Goal: Task Accomplishment & Management: Manage account settings

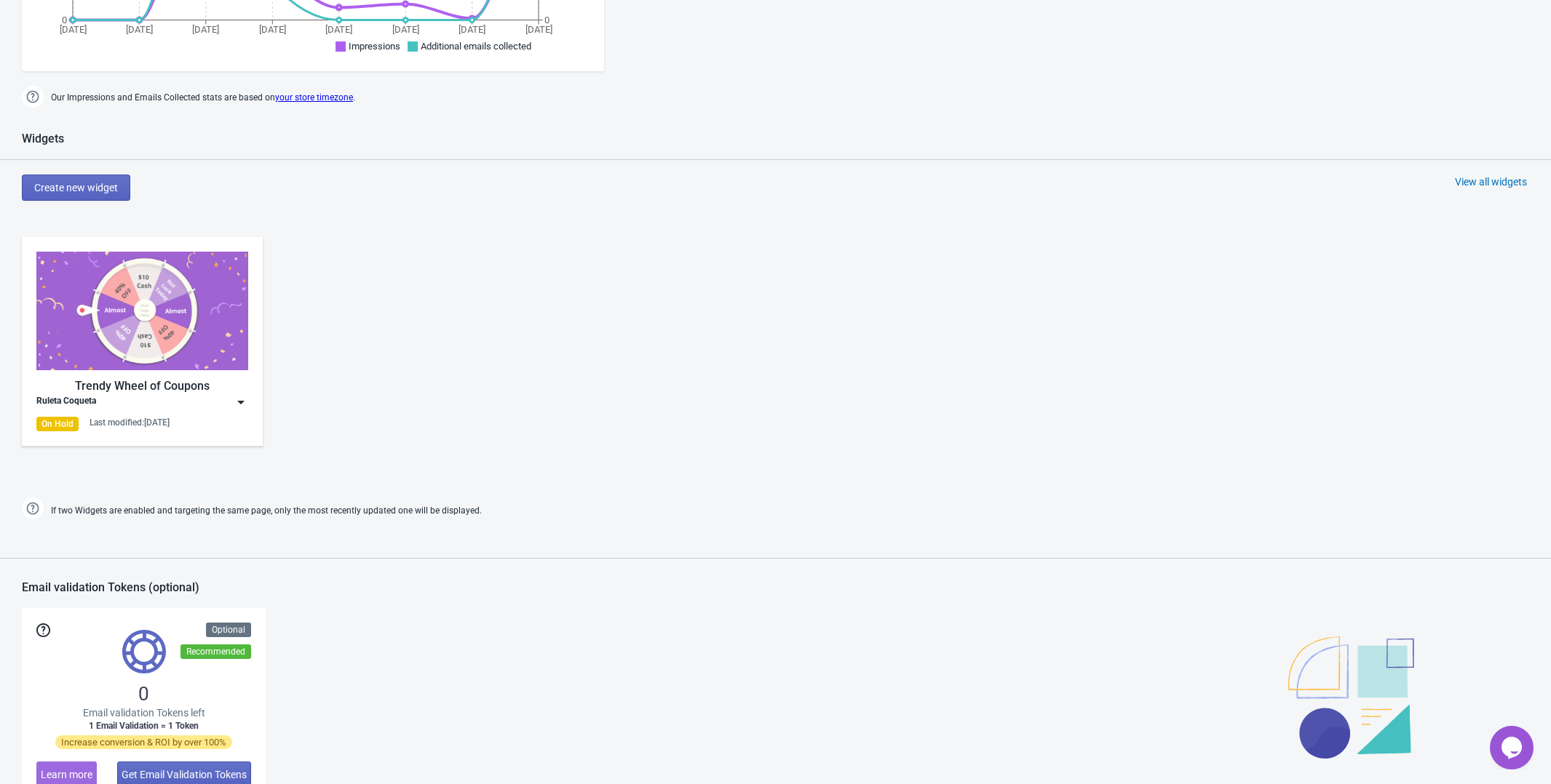
scroll to position [506, 0]
click at [224, 364] on img at bounding box center [142, 311] width 212 height 119
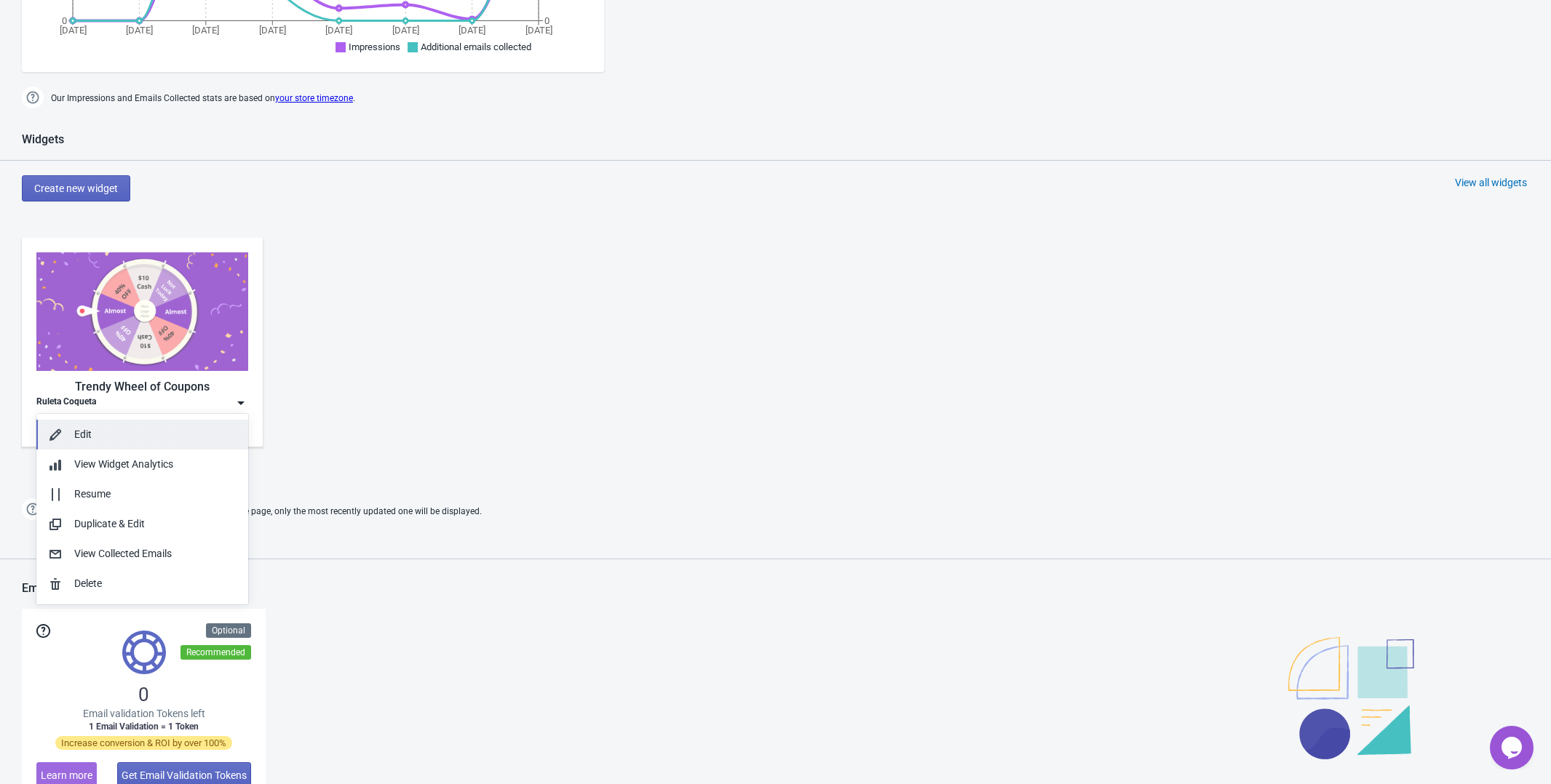
click at [176, 429] on div "Edit" at bounding box center [156, 435] width 163 height 15
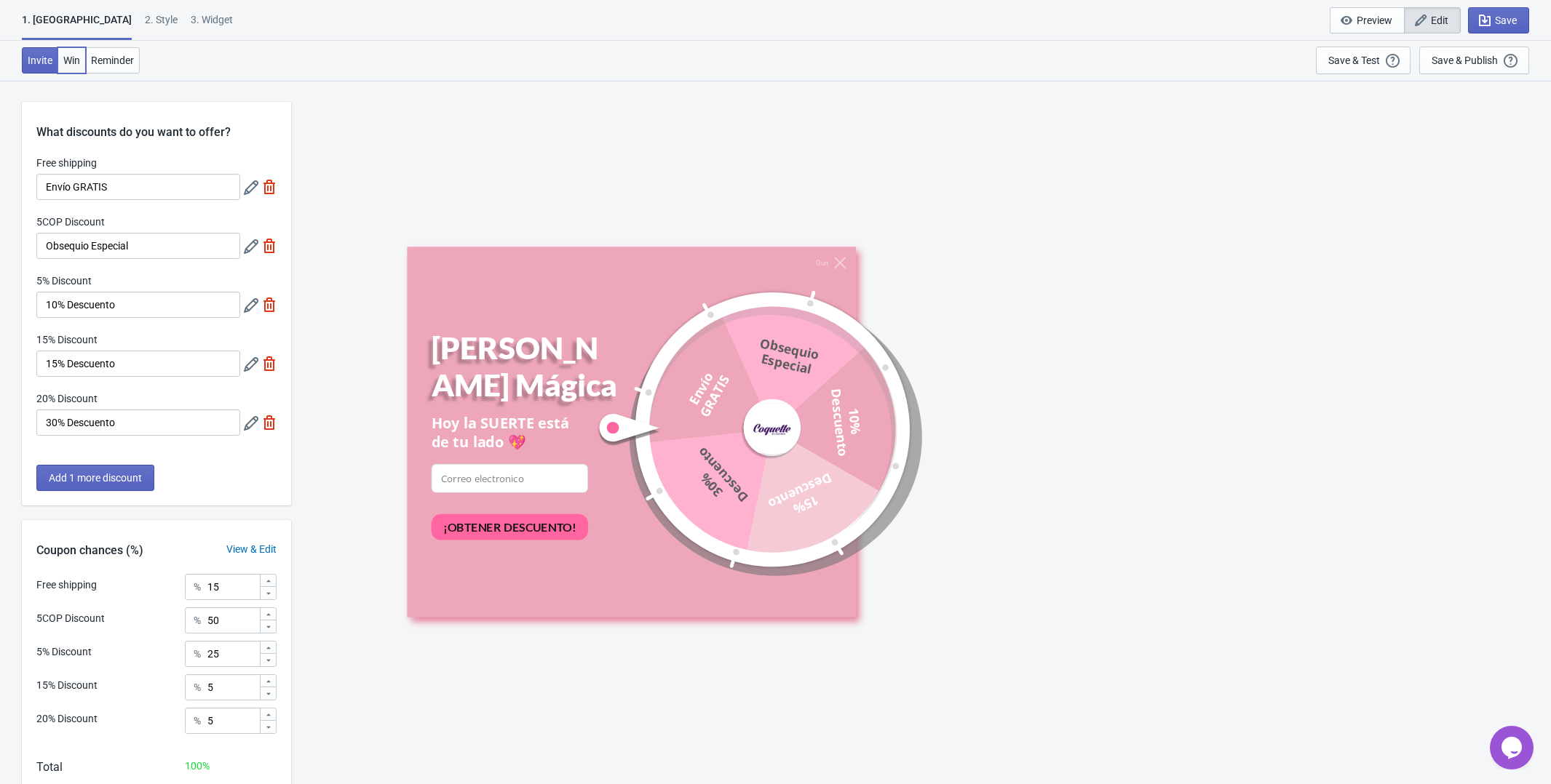
click at [74, 63] on span "Win" at bounding box center [72, 60] width 17 height 11
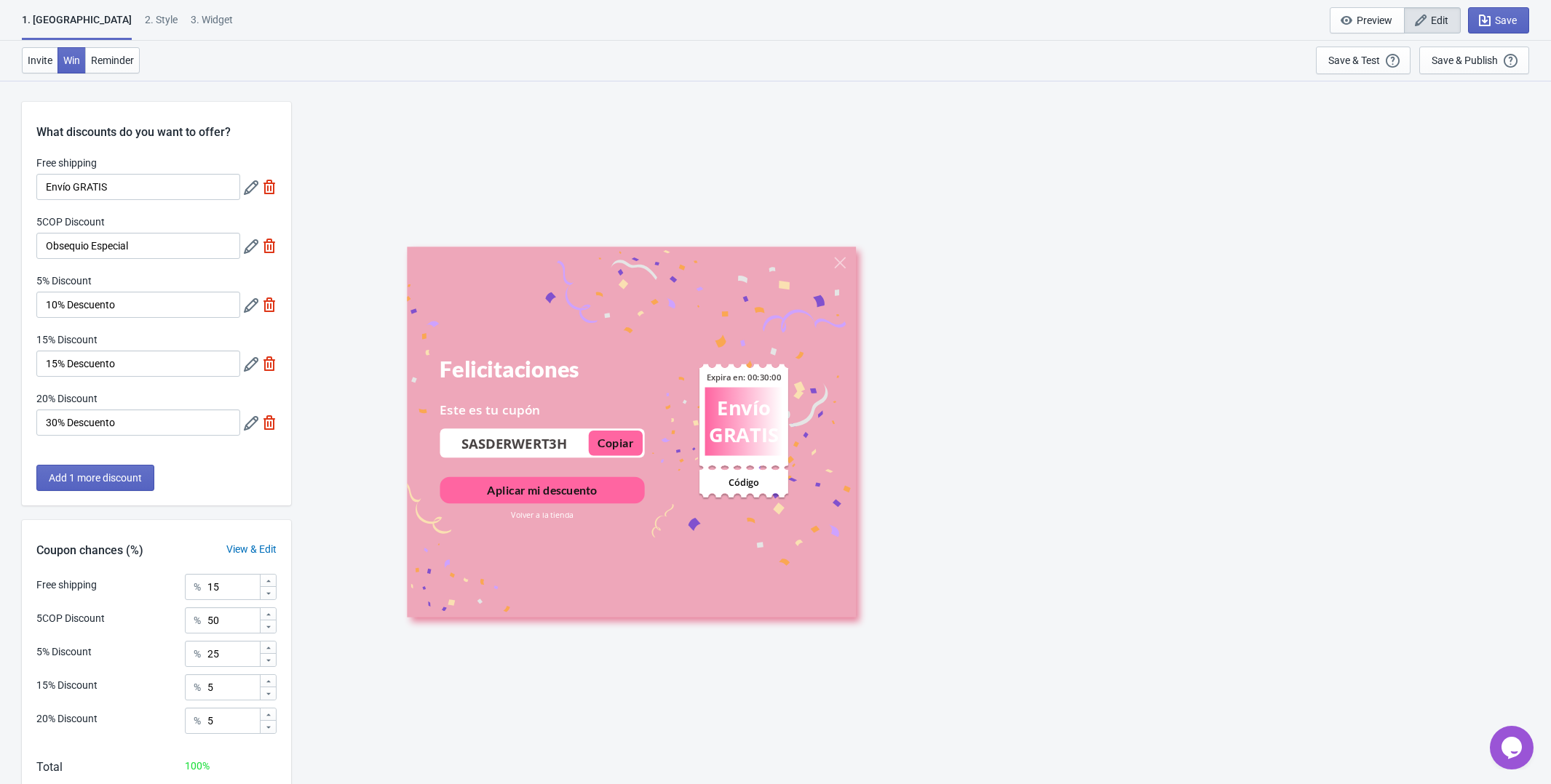
click at [145, 17] on div "2 . Style" at bounding box center [161, 25] width 33 height 25
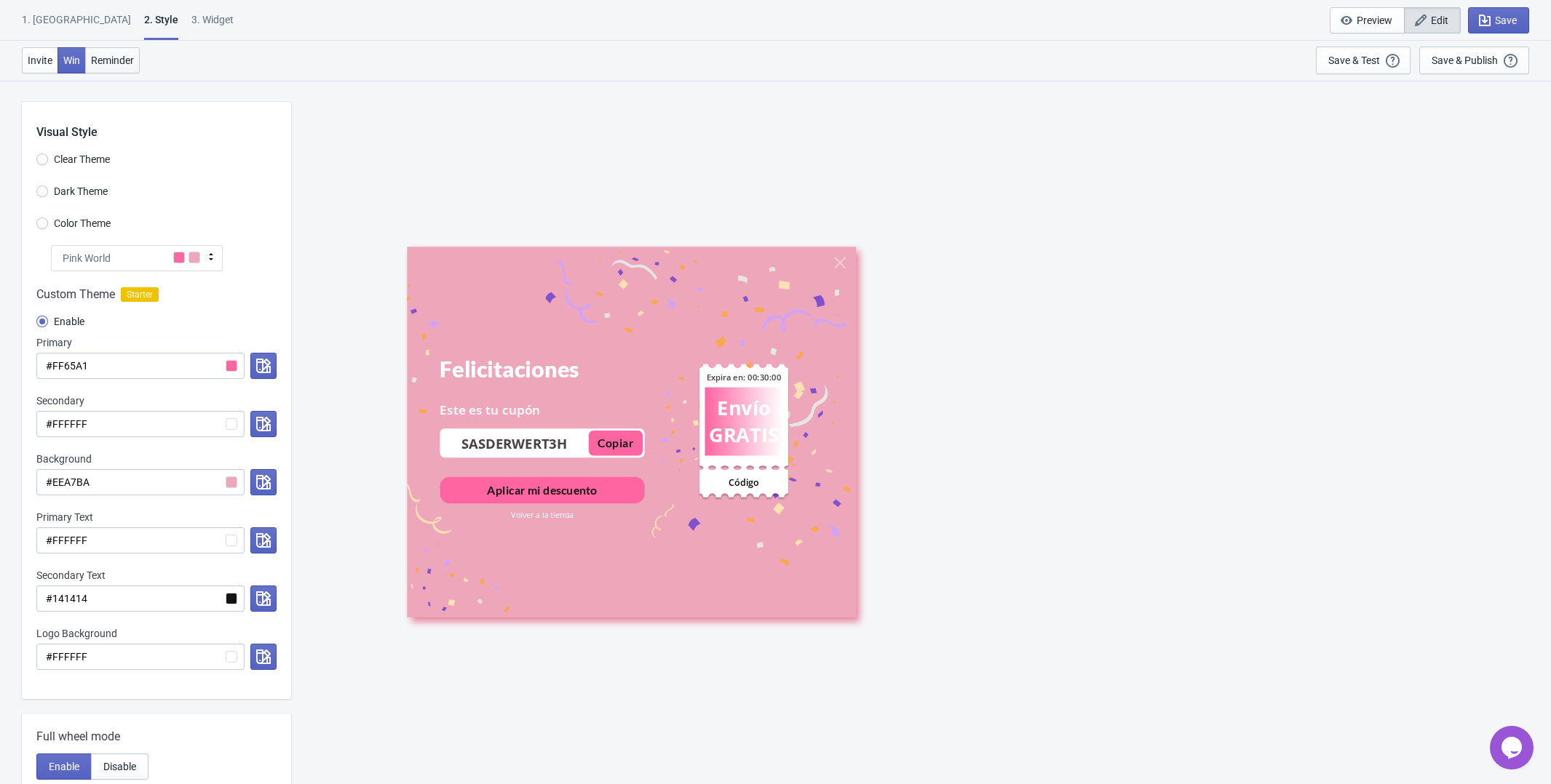
click at [125, 68] on button "Reminder" at bounding box center [112, 61] width 54 height 26
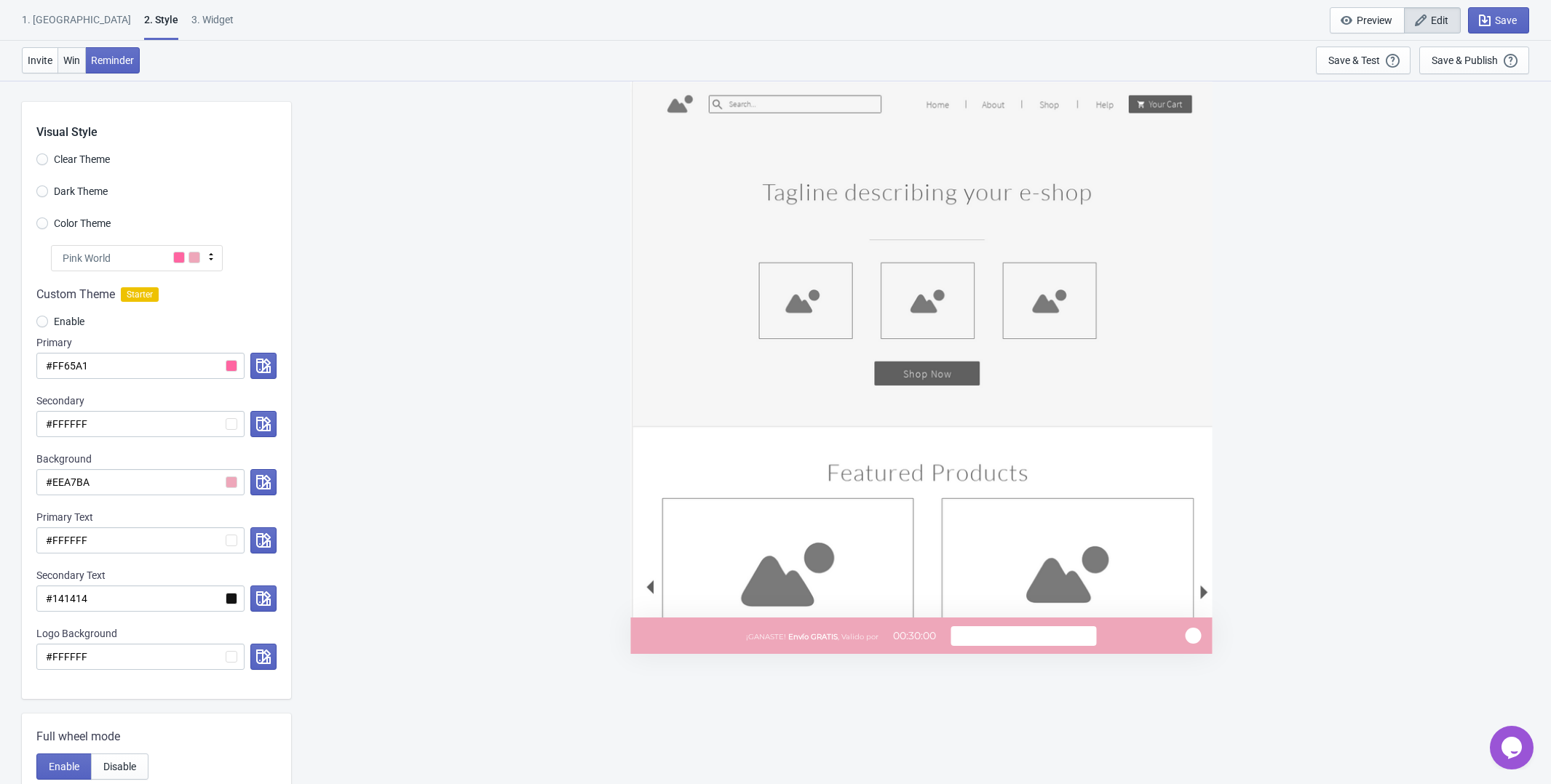
click at [66, 64] on span "Win" at bounding box center [72, 60] width 17 height 11
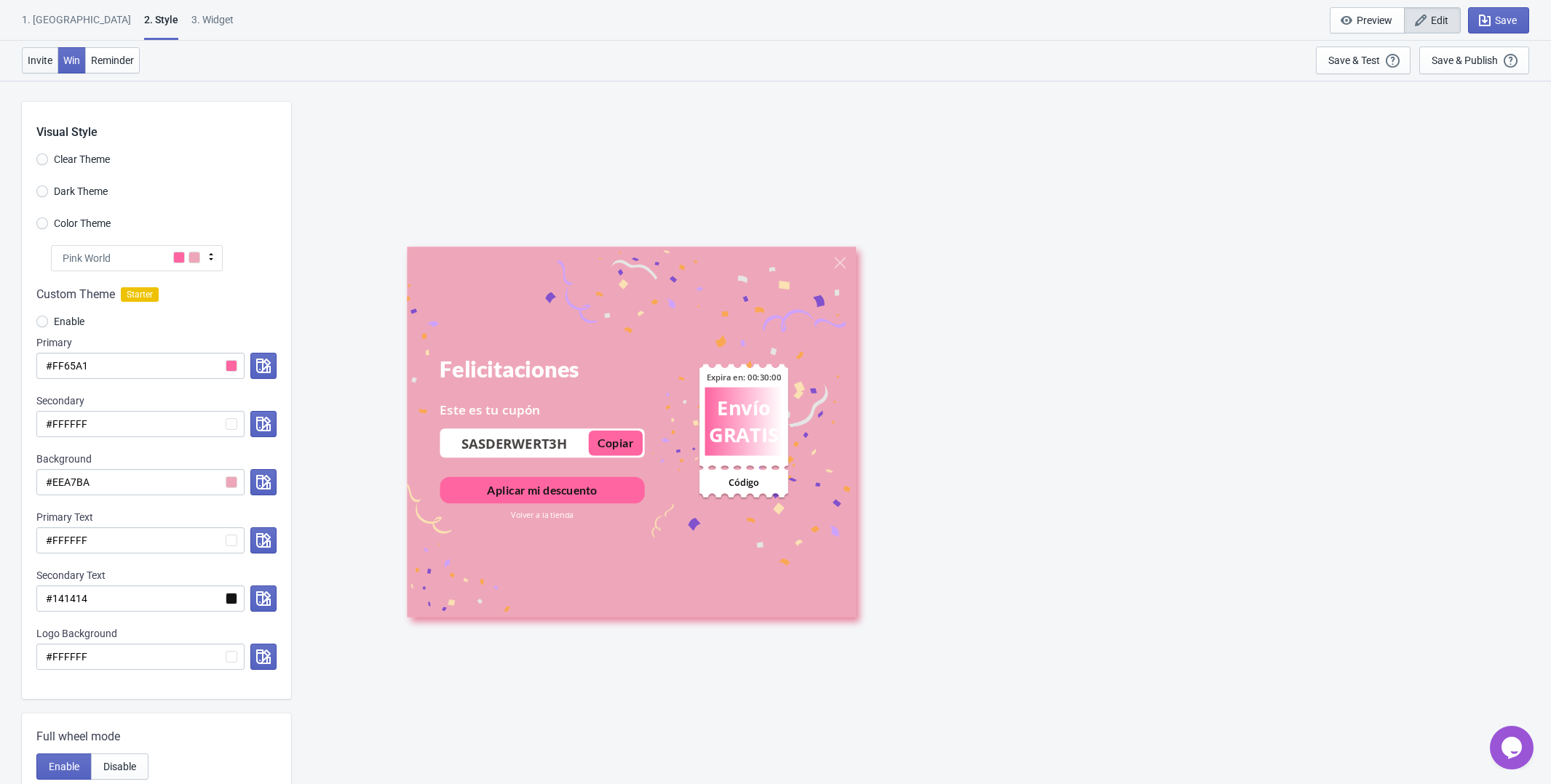
click at [38, 63] on span "Invite" at bounding box center [40, 60] width 25 height 11
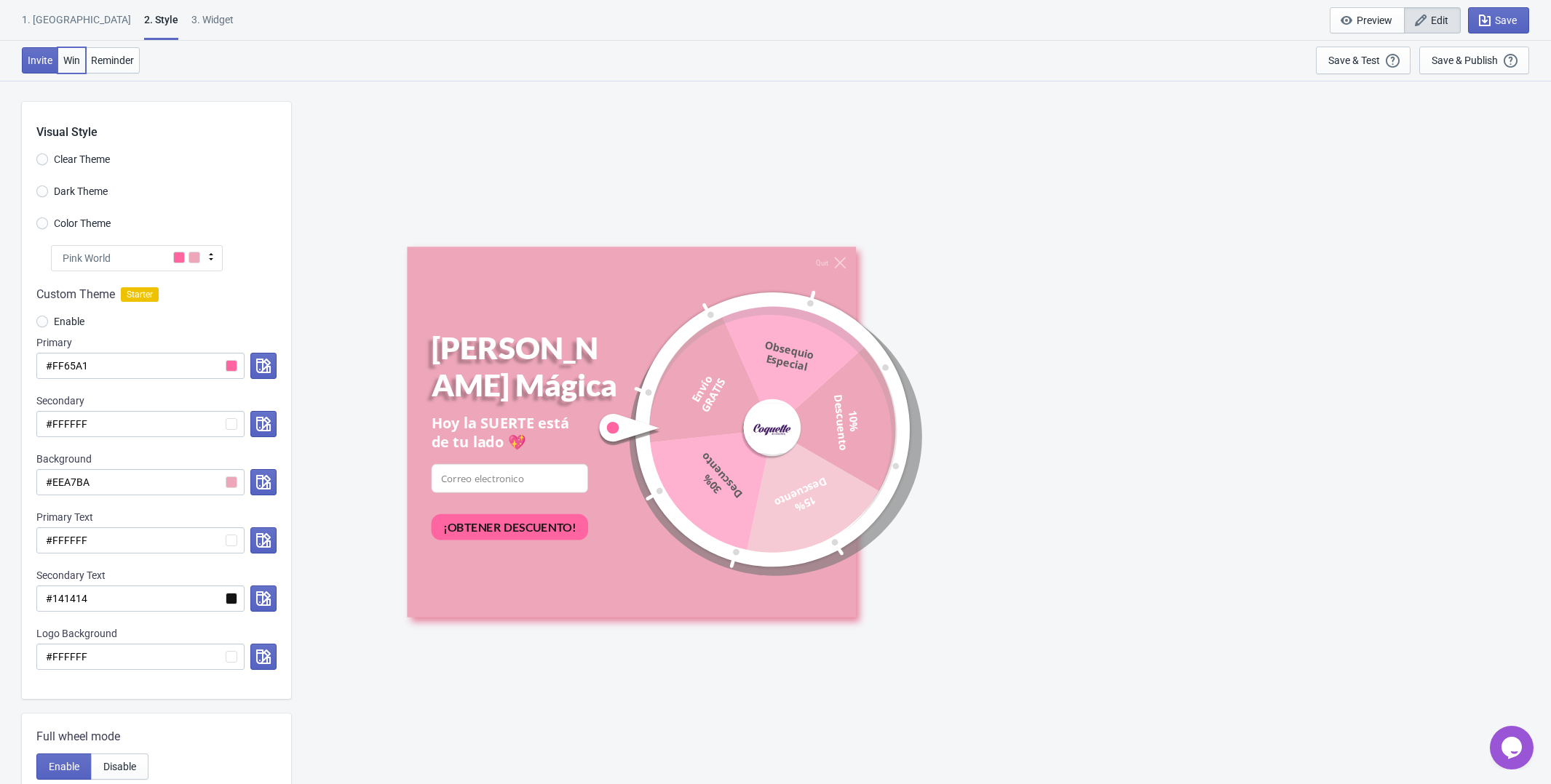
click at [65, 63] on span "Win" at bounding box center [72, 60] width 17 height 11
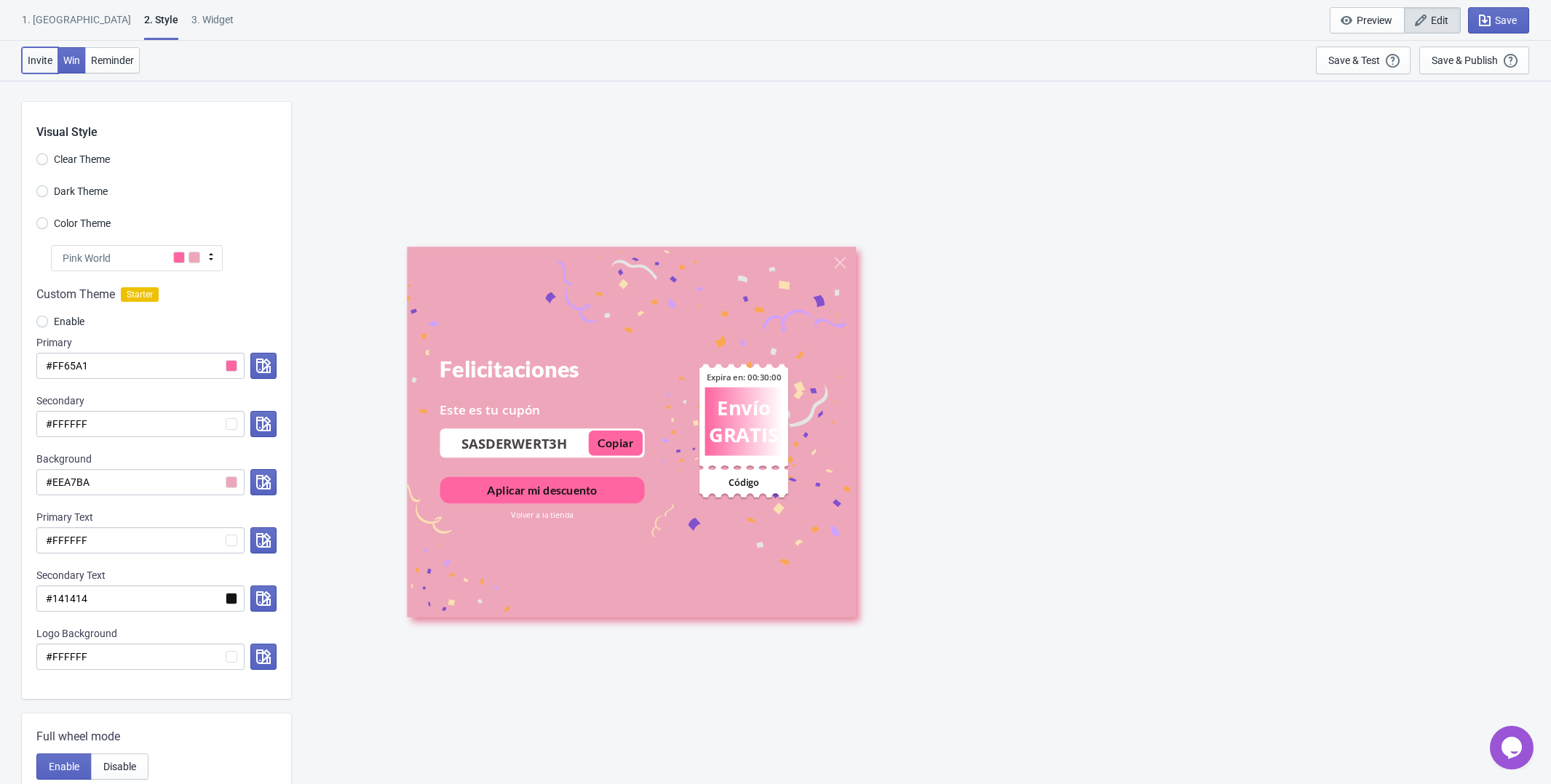
click at [42, 59] on span "Invite" at bounding box center [40, 60] width 25 height 11
radio input "true"
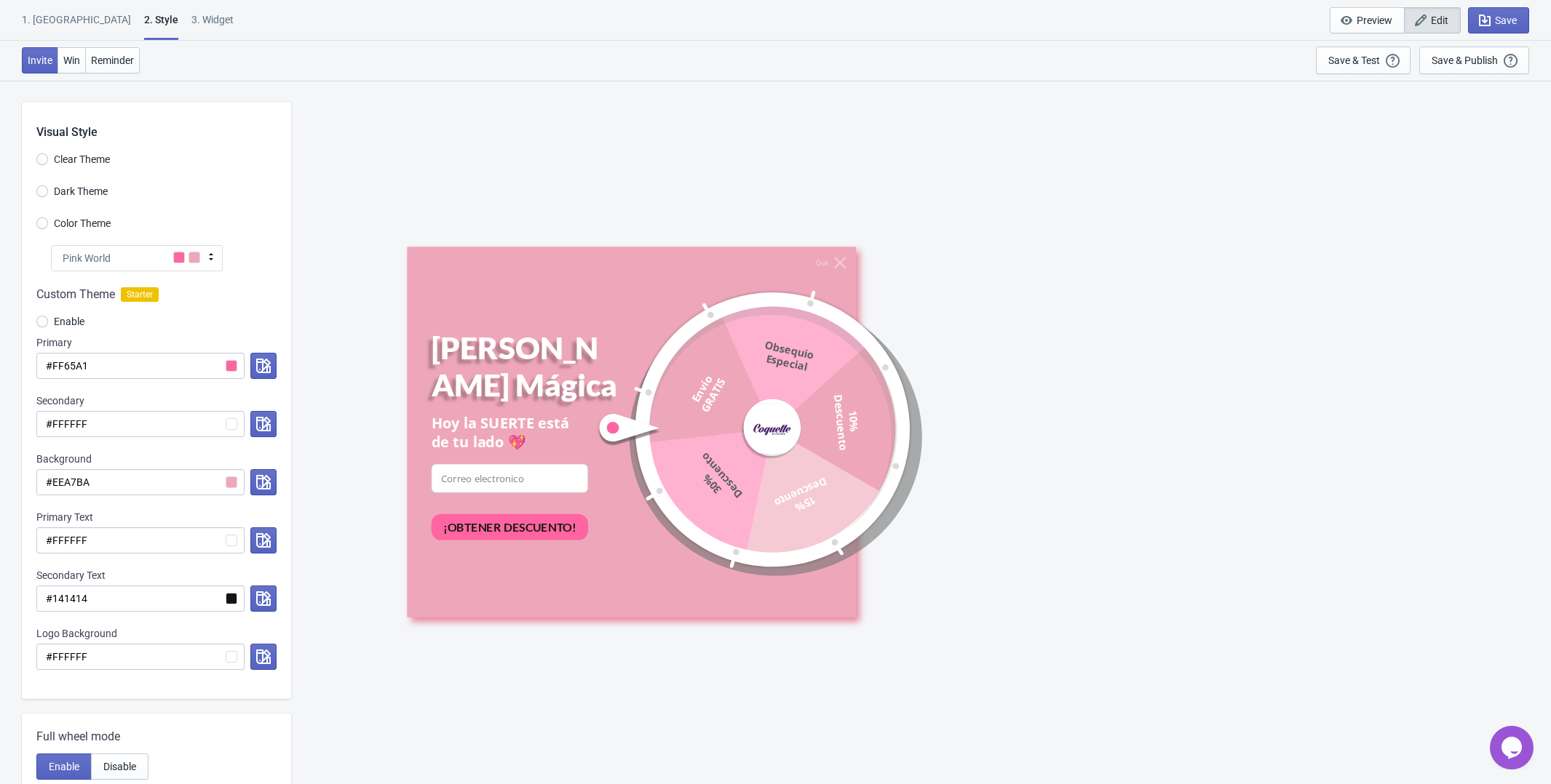
click at [46, 26] on div "1. [GEOGRAPHIC_DATA]" at bounding box center [76, 25] width 109 height 25
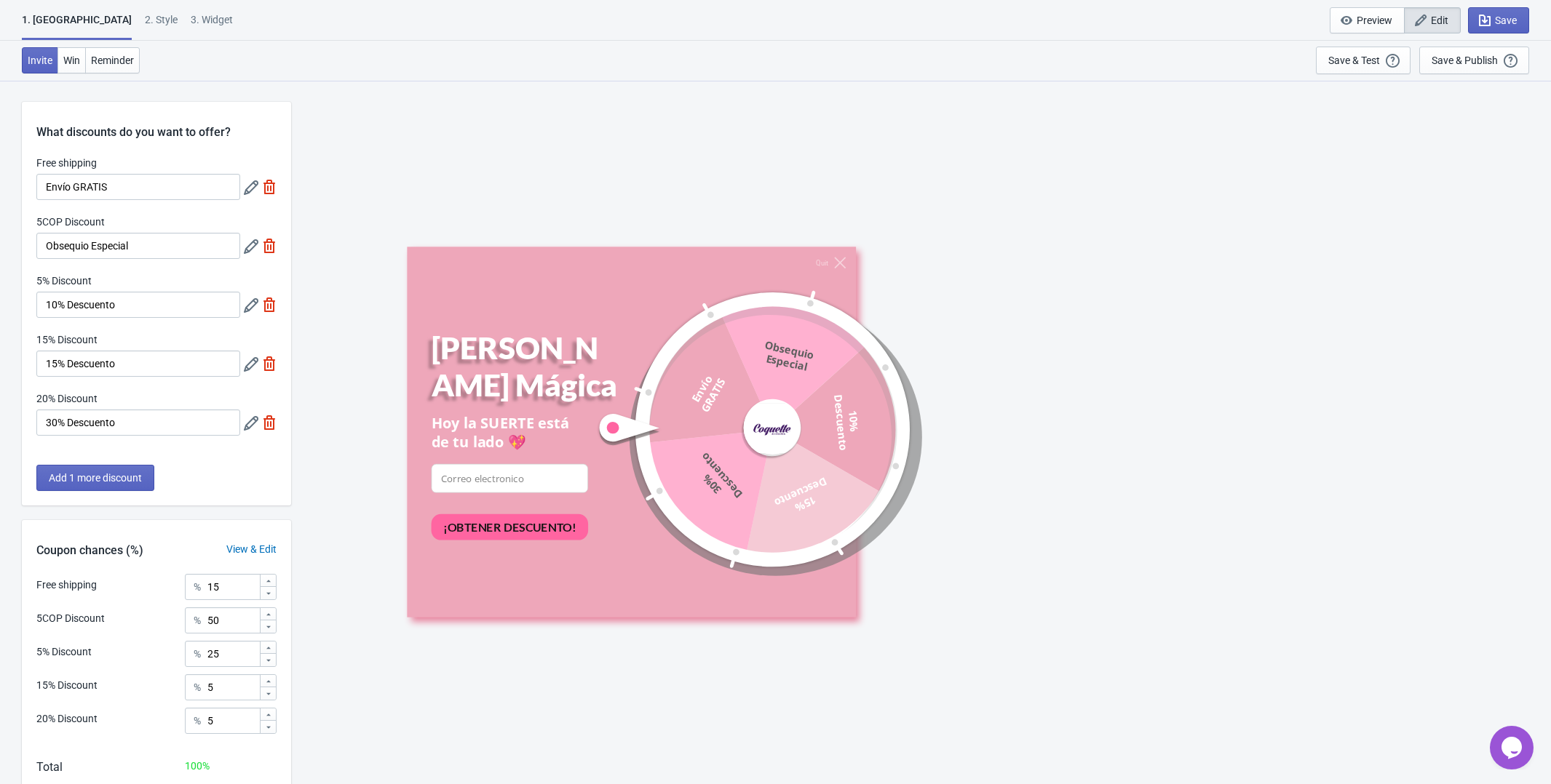
scroll to position [84, 0]
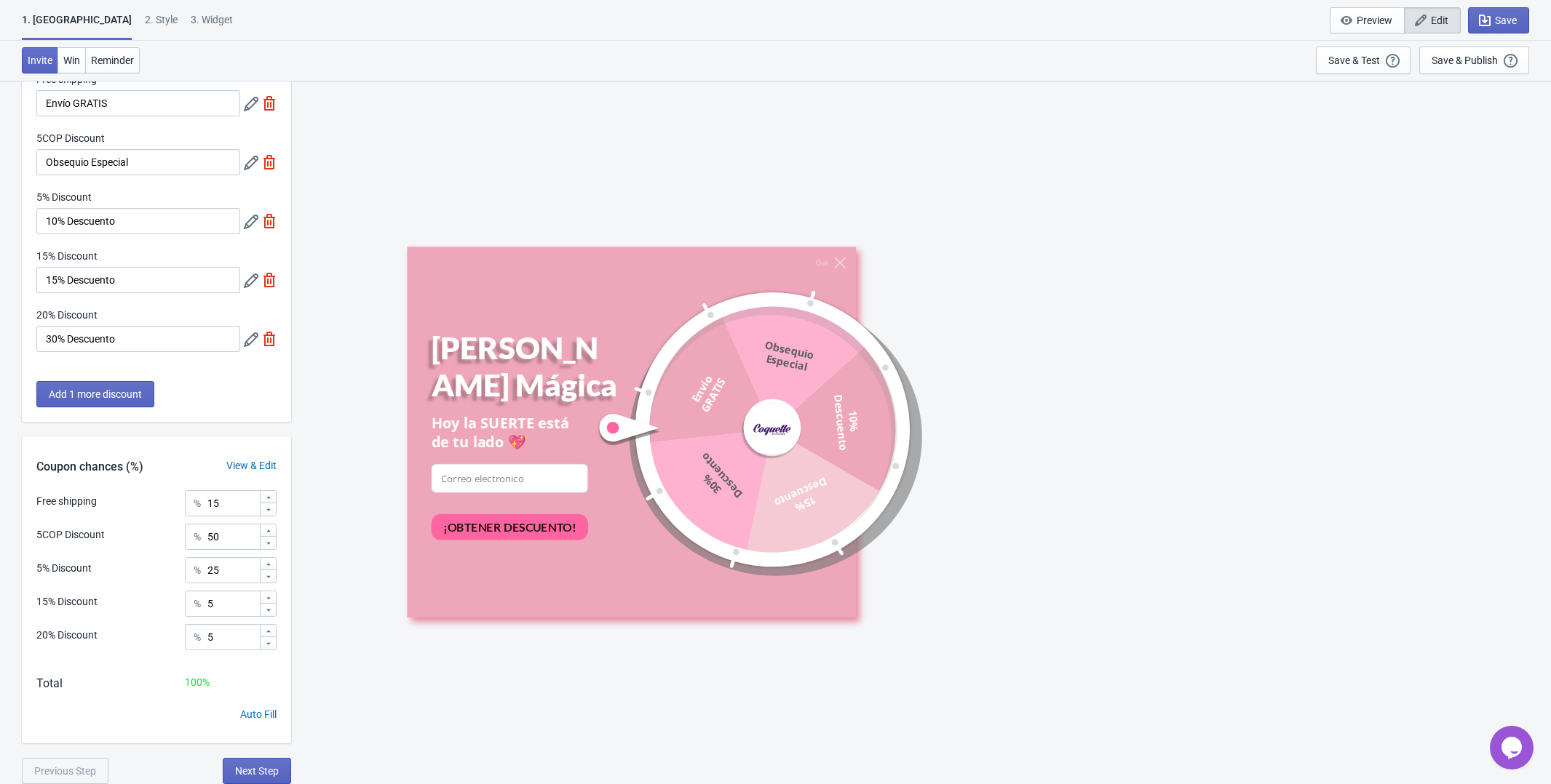
click at [253, 462] on div "View & Edit" at bounding box center [251, 466] width 79 height 15
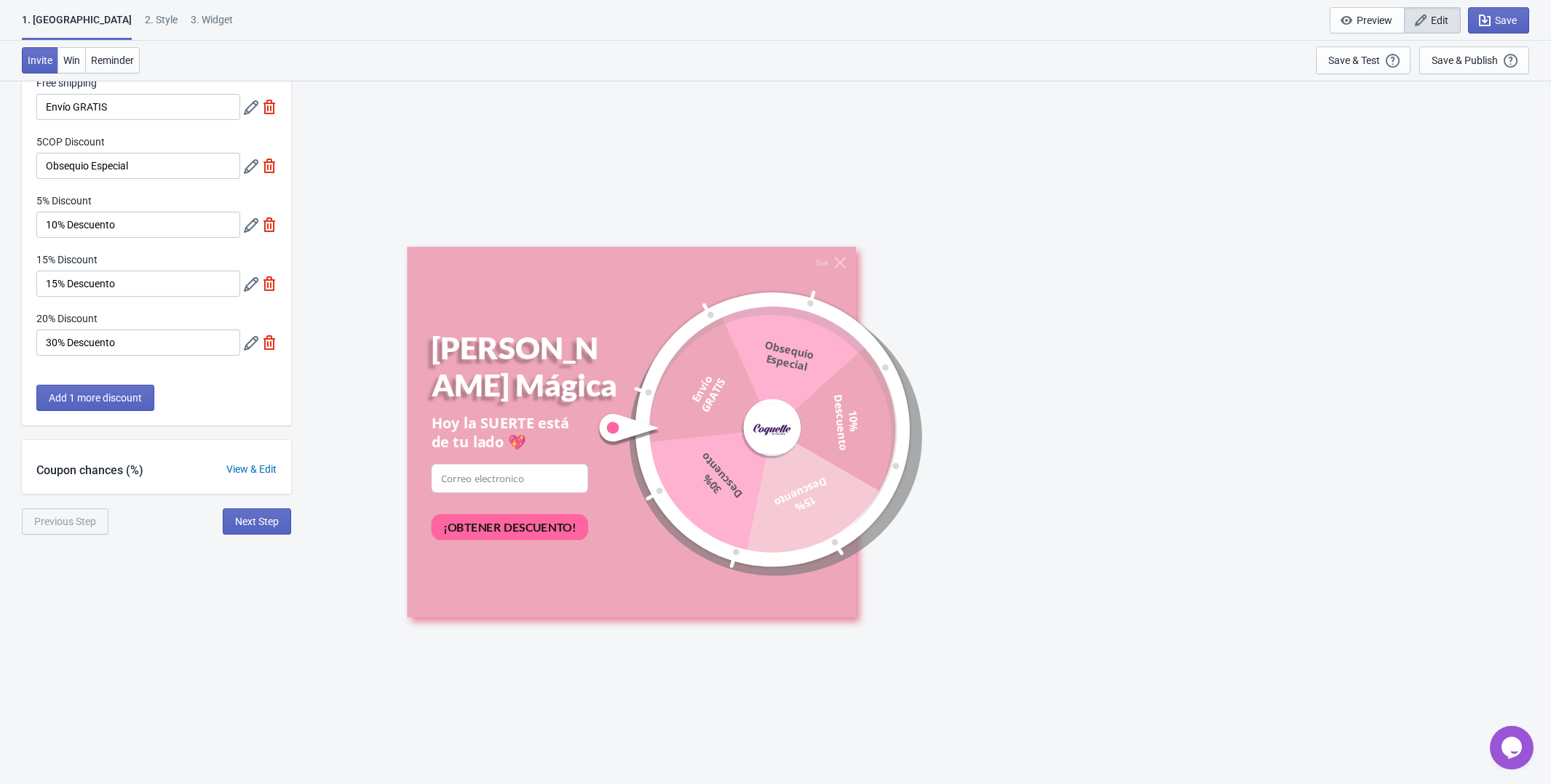
scroll to position [80, 0]
click at [248, 476] on div "View & Edit" at bounding box center [251, 470] width 79 height 15
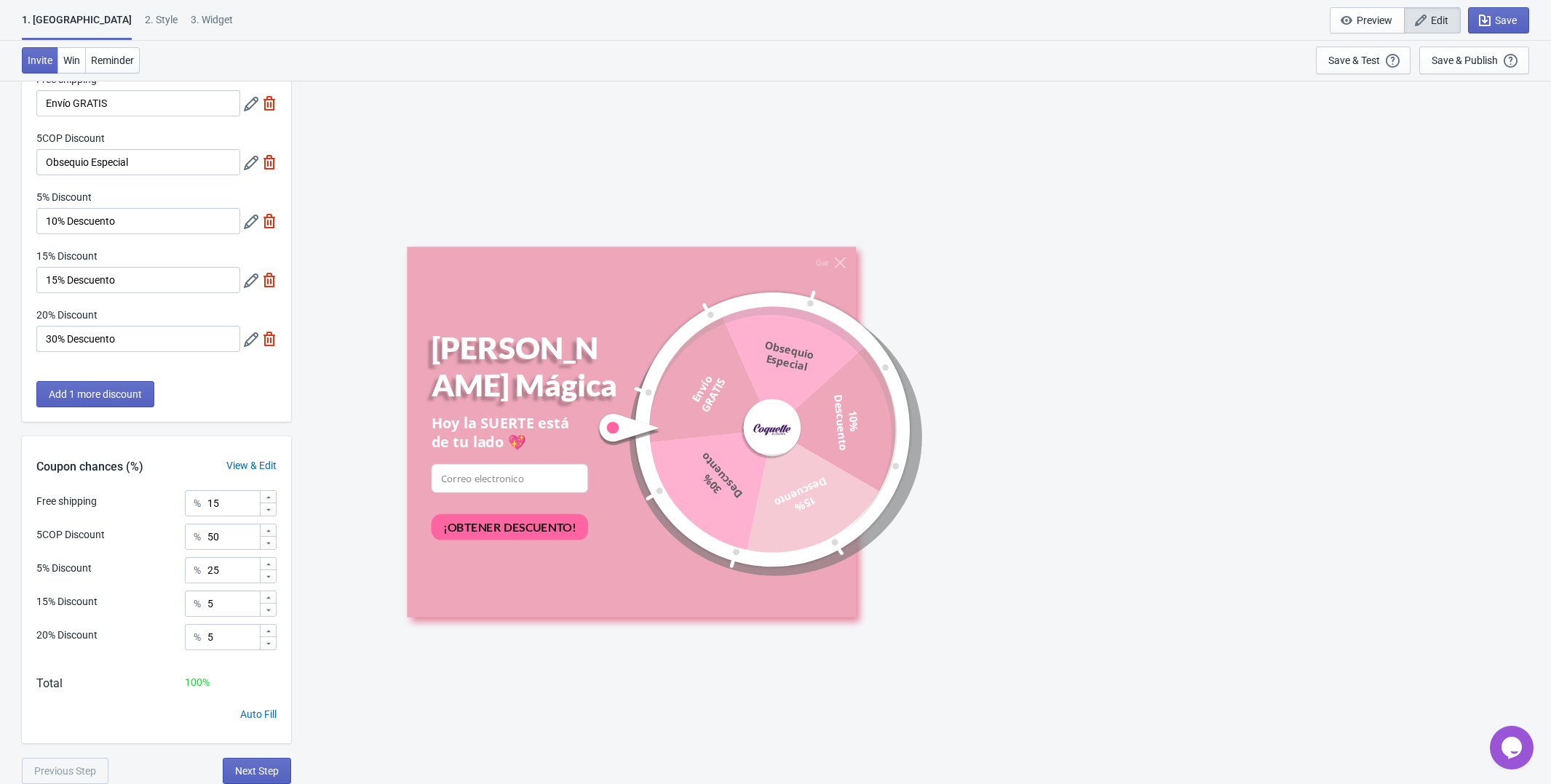
scroll to position [0, 0]
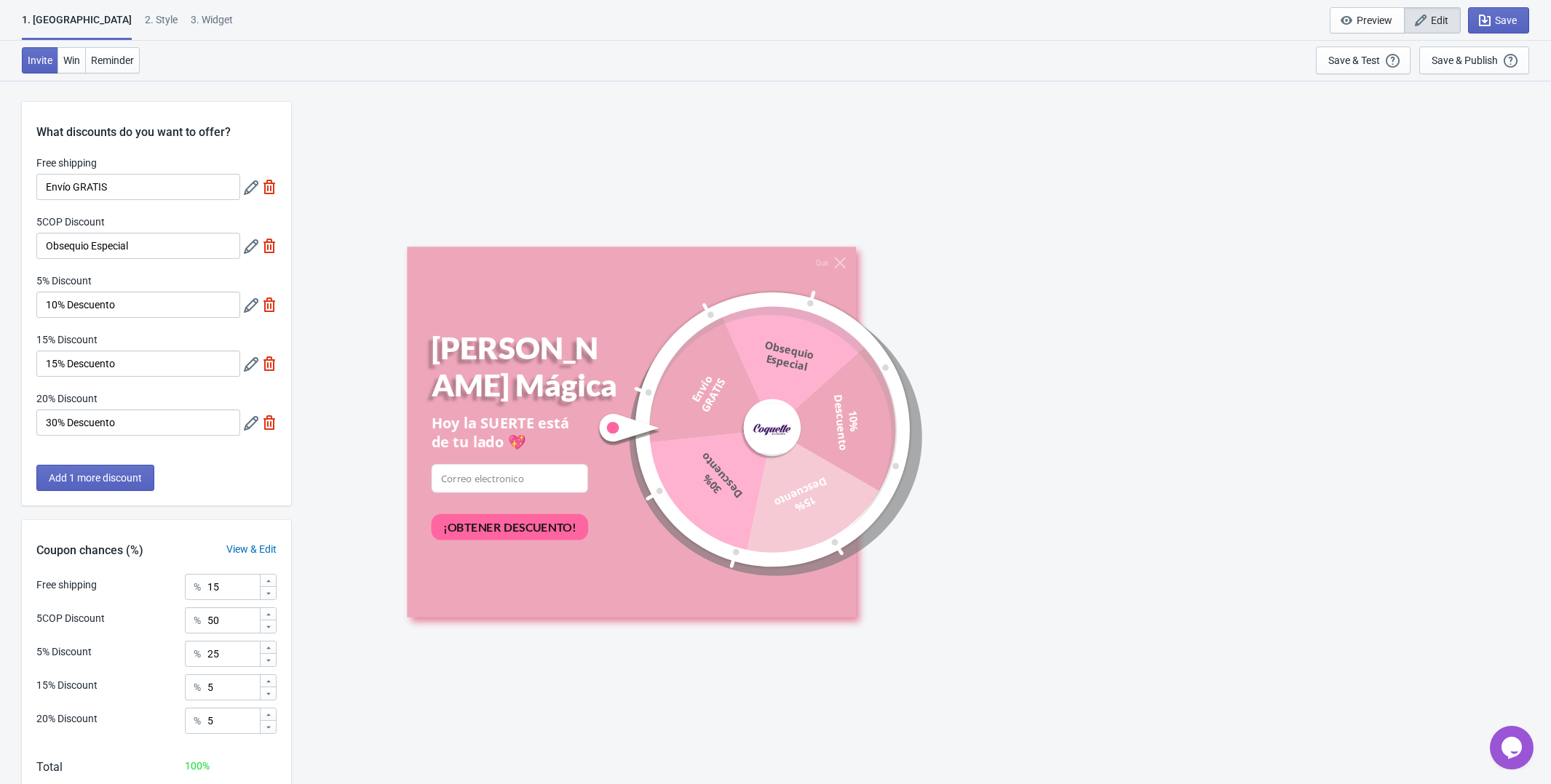
click at [191, 18] on div "3. Widget" at bounding box center [212, 25] width 42 height 25
select select "once"
select select "tab"
select select "middle_right"
select select "1"
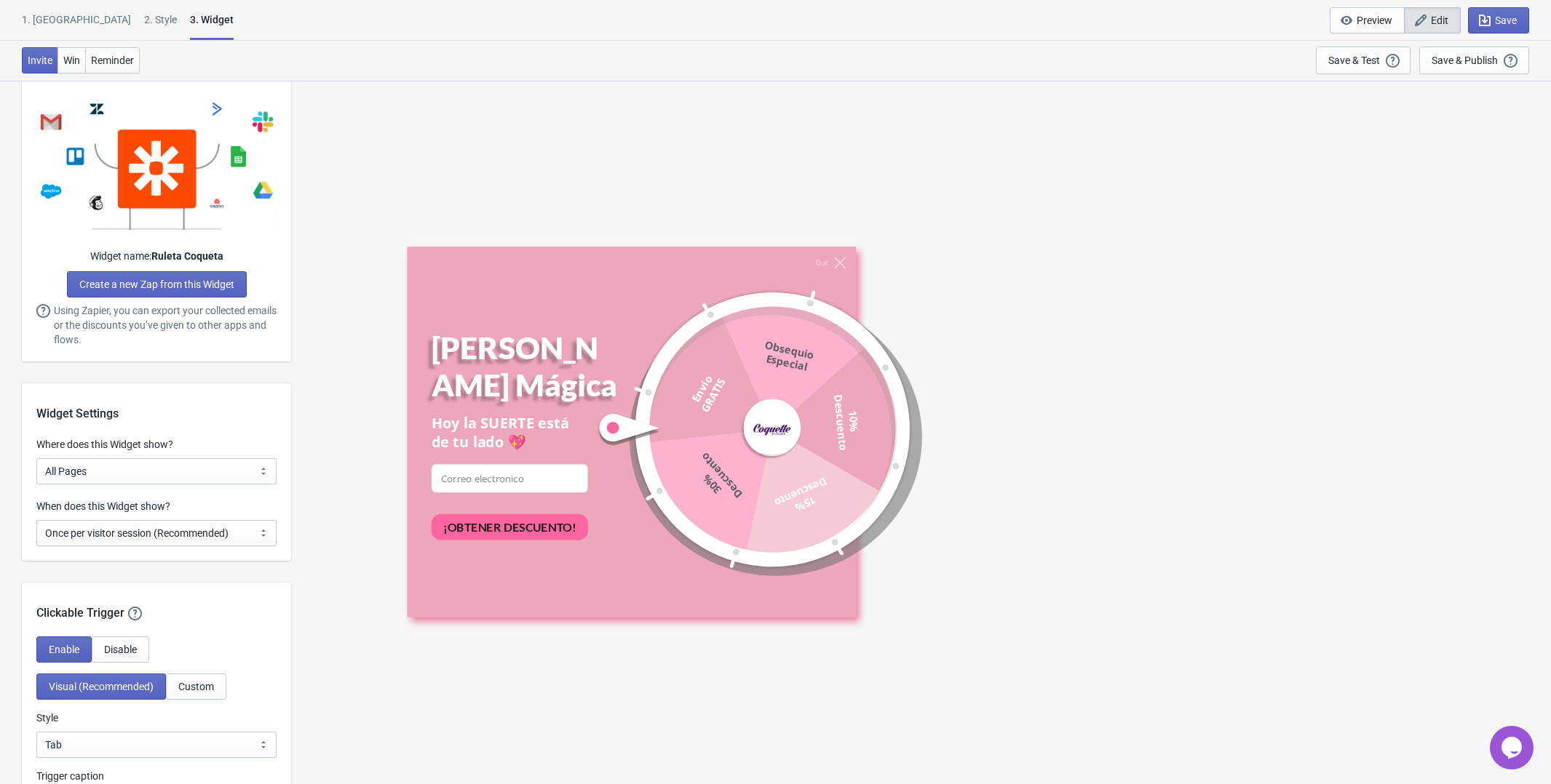
scroll to position [1087, 0]
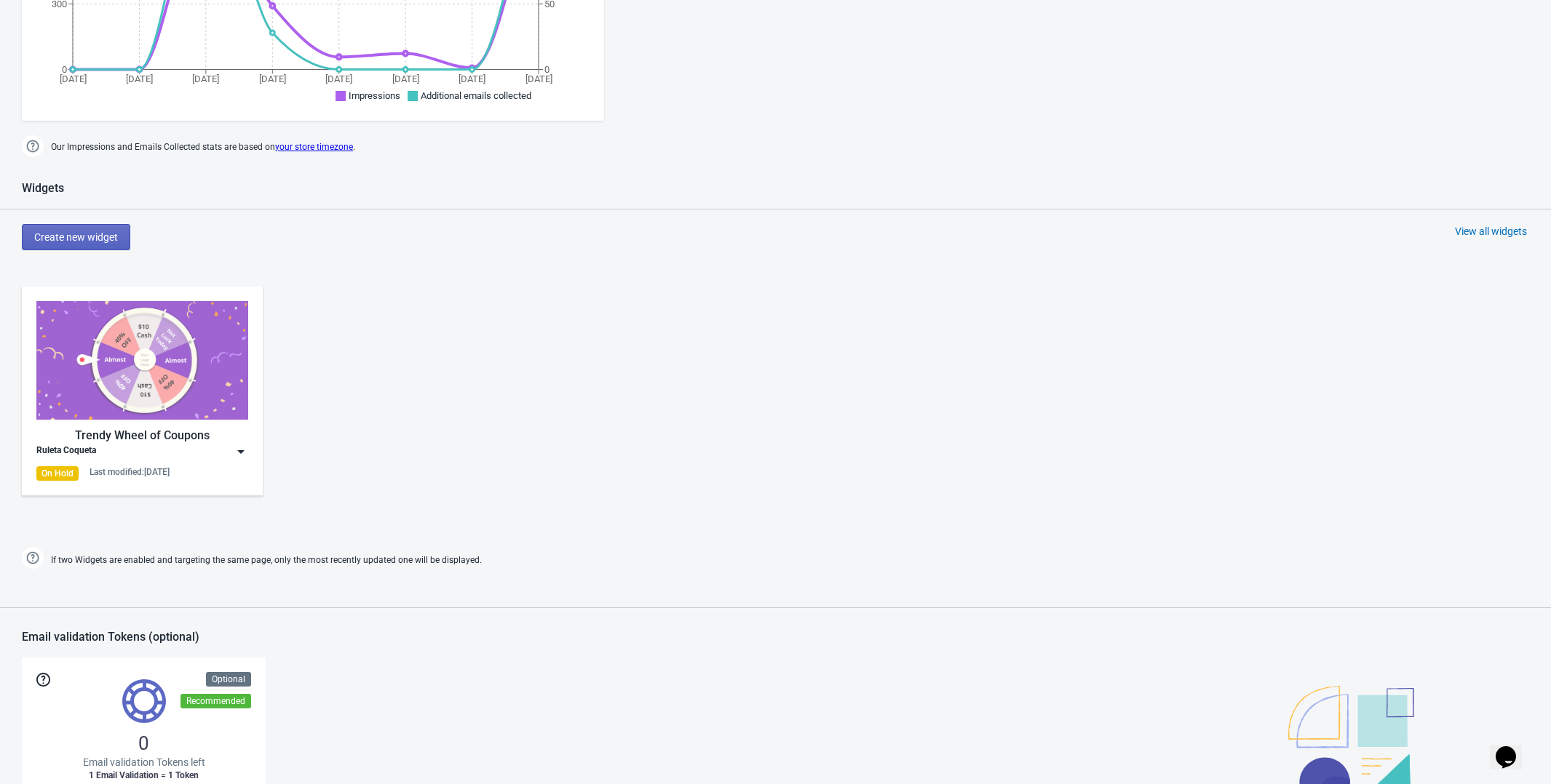
scroll to position [473, 0]
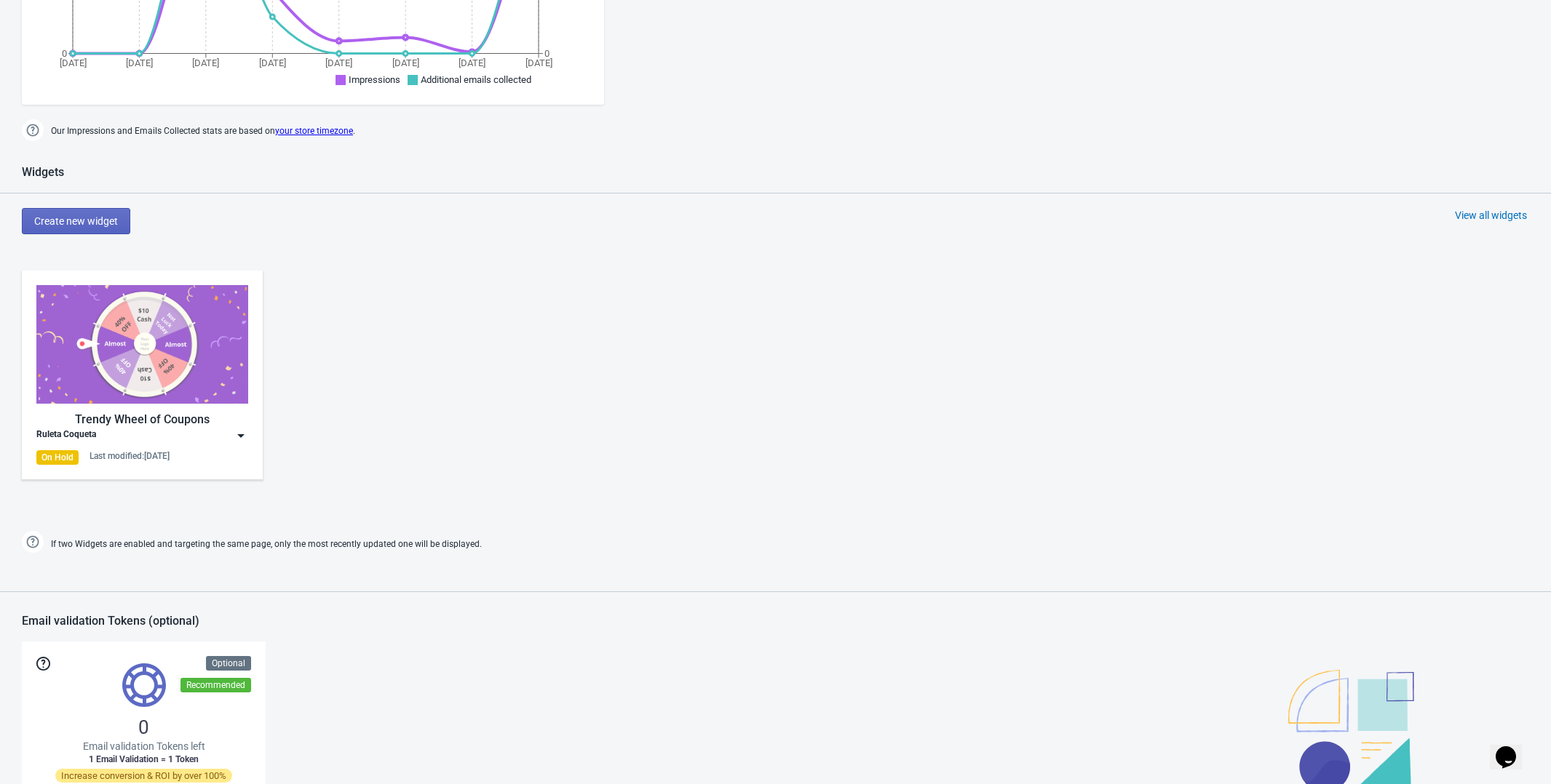
click at [189, 411] on div "Trendy Wheel of Coupons" at bounding box center [142, 419] width 212 height 18
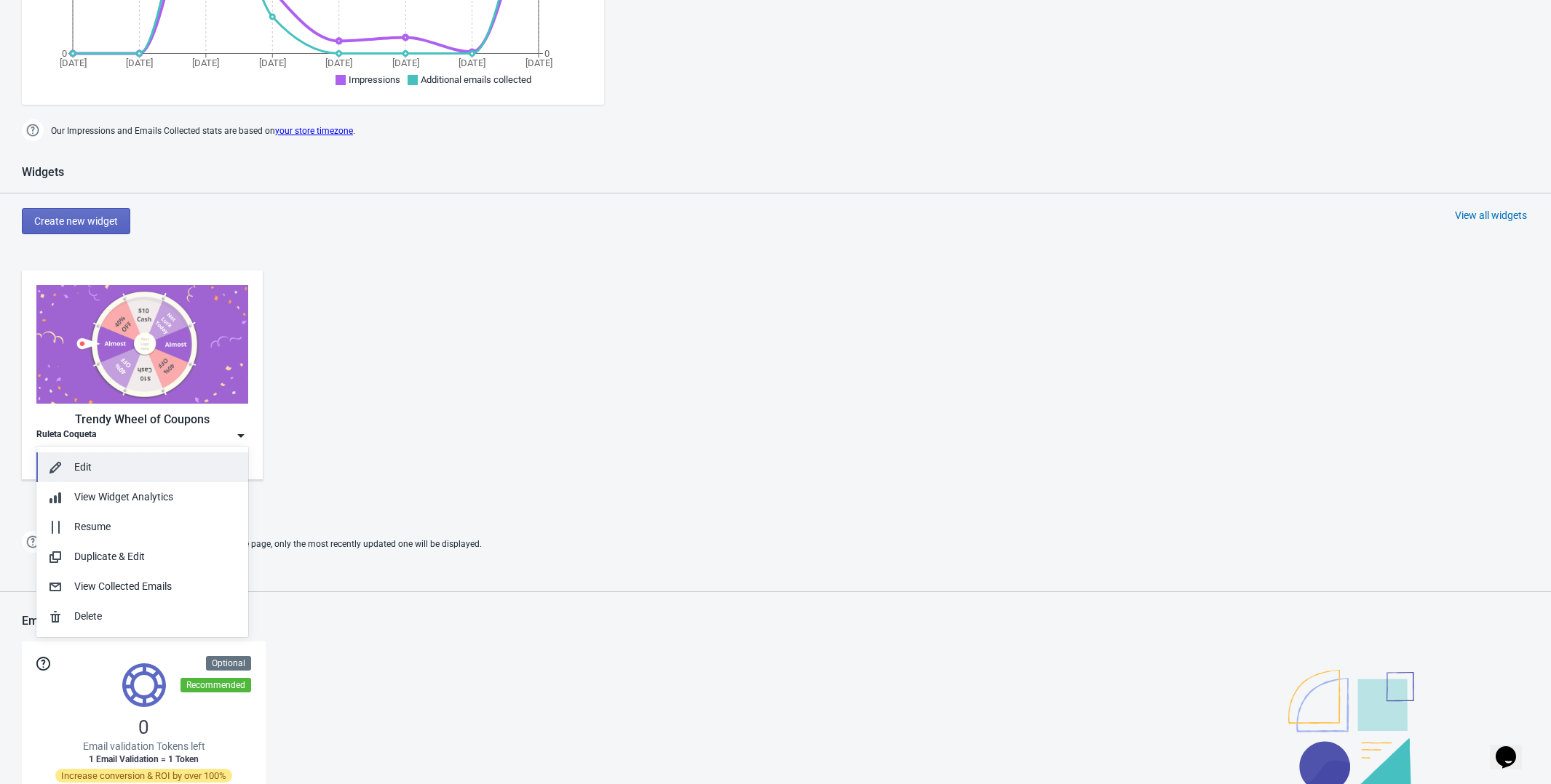
click at [136, 457] on button "Edit" at bounding box center [142, 467] width 212 height 30
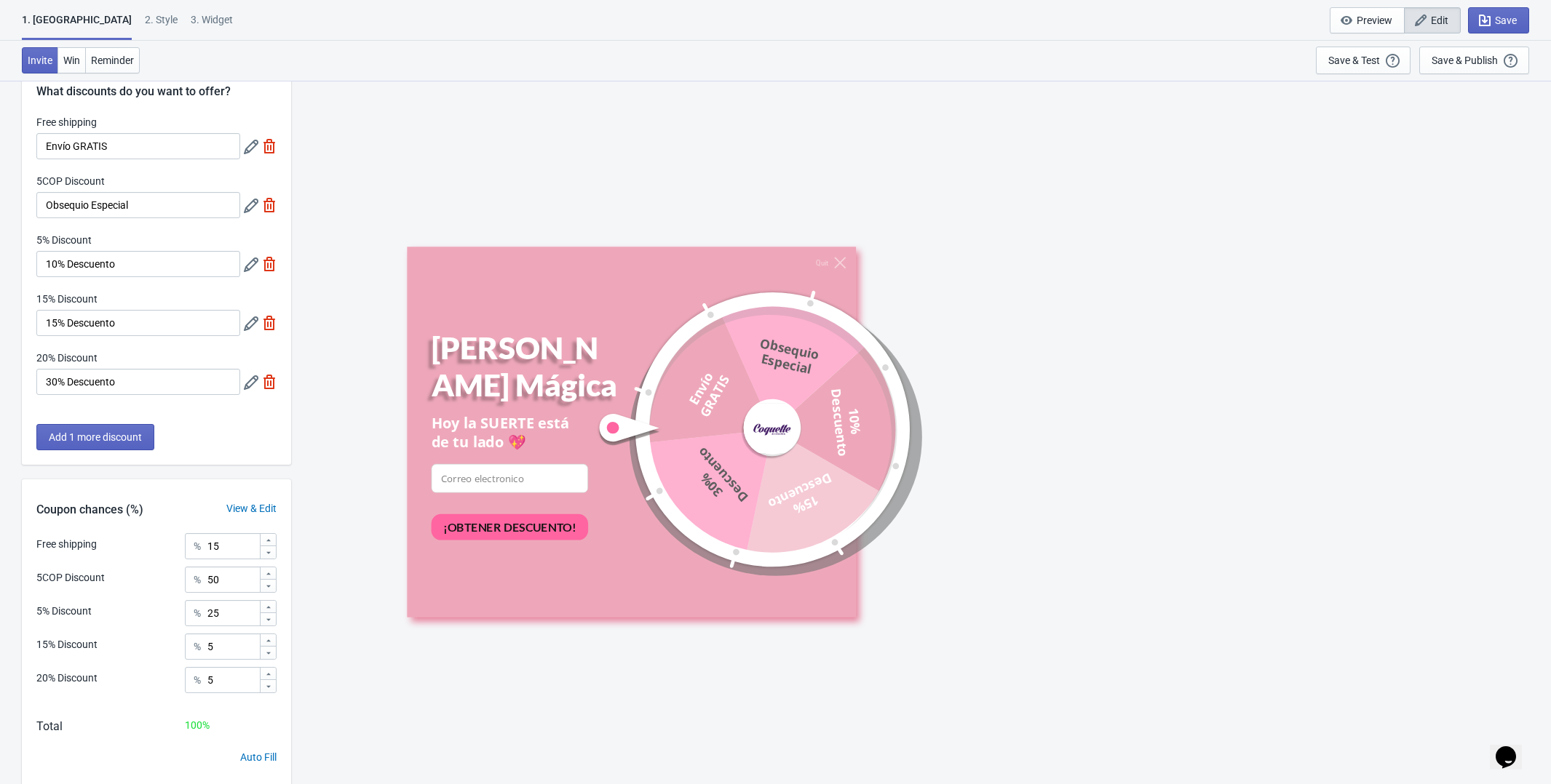
scroll to position [38, 0]
click at [250, 202] on icon at bounding box center [251, 208] width 15 height 15
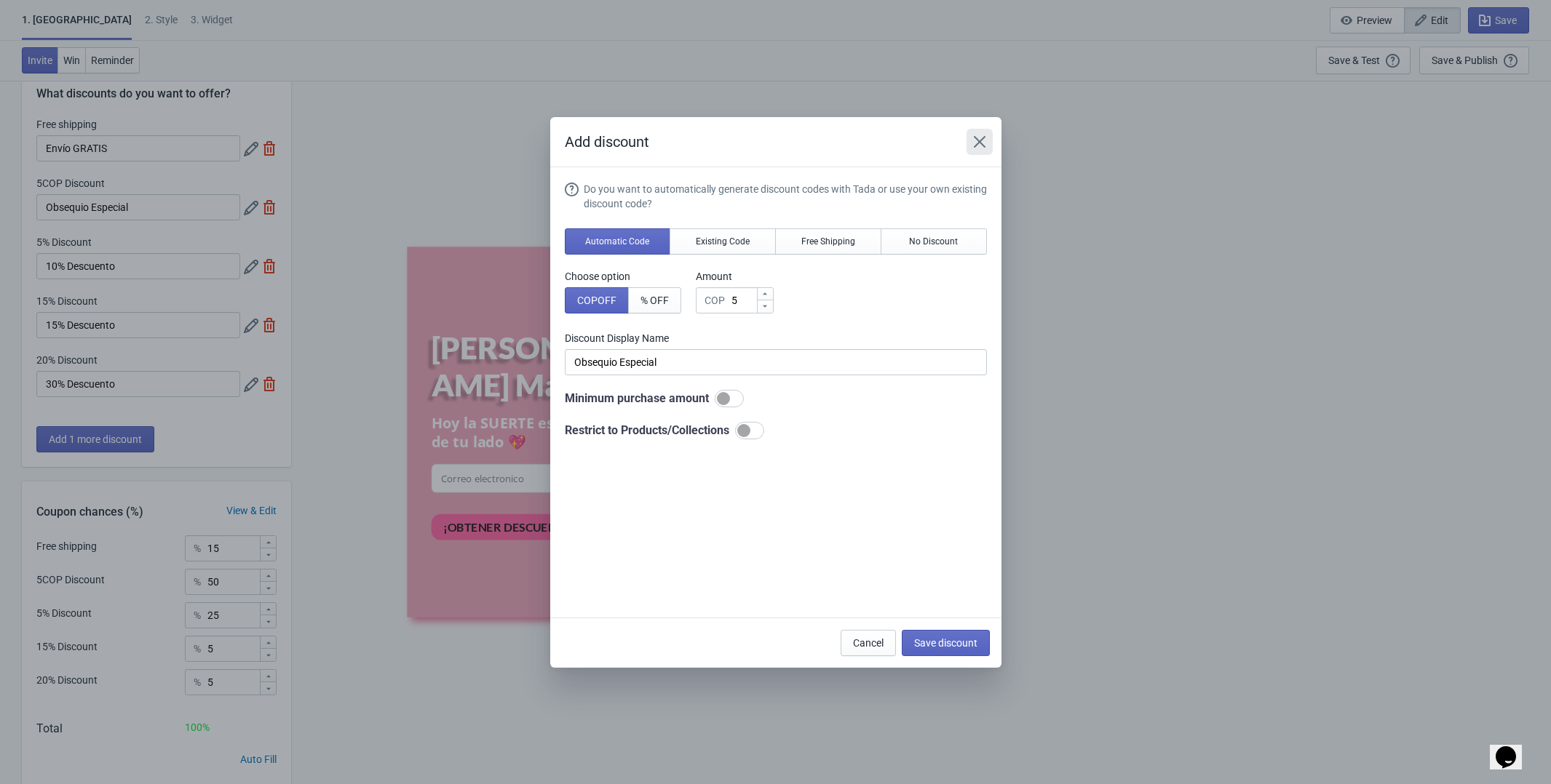
click at [972, 148] on icon "Close" at bounding box center [979, 142] width 15 height 15
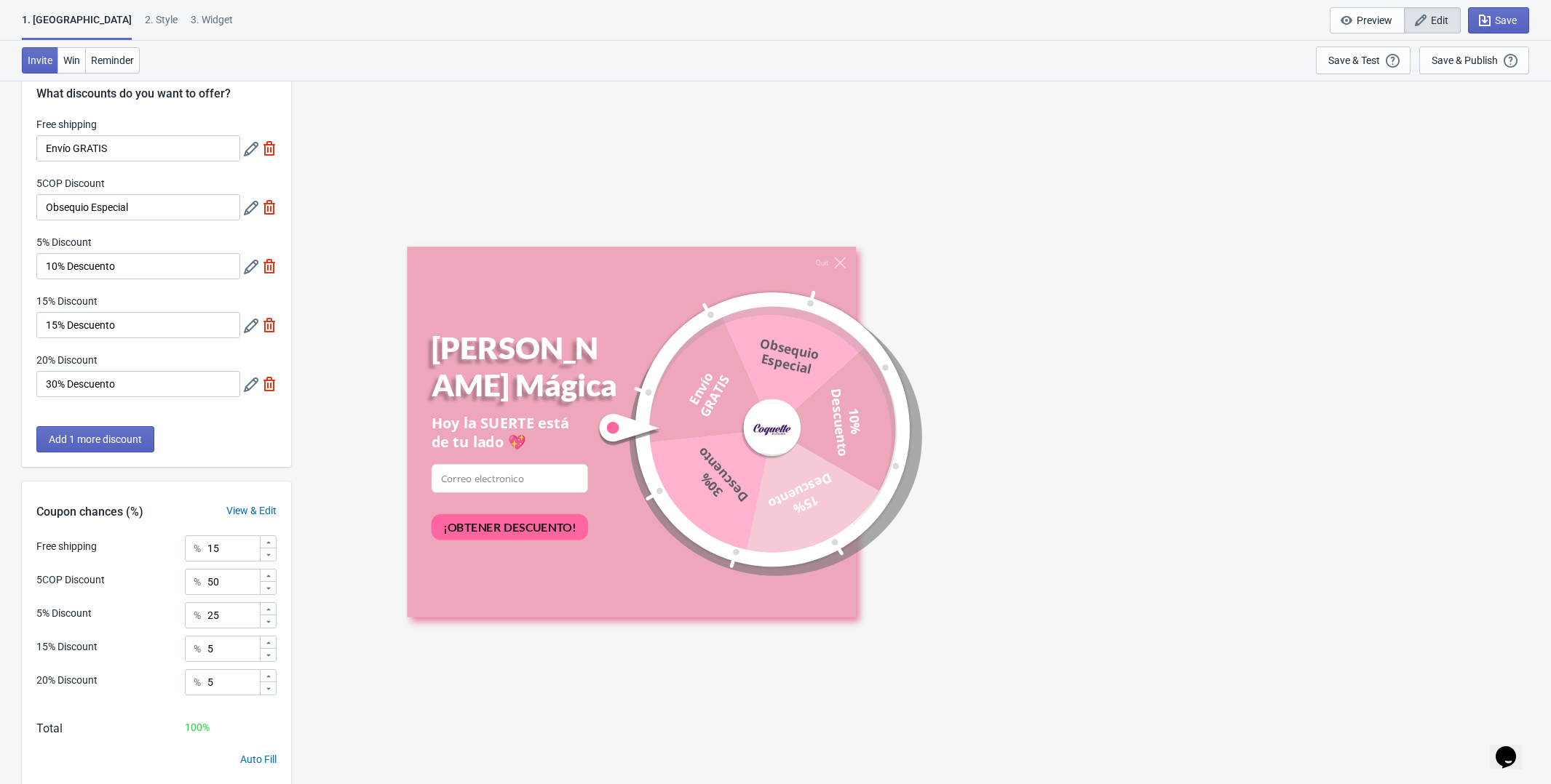
click at [255, 148] on icon at bounding box center [251, 149] width 15 height 15
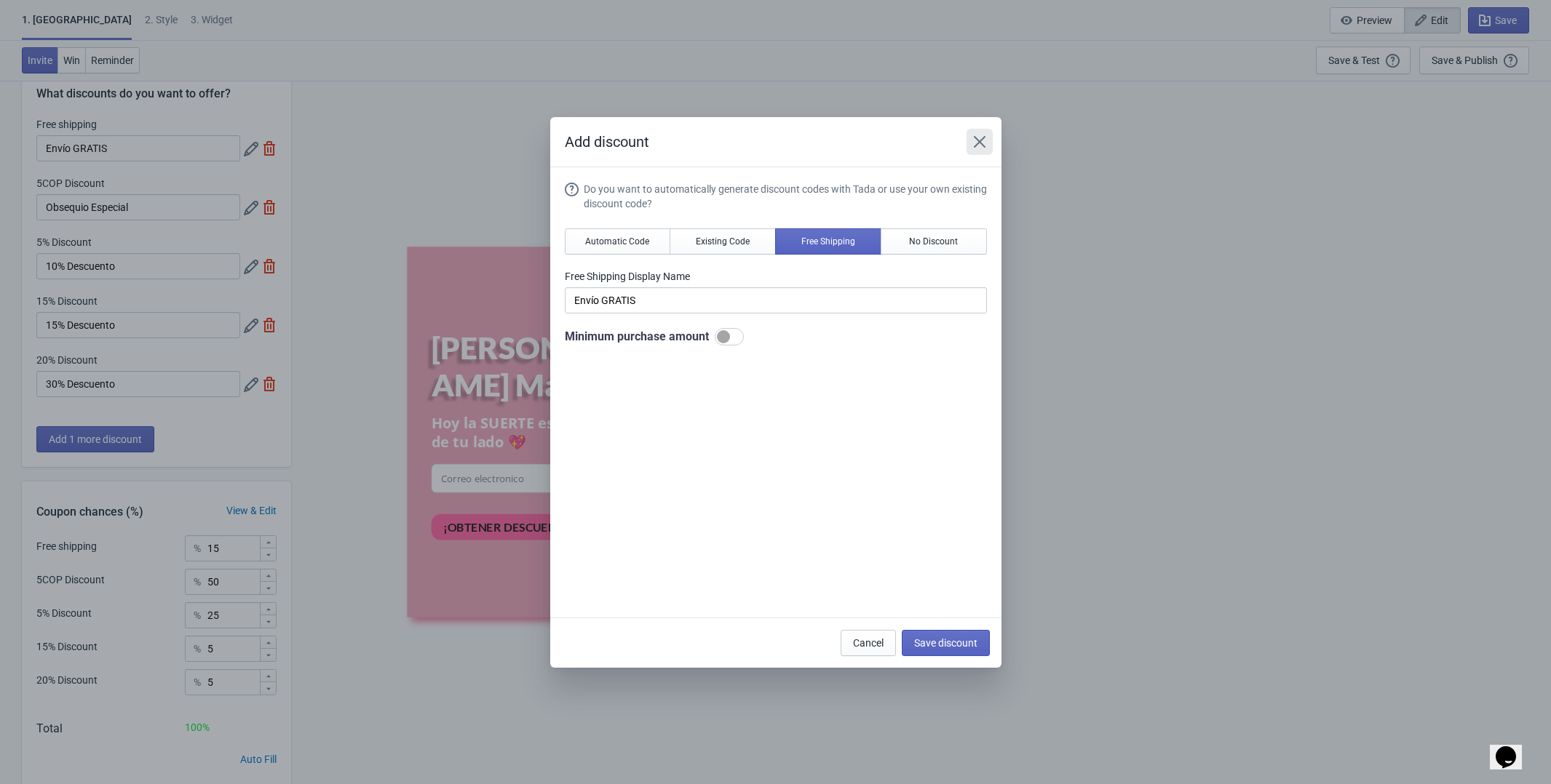
click at [976, 137] on icon "Close" at bounding box center [978, 141] width 12 height 11
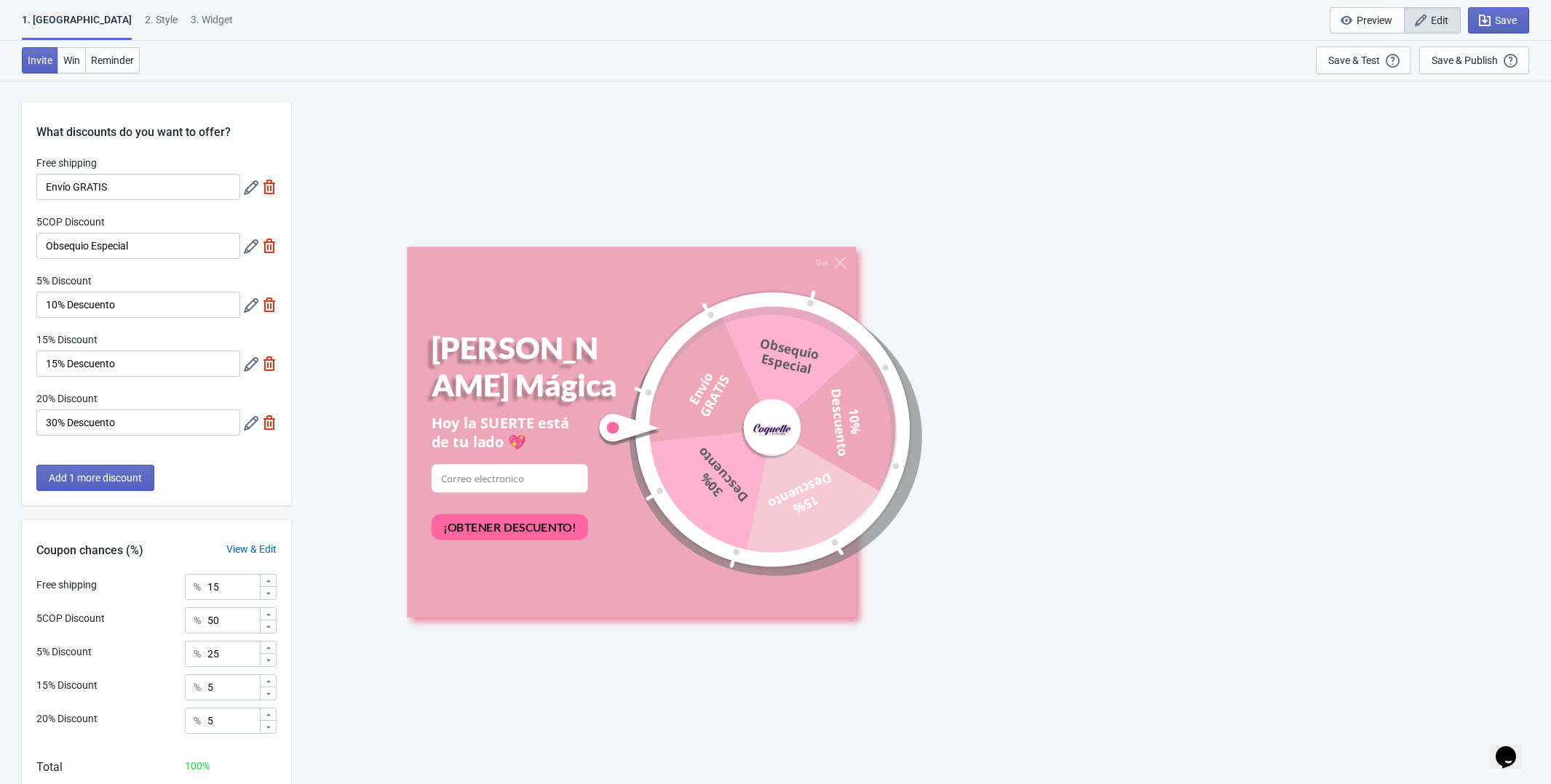
scroll to position [38, 0]
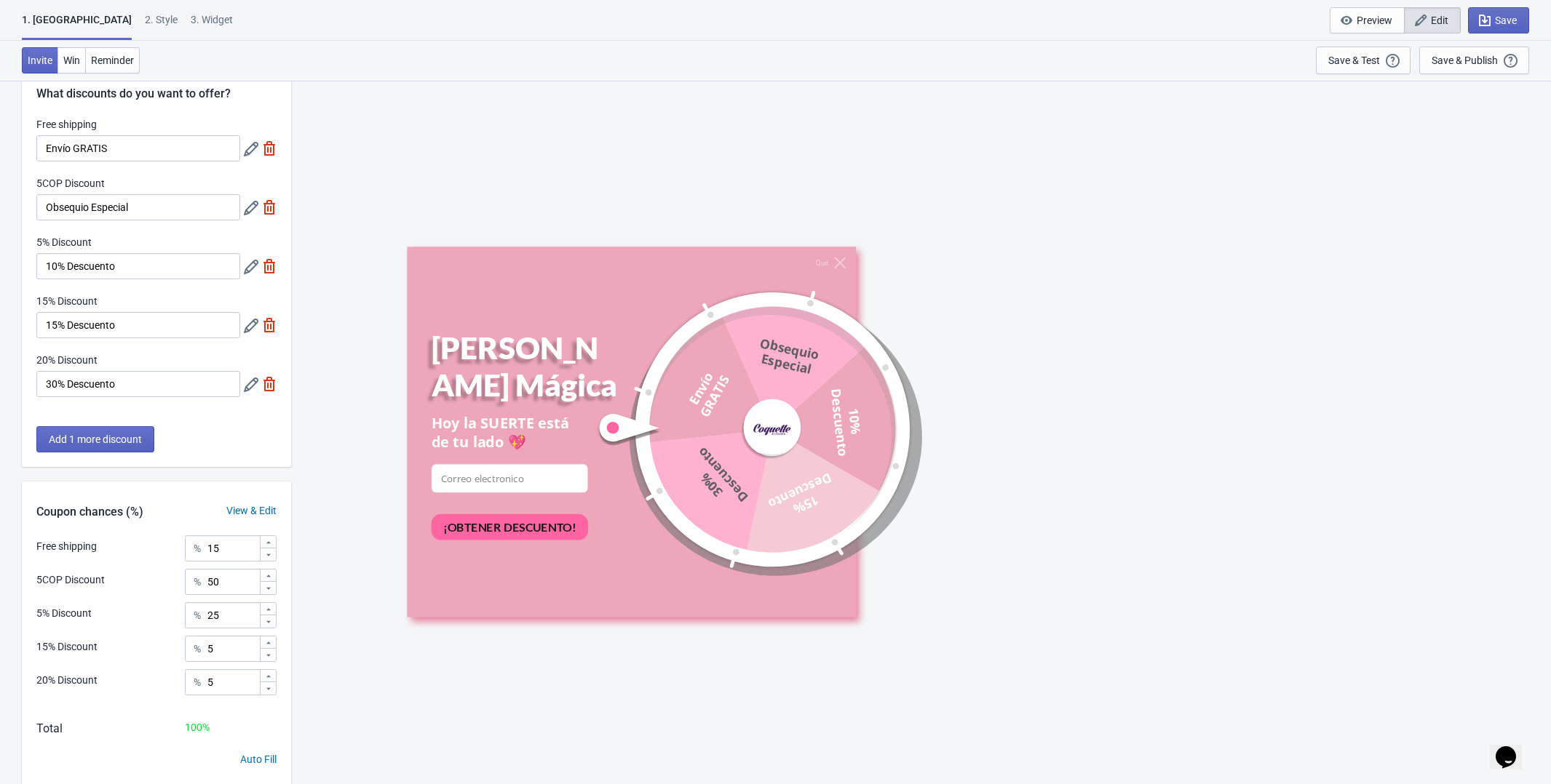
click at [252, 210] on icon at bounding box center [251, 208] width 15 height 15
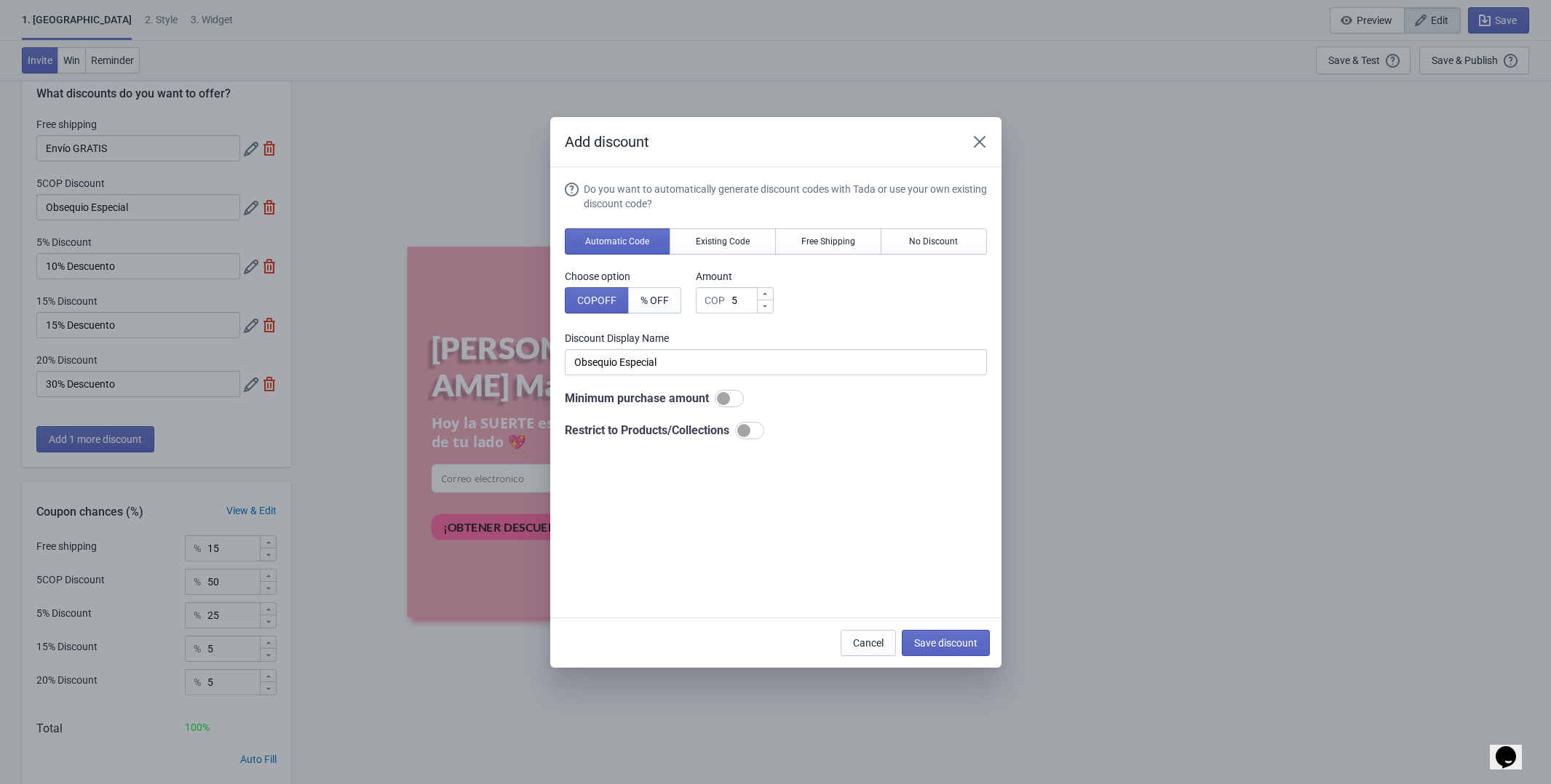
scroll to position [0, 0]
click at [928, 241] on span "No Discount" at bounding box center [934, 241] width 49 height 11
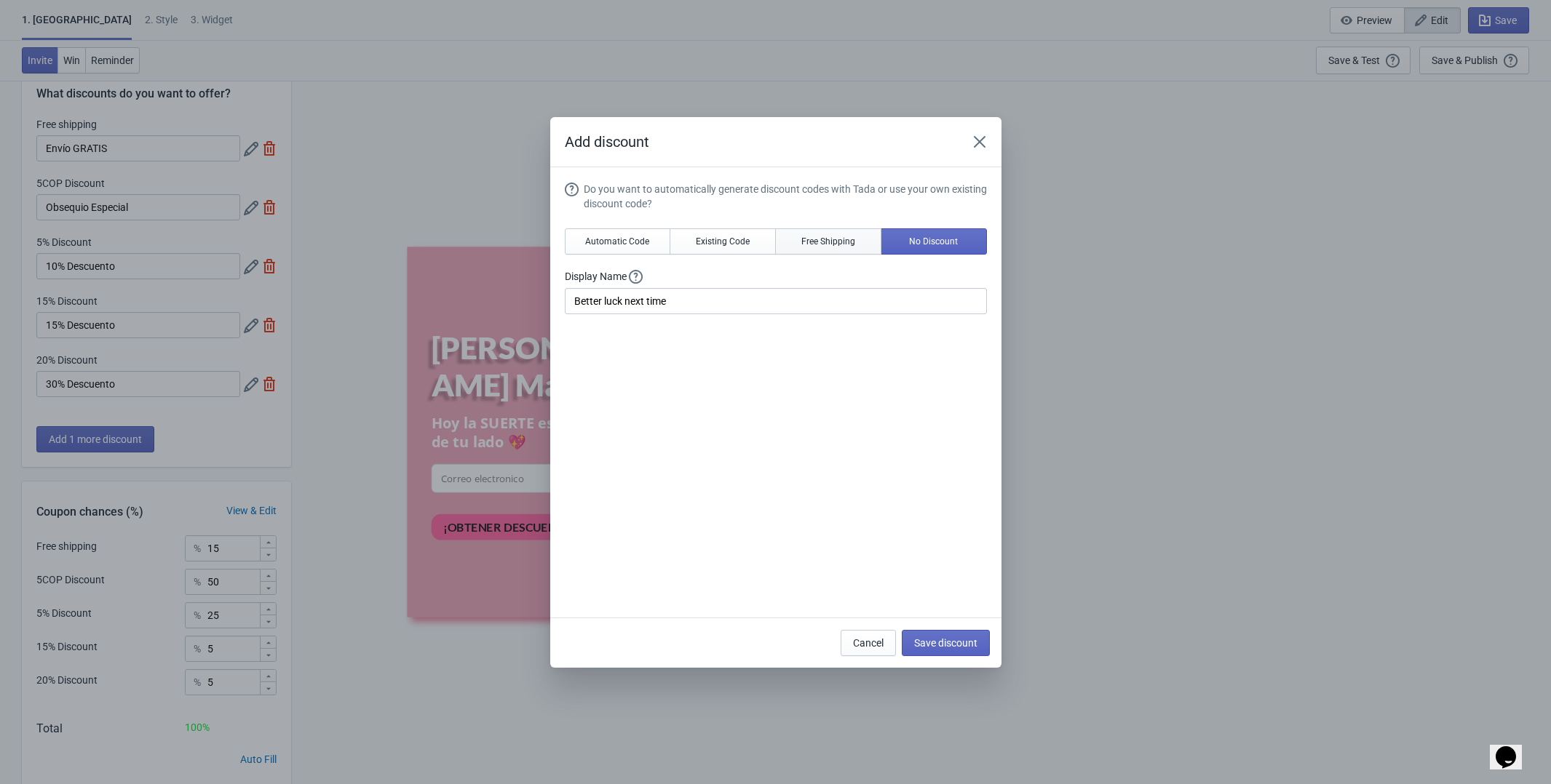
click at [824, 244] on span "Free Shipping" at bounding box center [828, 241] width 54 height 11
click at [747, 248] on button "Existing Code" at bounding box center [722, 241] width 107 height 26
type input "Your coupon name (5% OFF for example)"
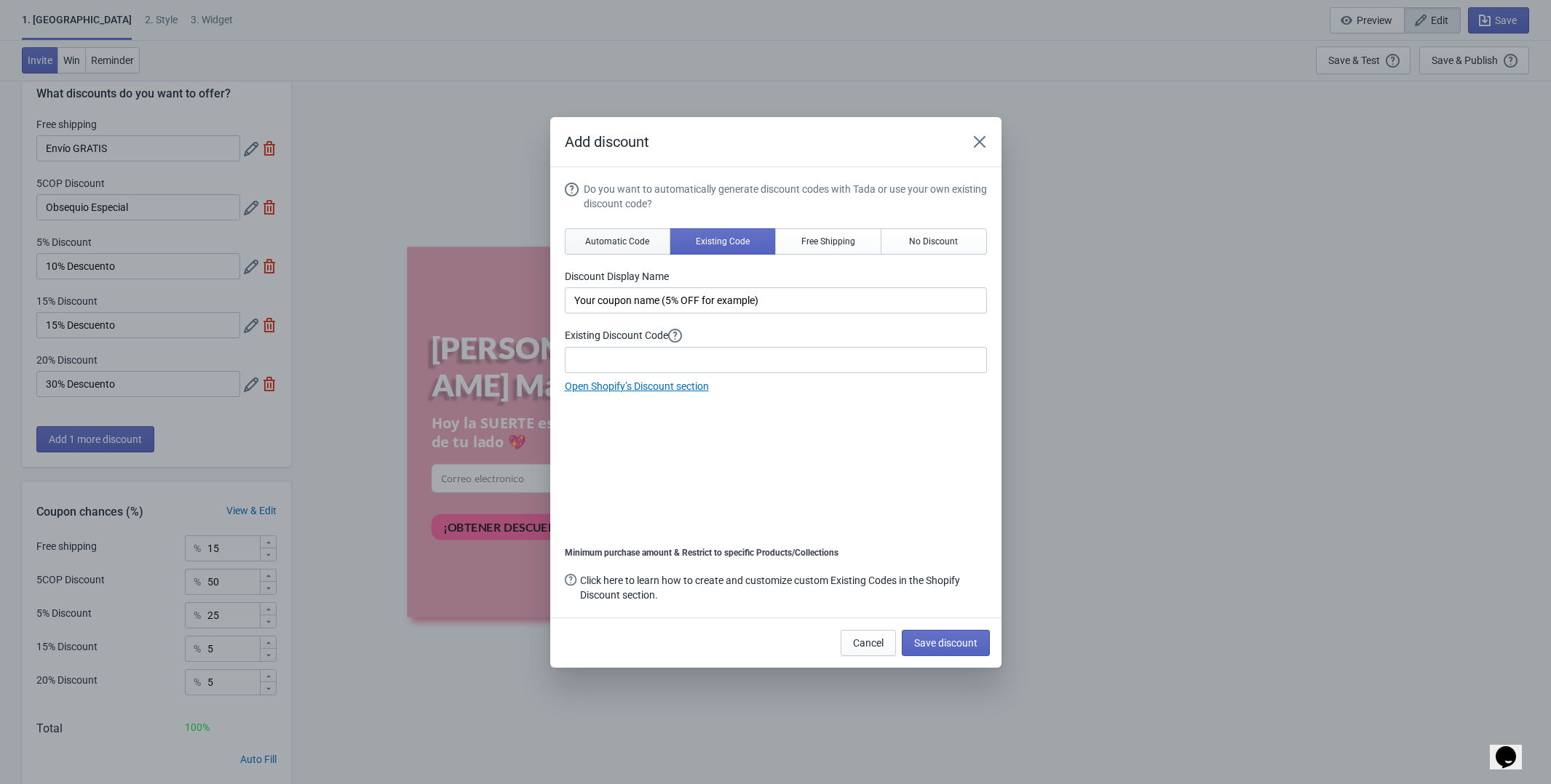
click at [623, 242] on span "Automatic Code" at bounding box center [617, 241] width 64 height 11
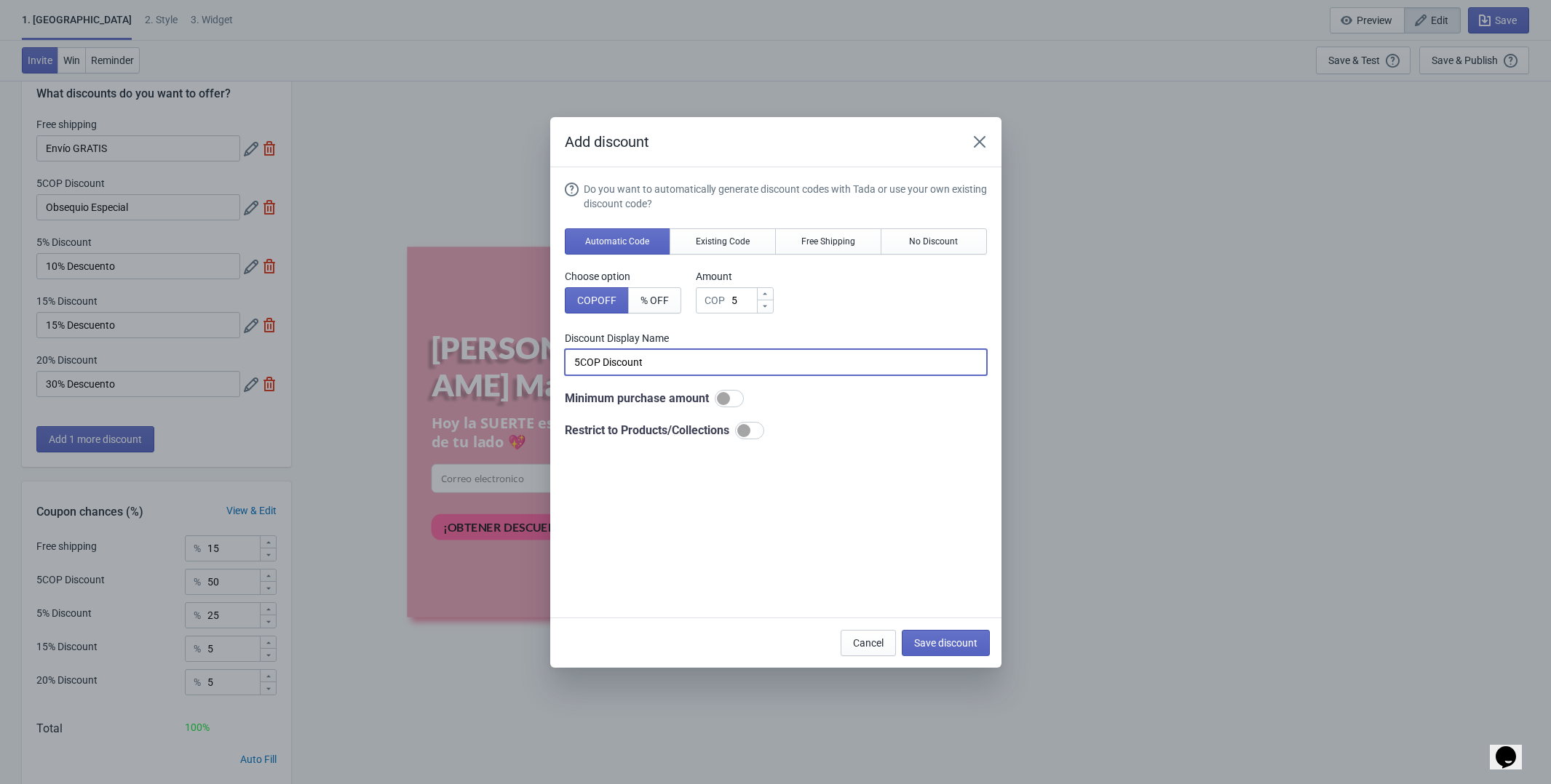
click at [628, 353] on input "5COP Discount" at bounding box center [776, 362] width 422 height 26
click at [877, 294] on div "Choose option COP OFF % OFF Amount COP 5" at bounding box center [776, 291] width 422 height 44
click at [642, 301] on span "% OFF" at bounding box center [654, 300] width 28 height 11
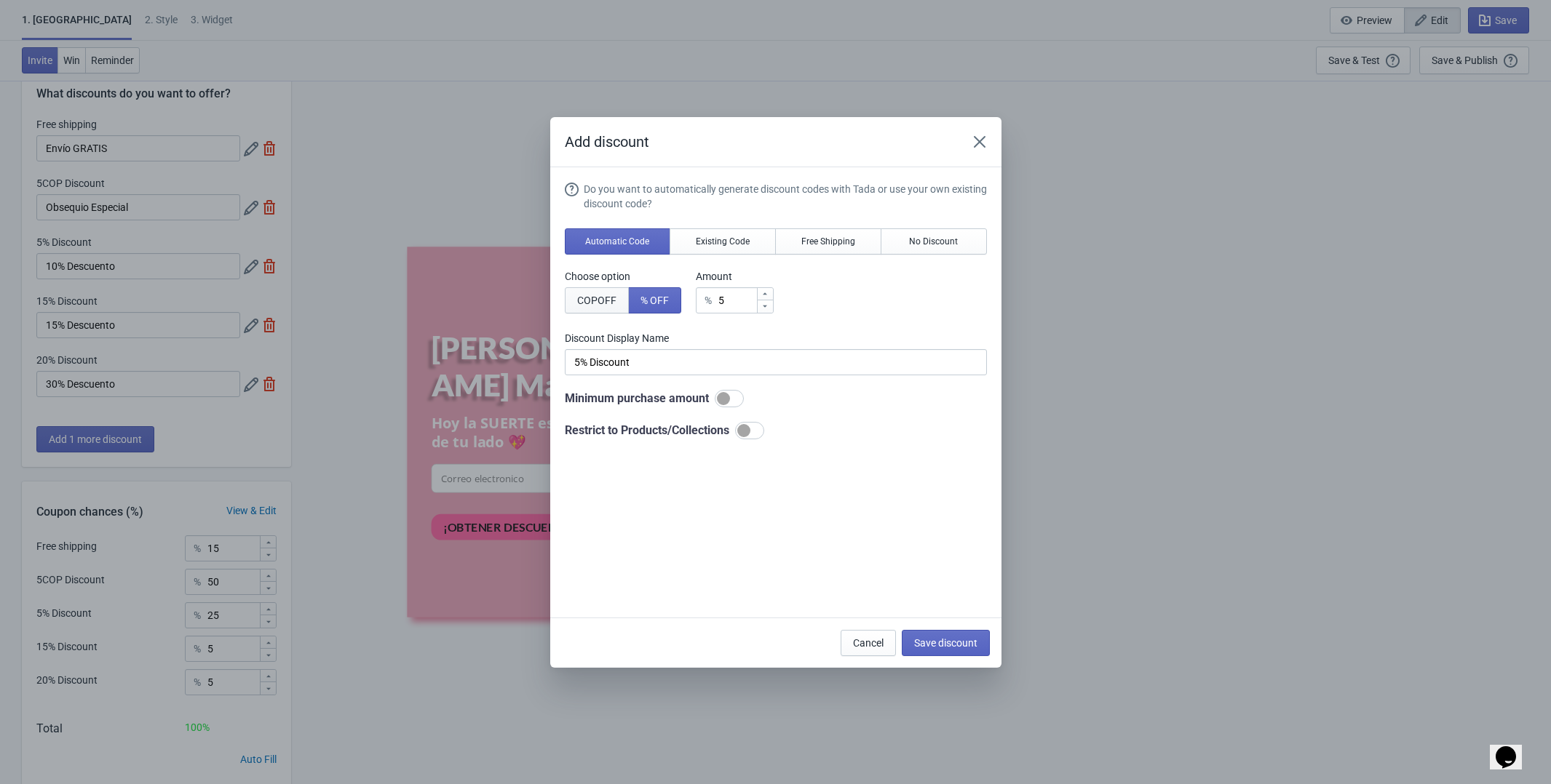
click at [611, 299] on span "COP OFF" at bounding box center [596, 300] width 39 height 11
type input "5COP Discount"
click at [750, 237] on button "Existing Code" at bounding box center [722, 241] width 107 height 26
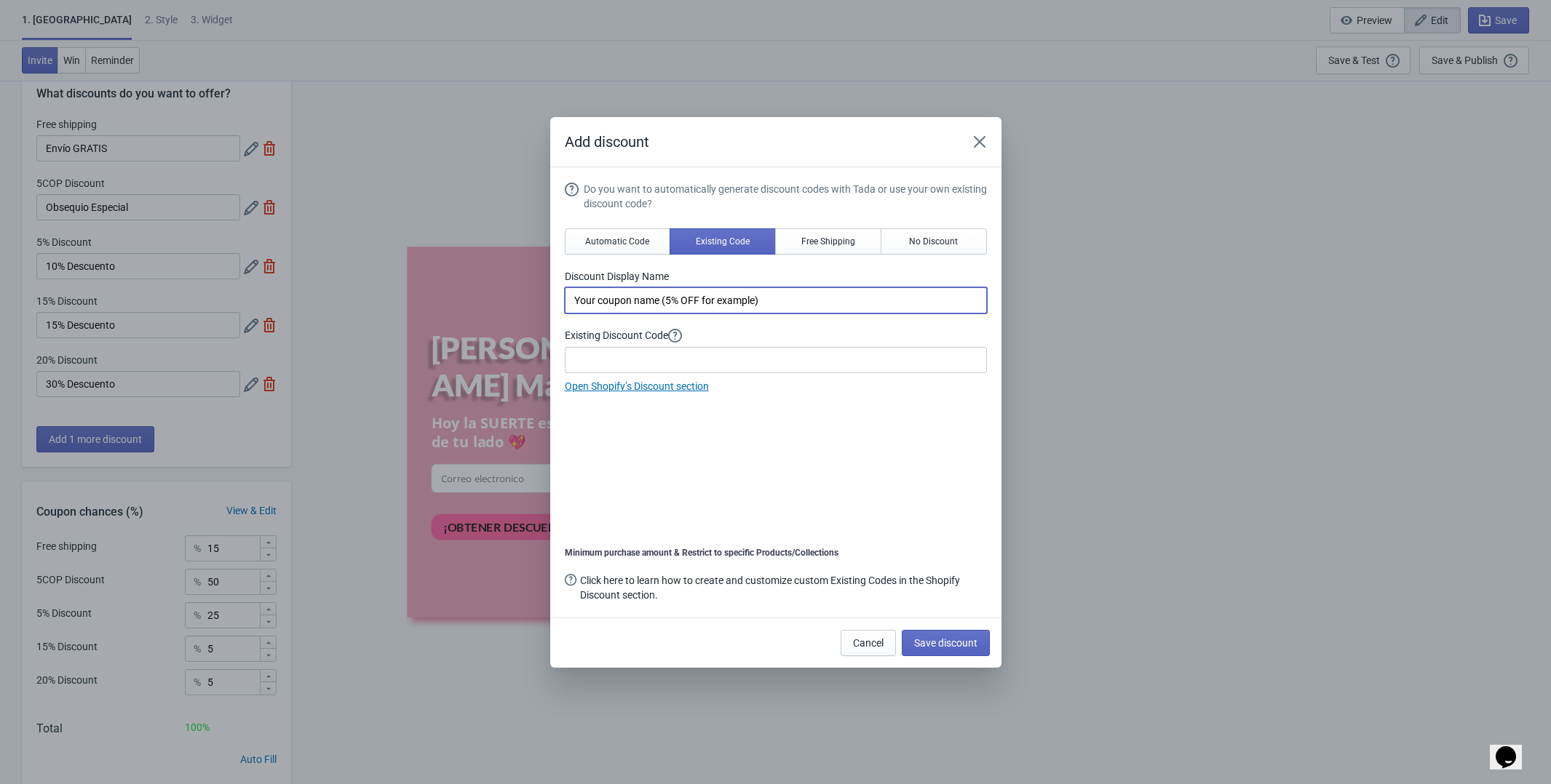
click at [816, 294] on input "Your coupon name (5% OFF for example)" at bounding box center [776, 300] width 422 height 26
click at [685, 388] on link "Open Shopify’s Discount section" at bounding box center [637, 386] width 144 height 11
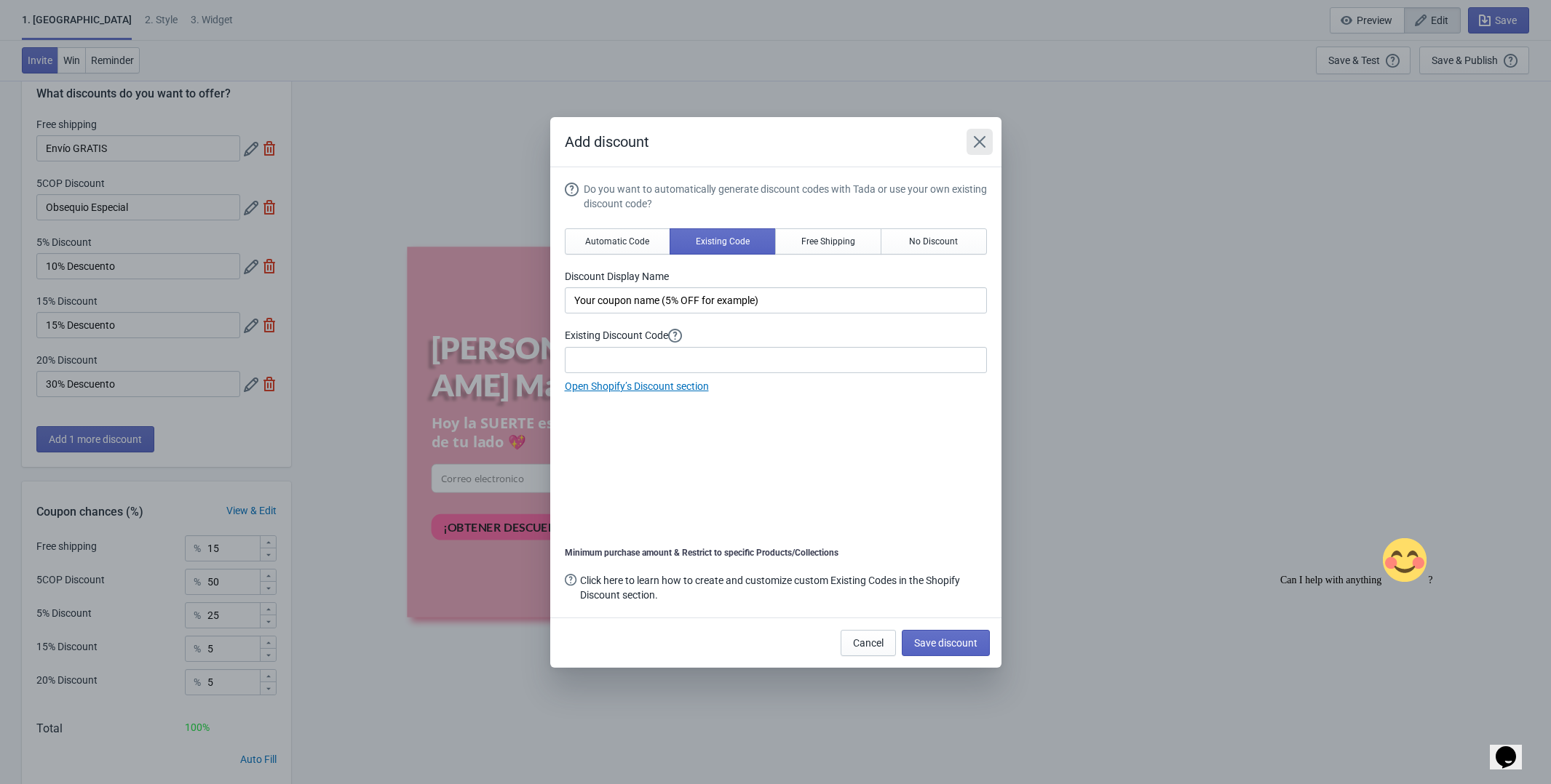
click at [980, 140] on icon "Close" at bounding box center [978, 141] width 12 height 11
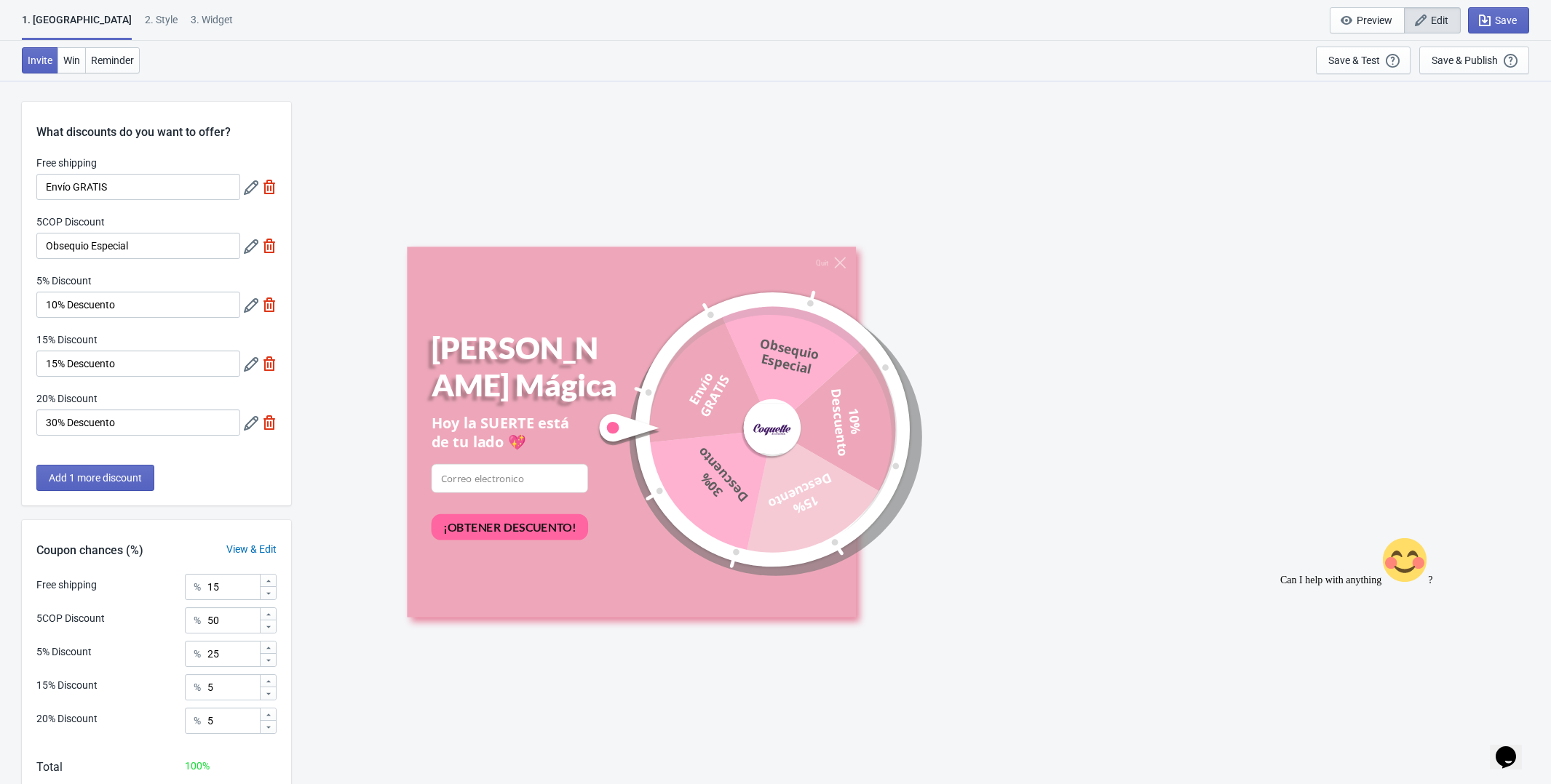
scroll to position [38, 0]
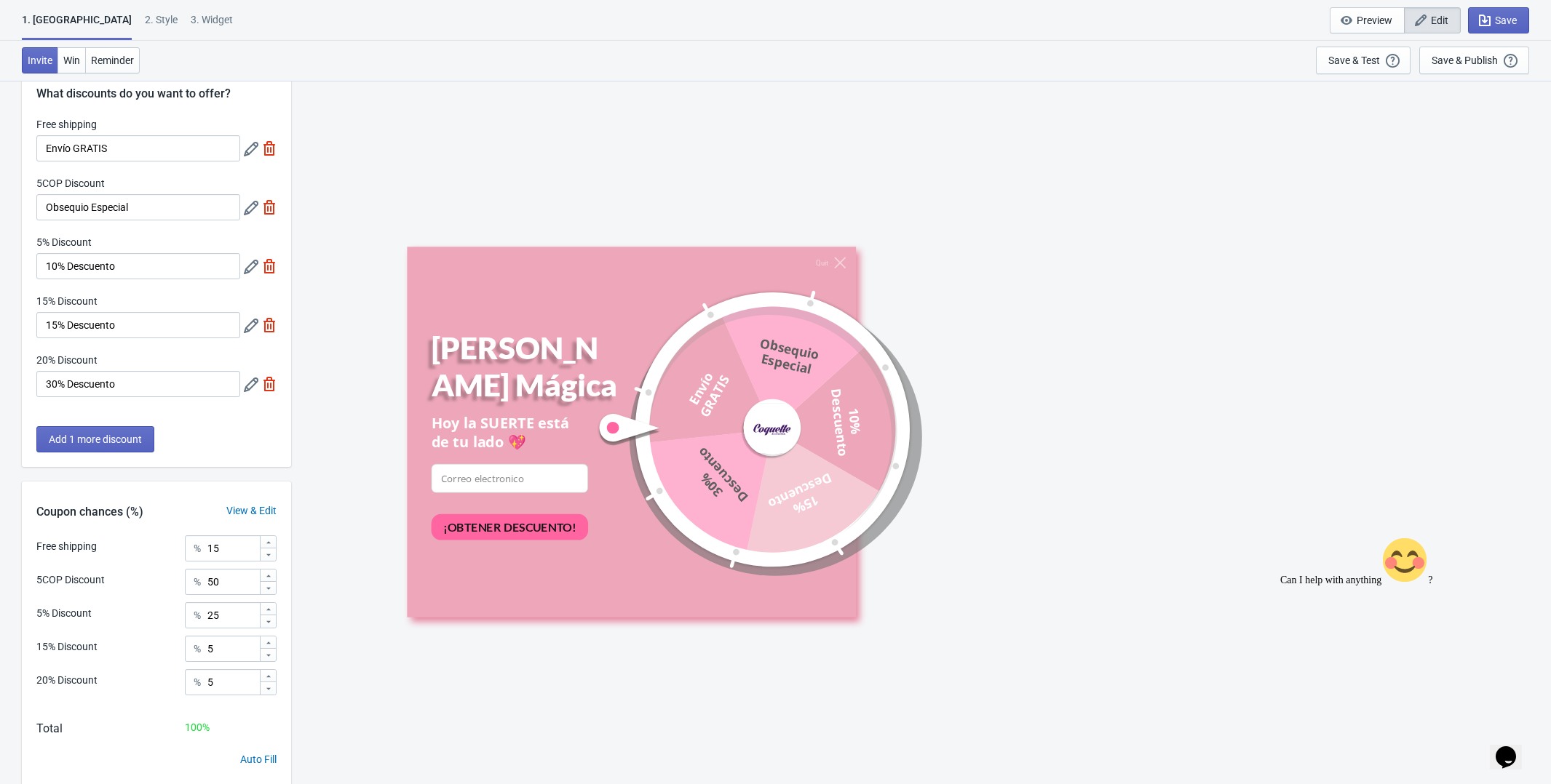
click at [250, 267] on icon at bounding box center [251, 267] width 15 height 15
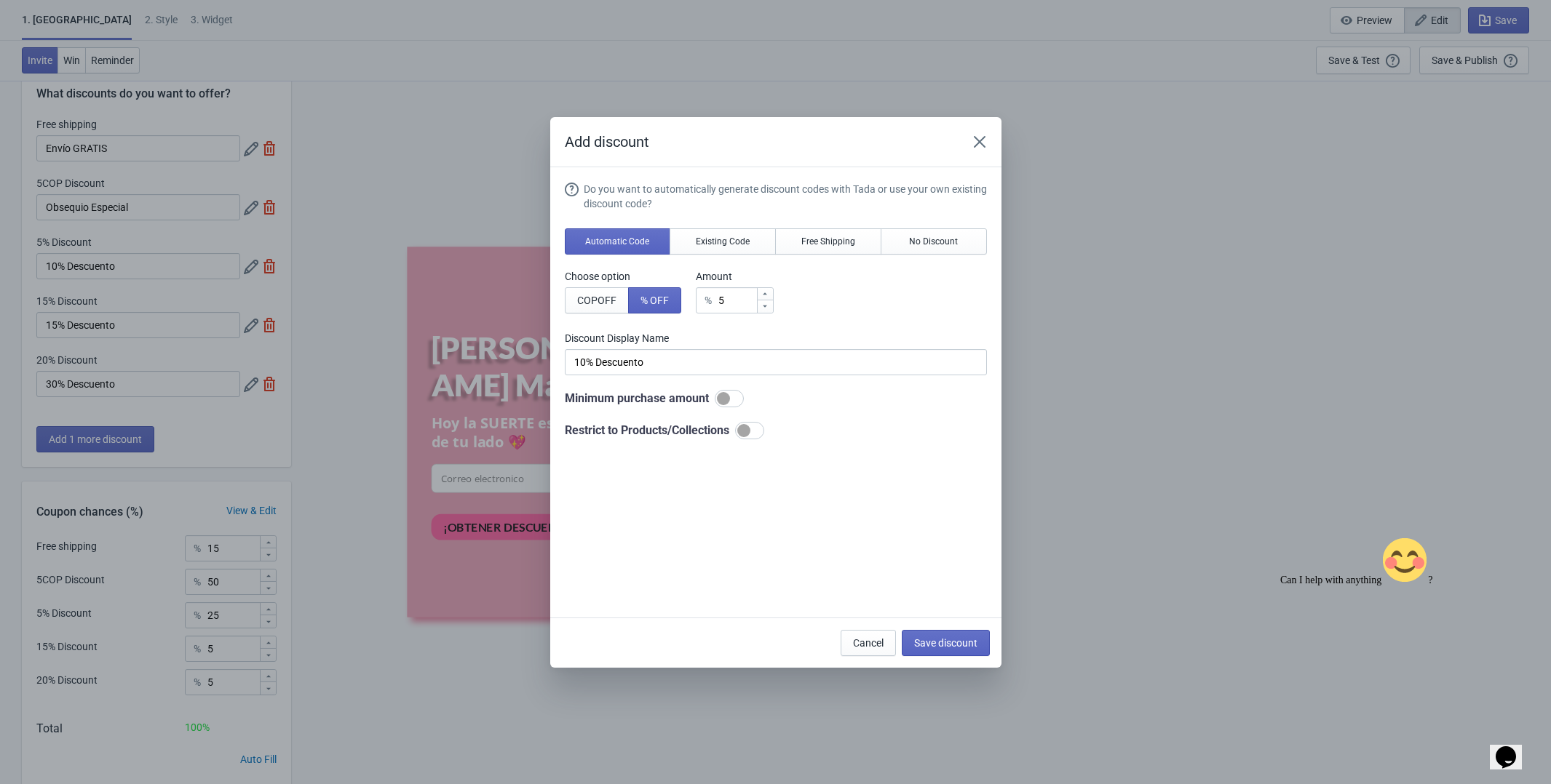
scroll to position [0, 0]
click at [769, 295] on icon at bounding box center [764, 294] width 8 height 8
type input "6"
type input "6% Discount"
click at [769, 295] on icon at bounding box center [764, 294] width 8 height 8
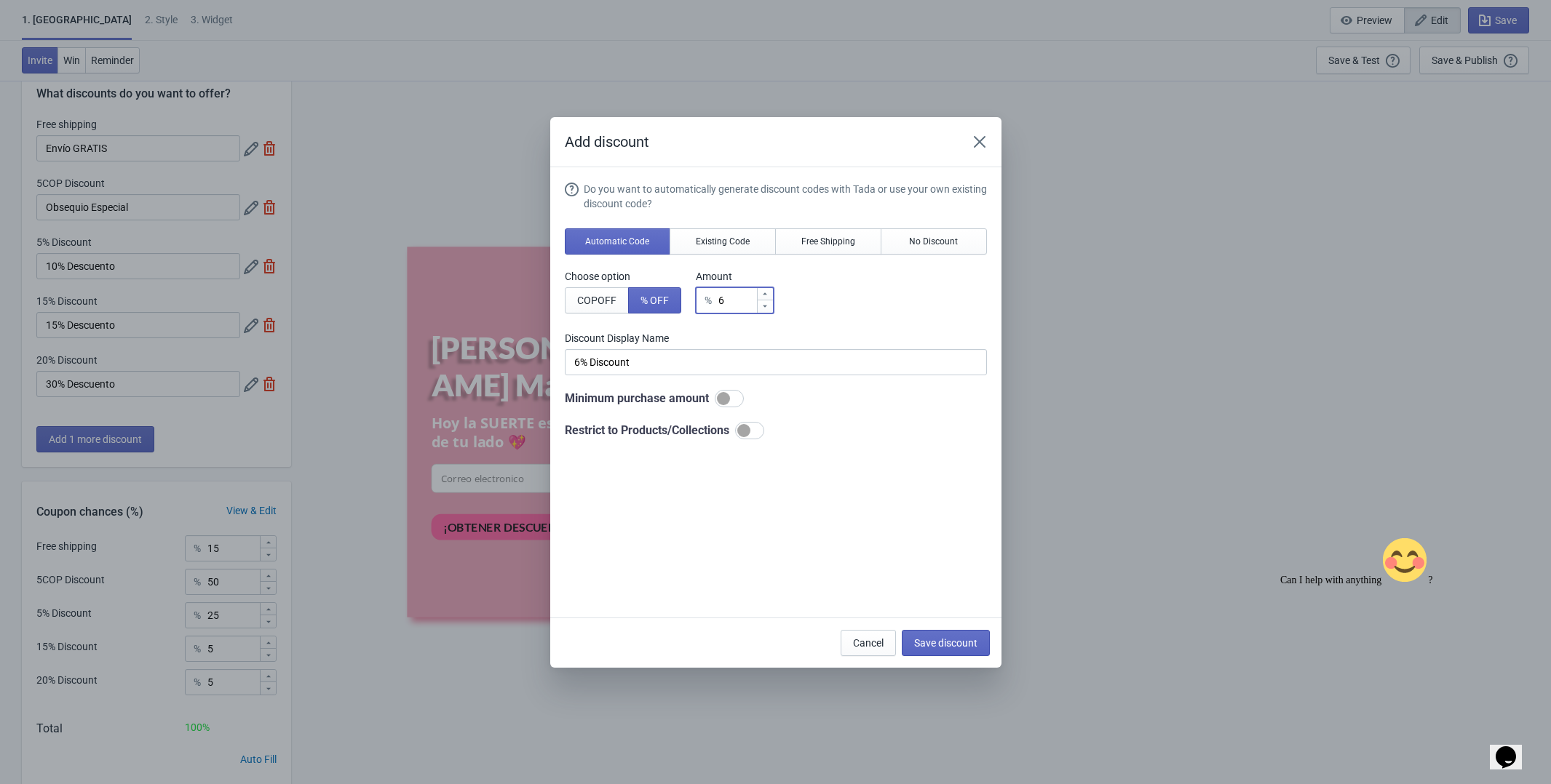
type input "7"
type input "7% Discount"
click at [769, 295] on icon at bounding box center [764, 294] width 8 height 8
type input "8"
type input "8% Discount"
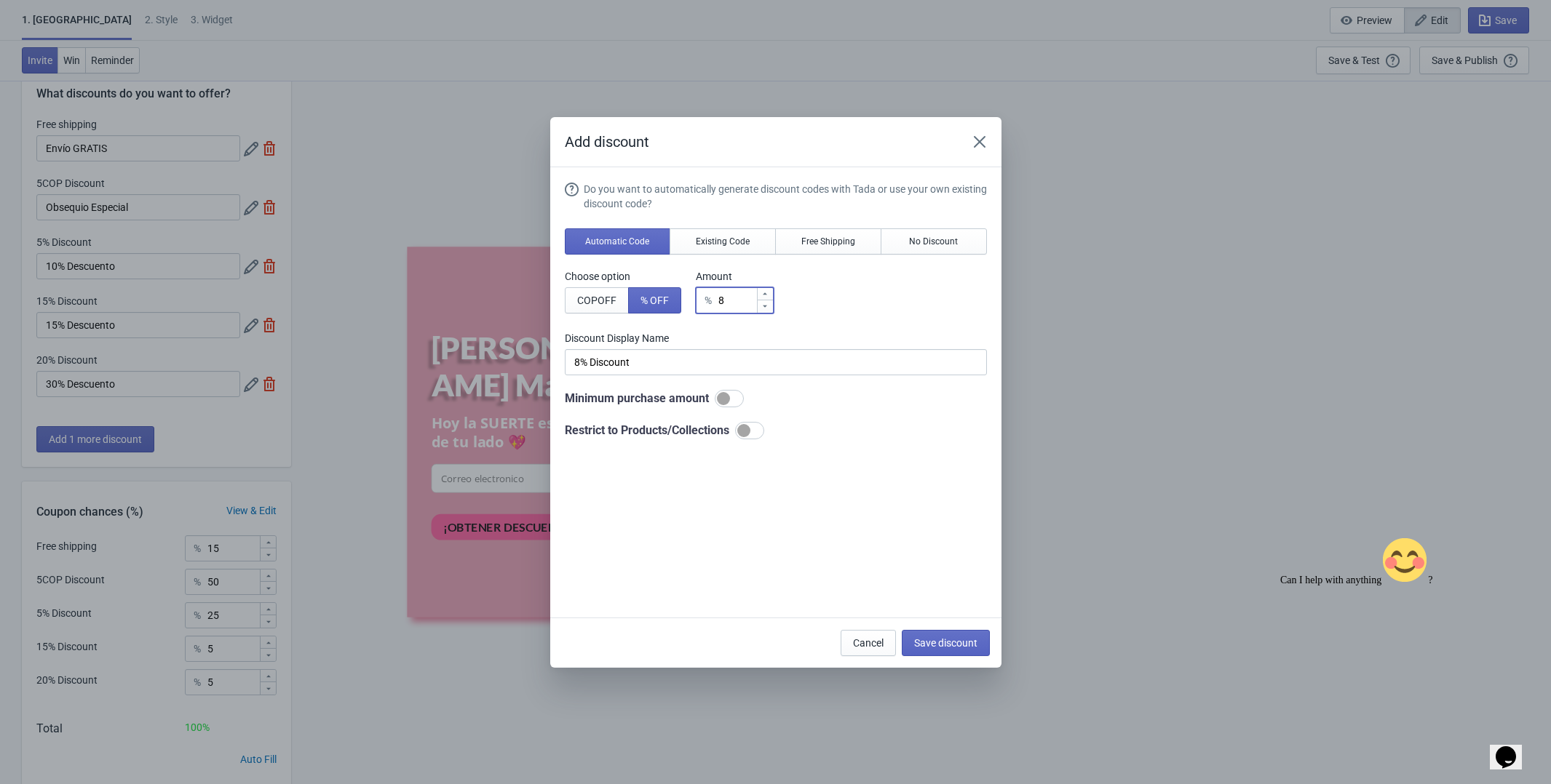
click at [769, 295] on icon at bounding box center [764, 294] width 8 height 8
type input "9"
type input "9% Discount"
type input "10"
type input "10% Discount"
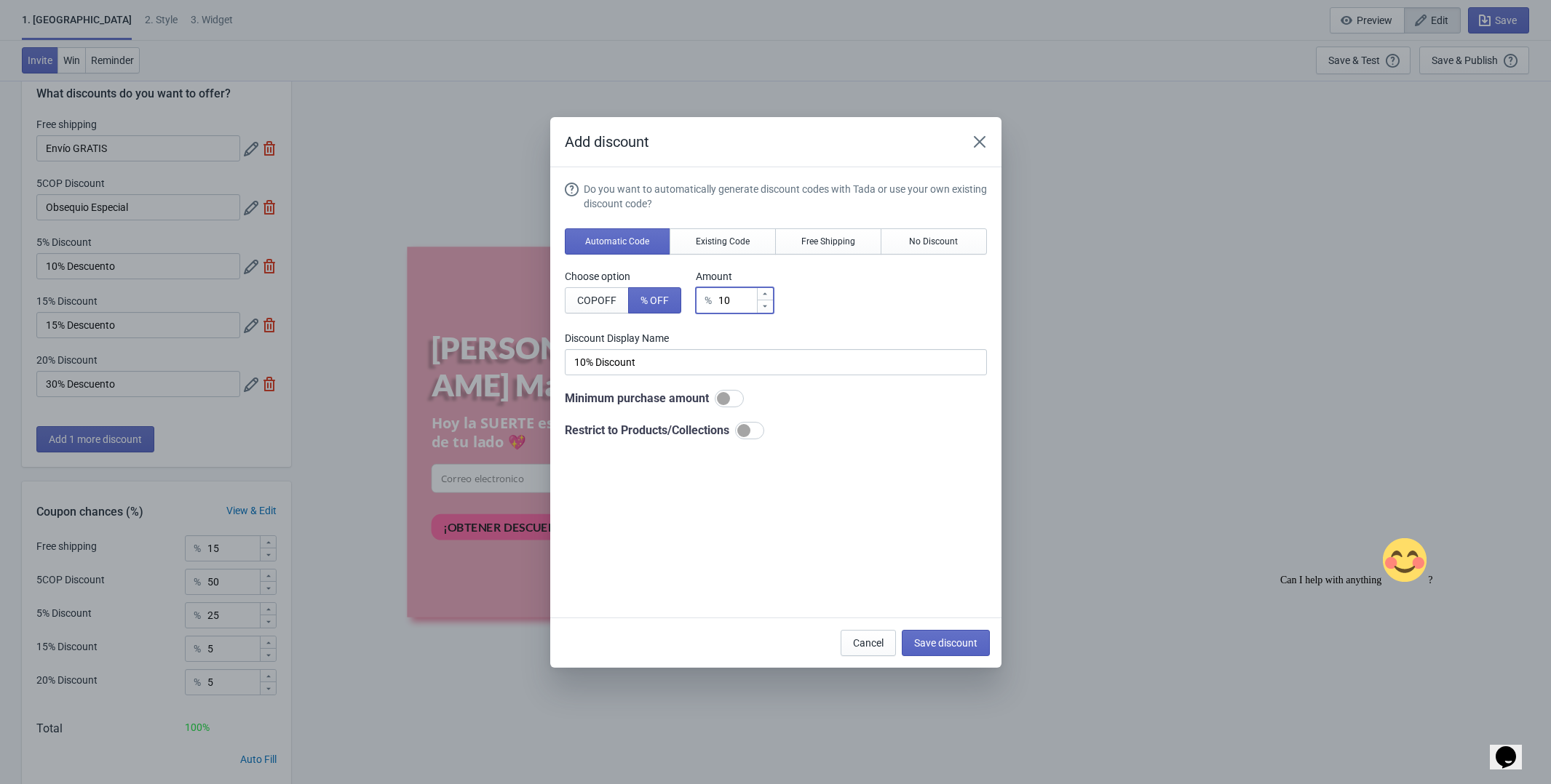
click at [769, 295] on icon at bounding box center [764, 294] width 8 height 8
type input "11"
type input "11% Discount"
type input "10"
type input "10% Discount"
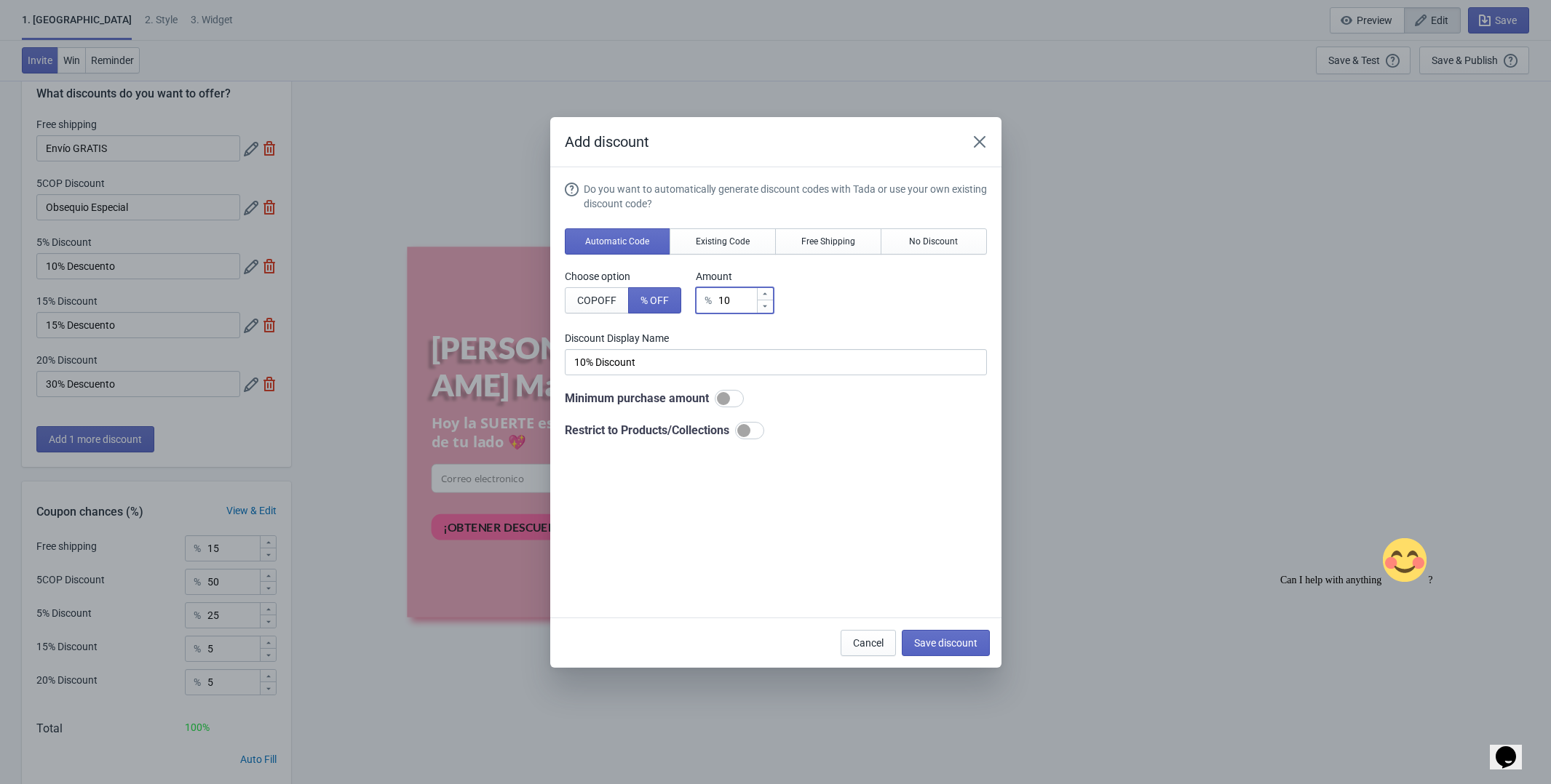
click at [769, 309] on icon at bounding box center [764, 306] width 8 height 8
type input "9"
type input "9% Discount"
type input "10"
type input "10% Discount"
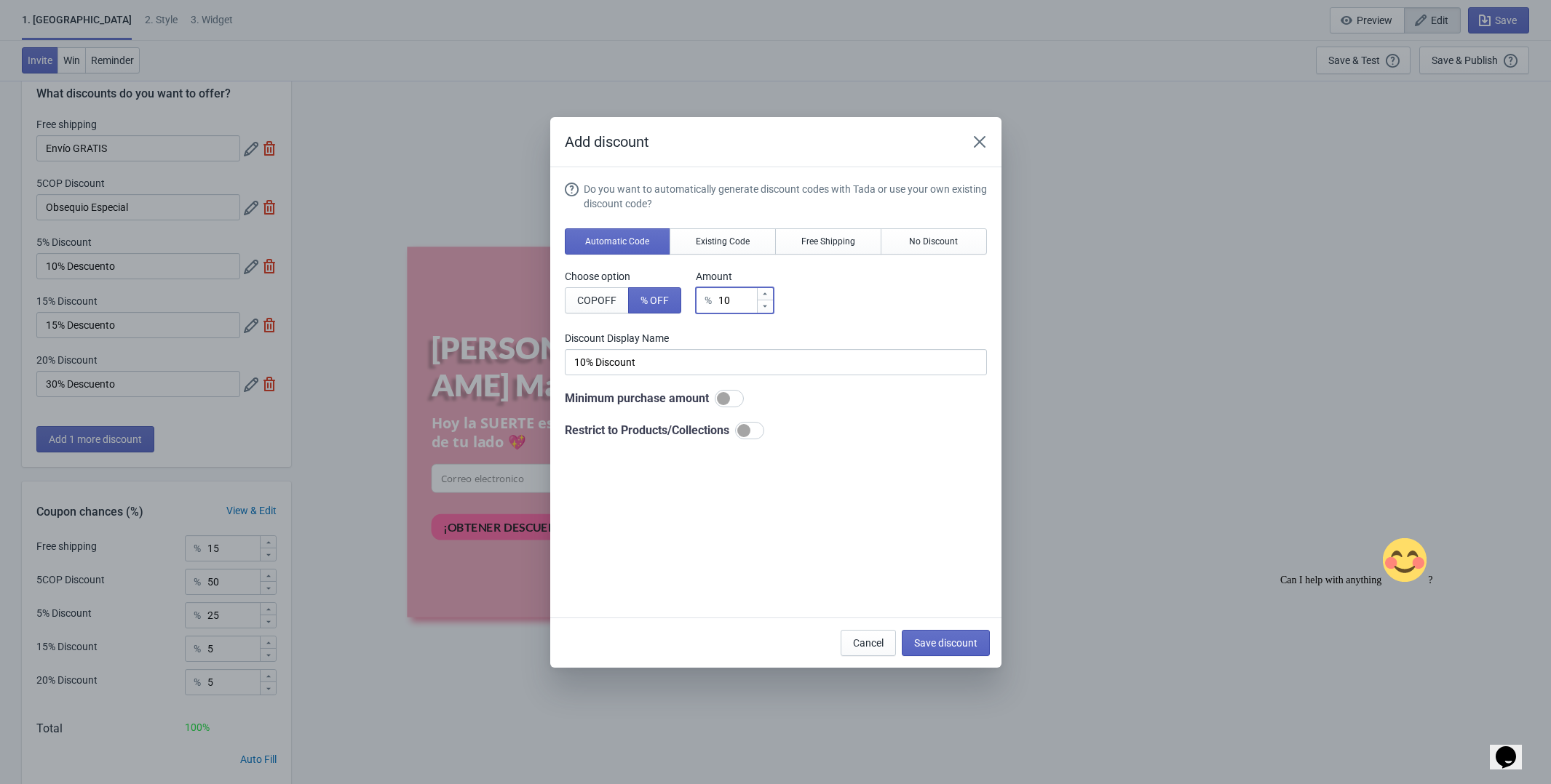
click at [765, 292] on icon at bounding box center [764, 294] width 8 height 8
type input "11"
type input "11% Discount"
type input "1"
type input "1% Discount"
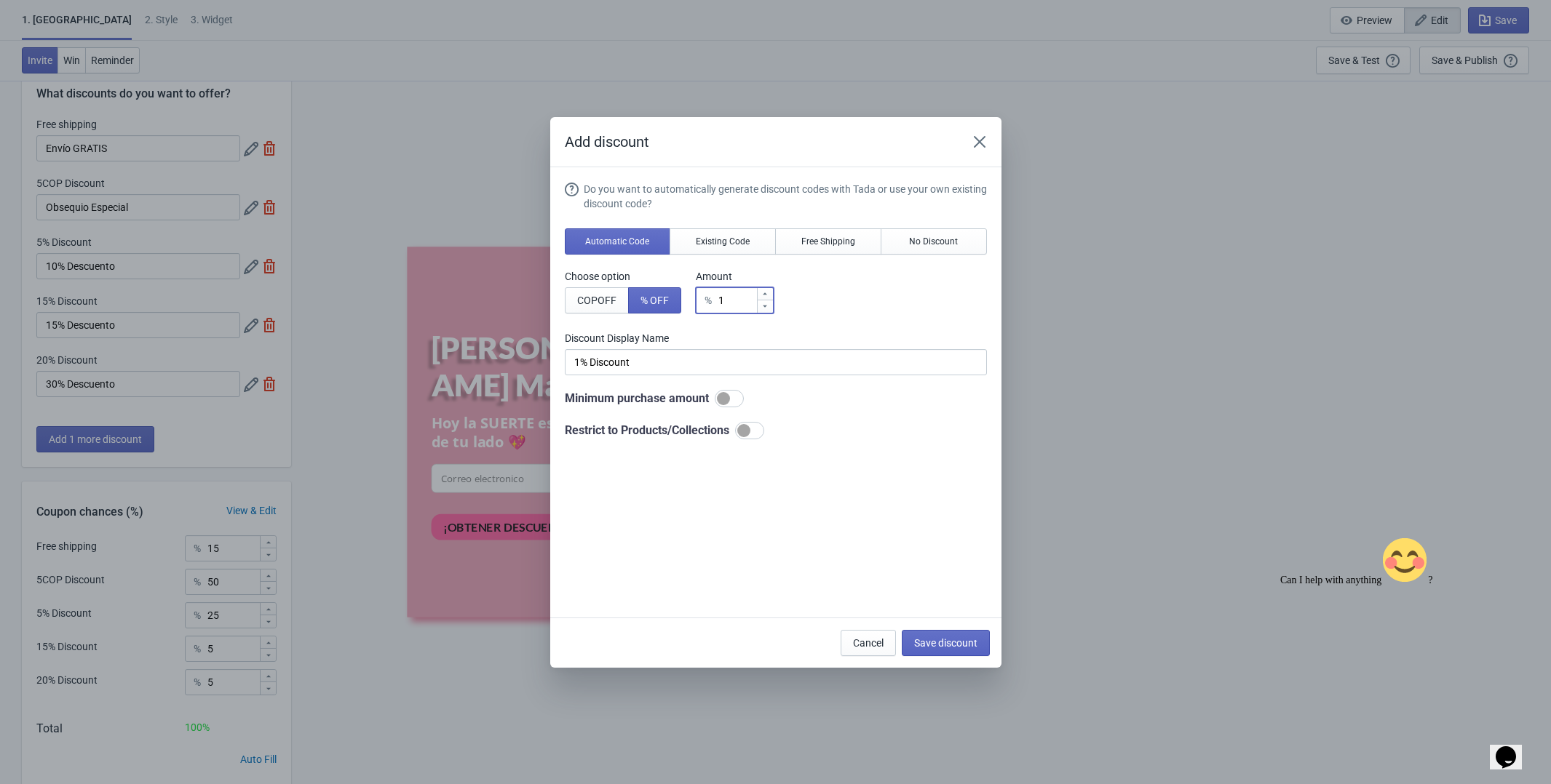
type input "10"
type input "10% Discount"
type input "10"
click at [730, 532] on div "Do you want to automatically generate discount codes with Tada or use your own …" at bounding box center [776, 393] width 422 height 424
click at [938, 651] on button "Save discount" at bounding box center [945, 643] width 88 height 26
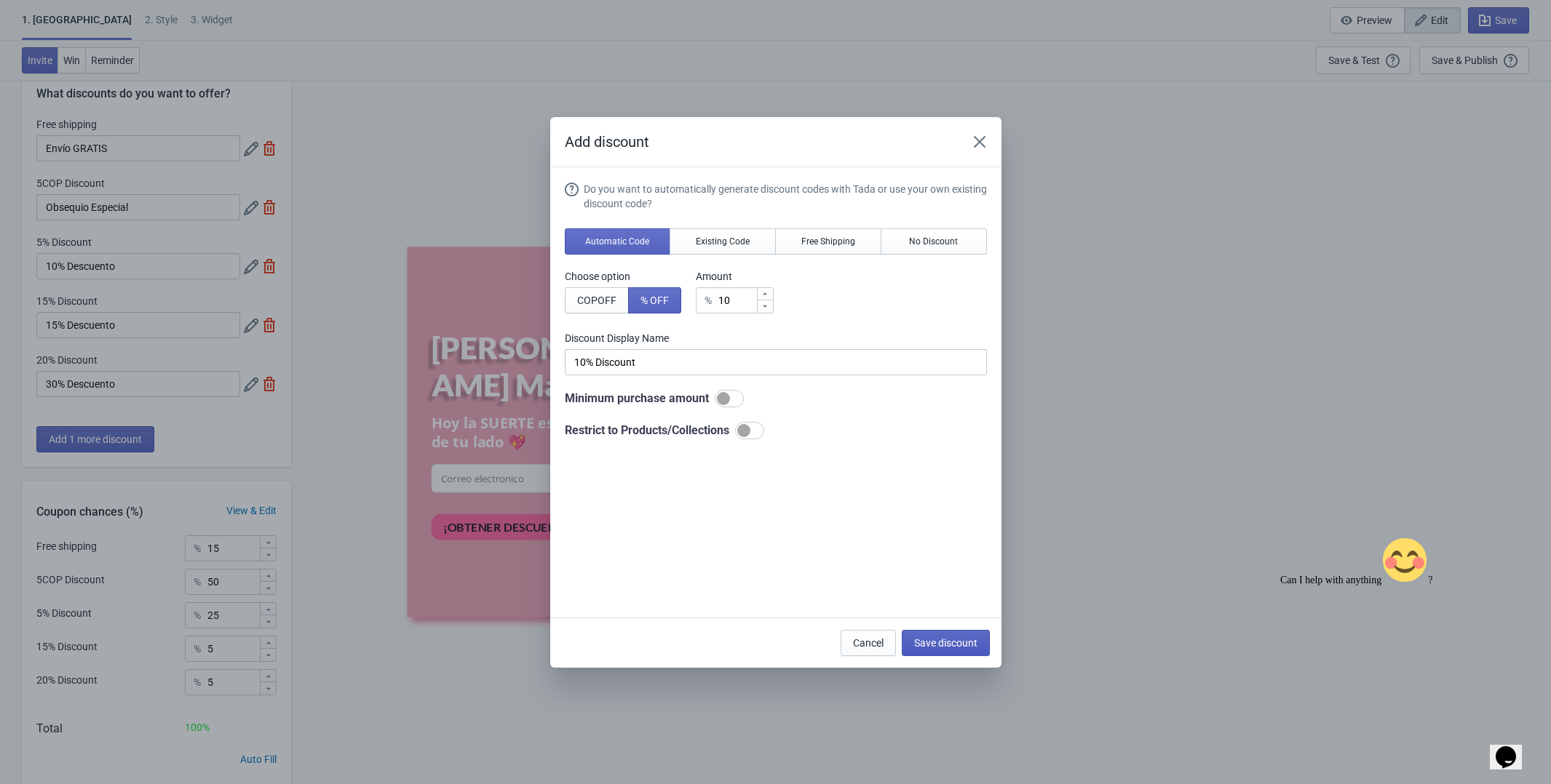
type input "10% Discount"
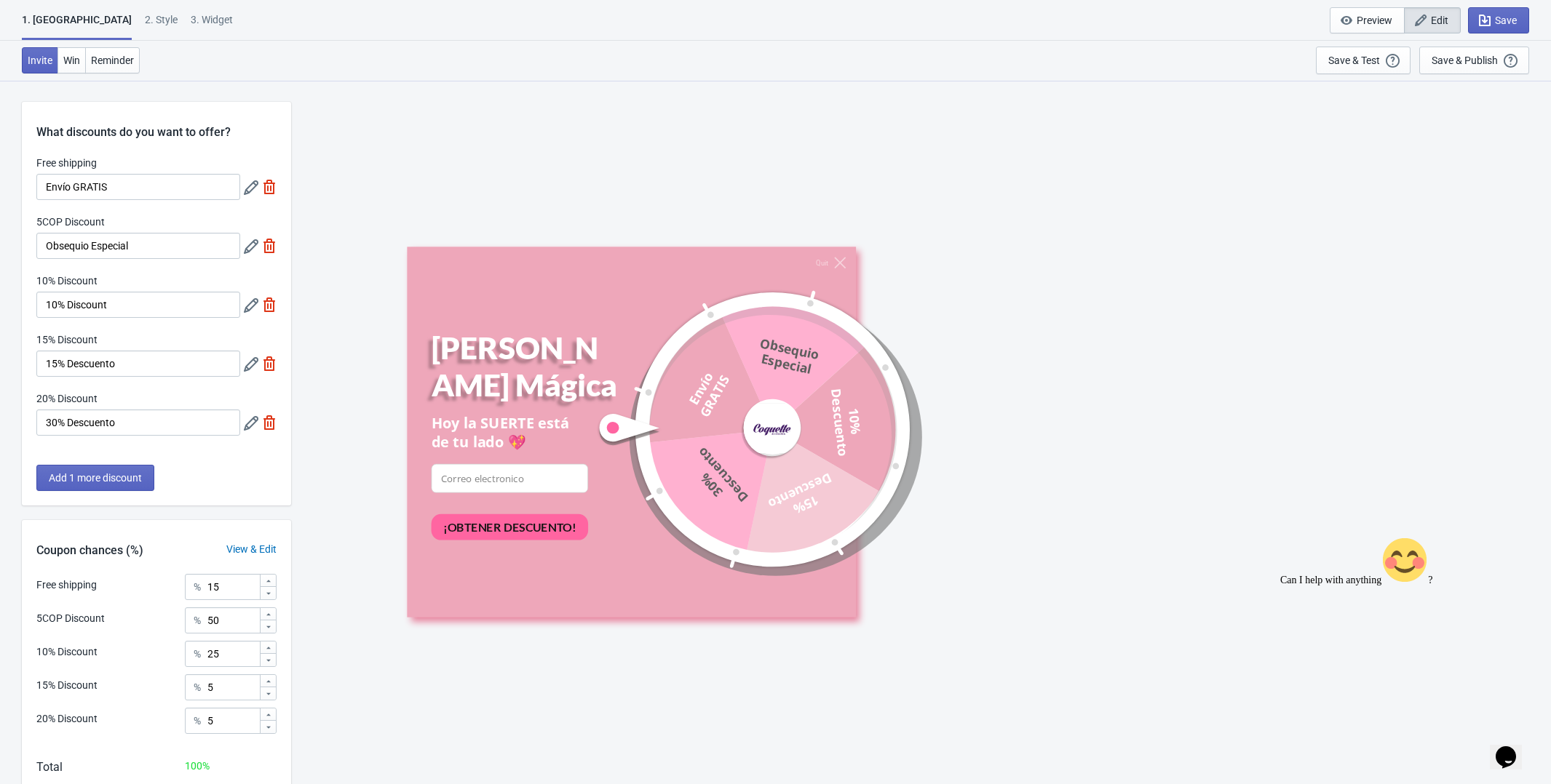
scroll to position [38, 0]
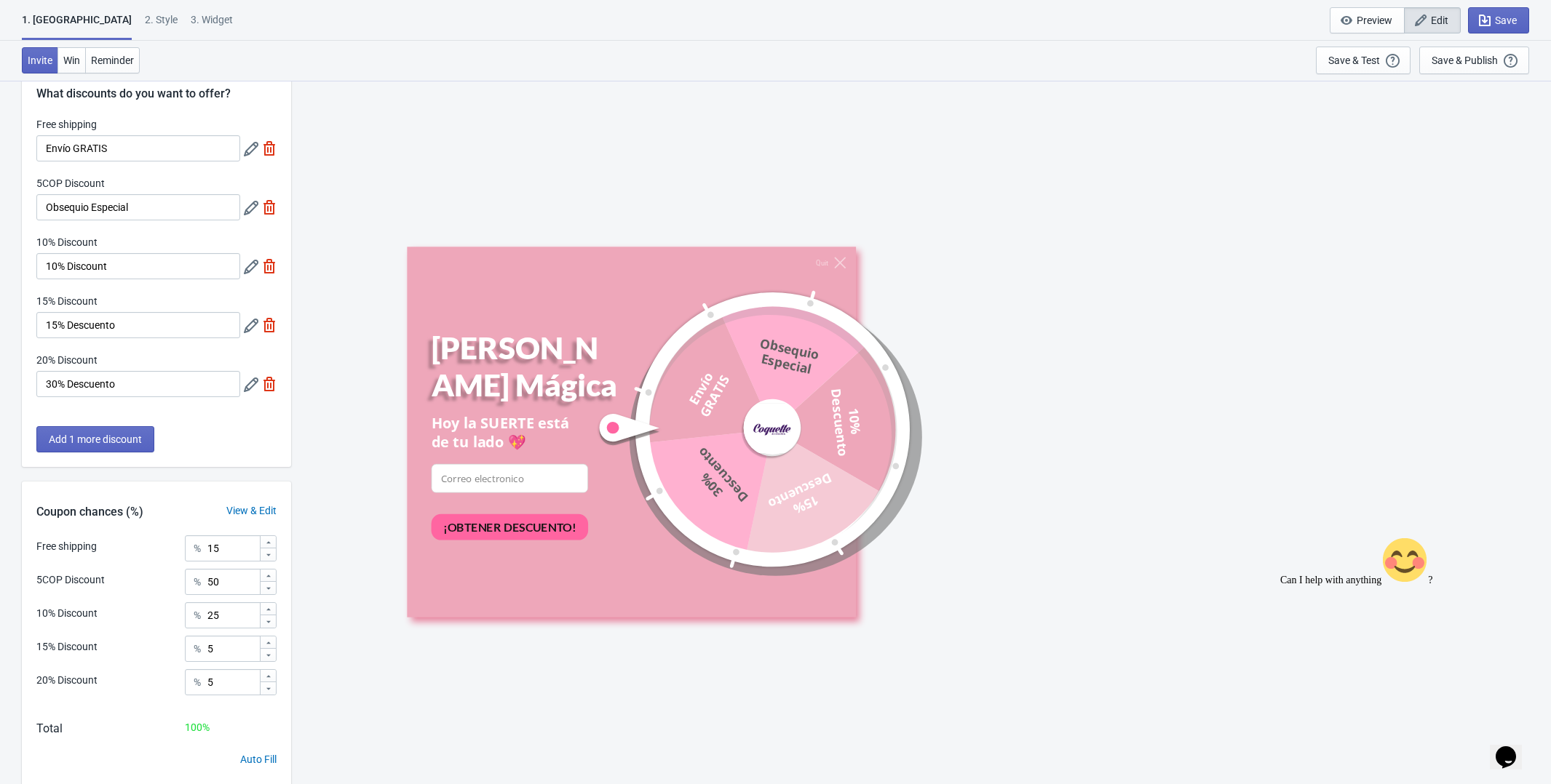
click at [246, 390] on icon at bounding box center [251, 385] width 15 height 15
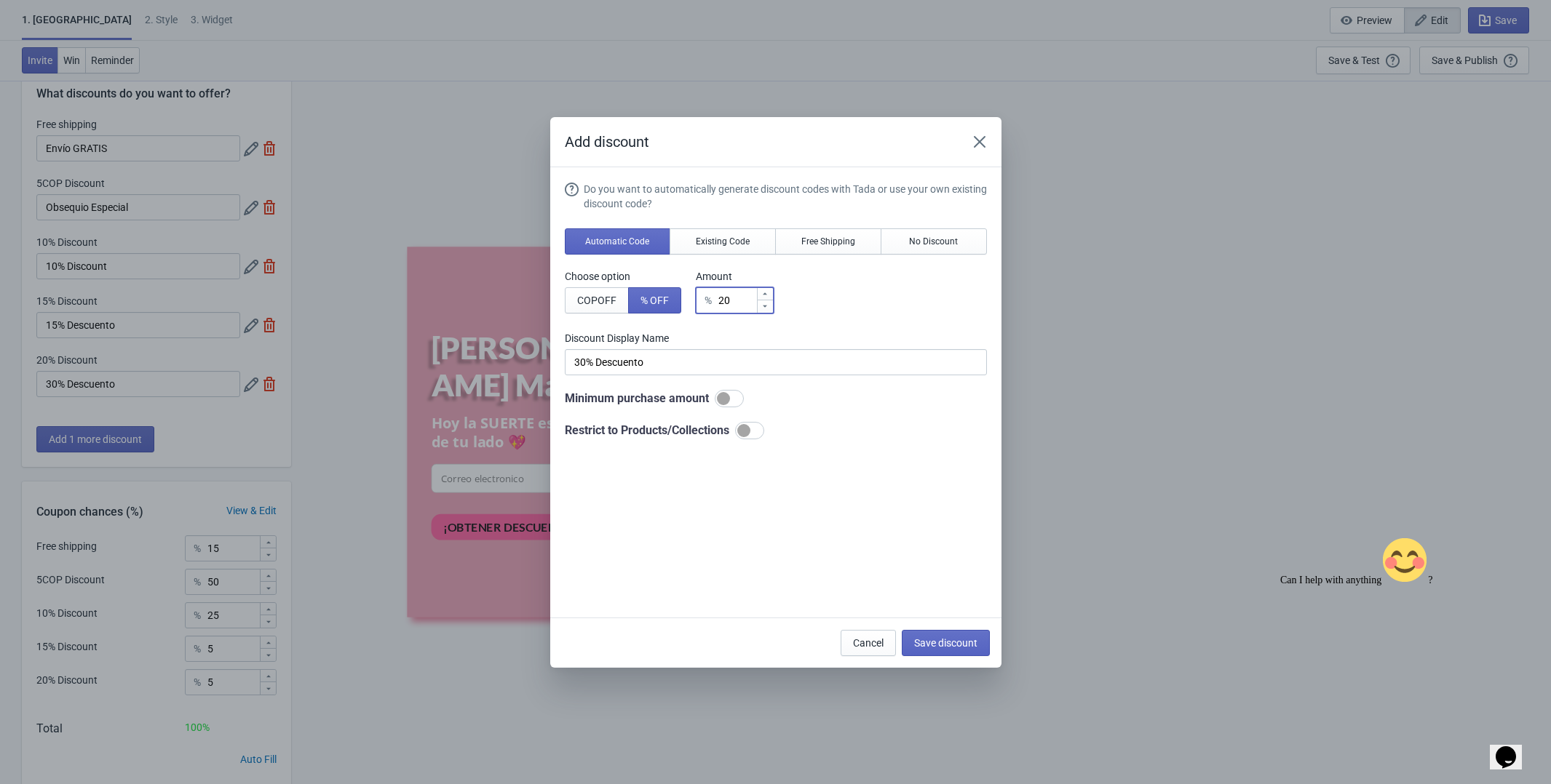
click at [765, 290] on icon at bounding box center [764, 294] width 8 height 8
type input "21"
type input "21% Discount"
click at [765, 290] on icon at bounding box center [764, 294] width 8 height 8
type input "22"
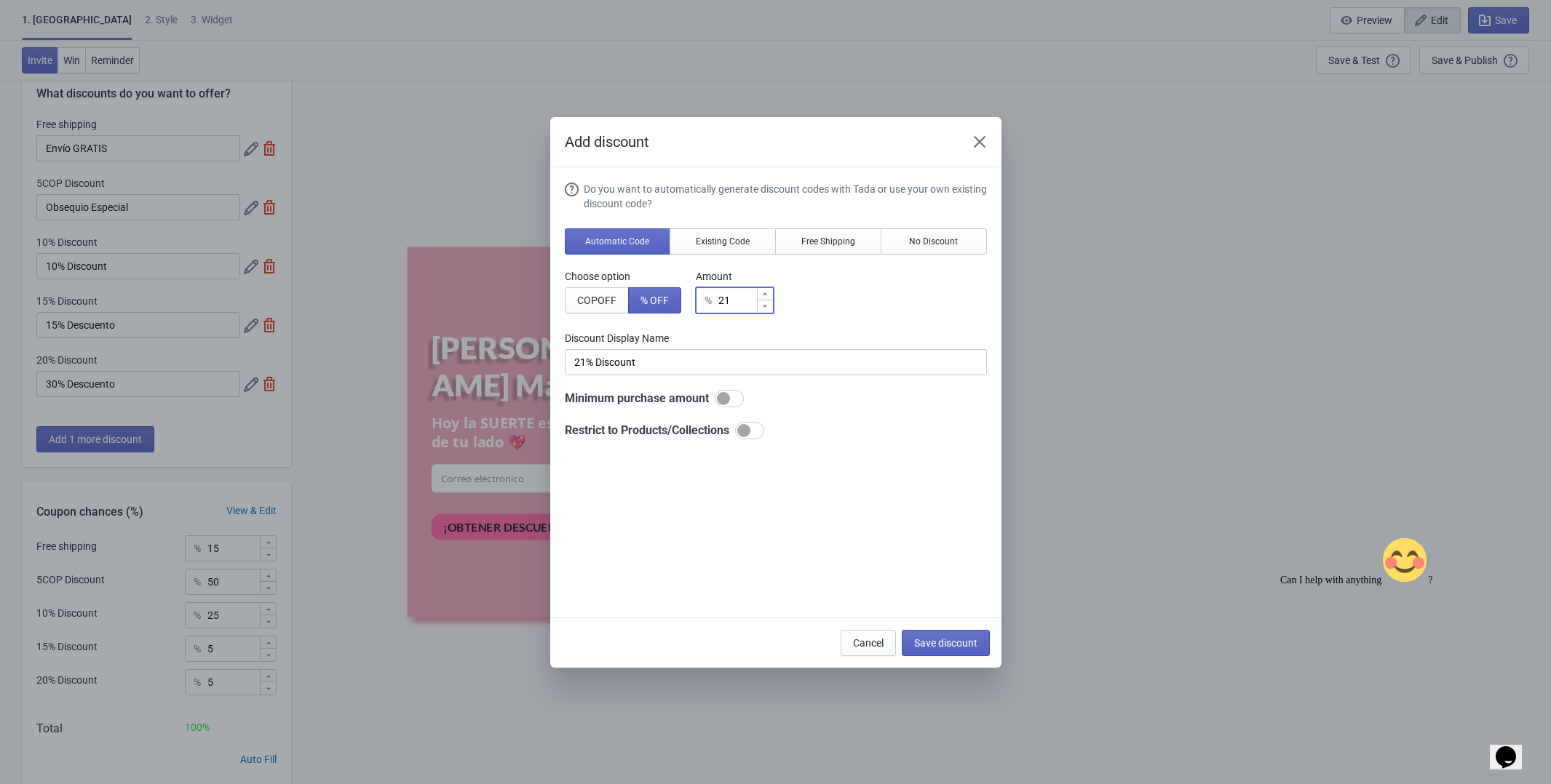
type input "22% Discount"
click at [765, 290] on icon at bounding box center [764, 294] width 8 height 8
type input "23"
type input "23% Discount"
click at [765, 290] on icon at bounding box center [764, 294] width 8 height 8
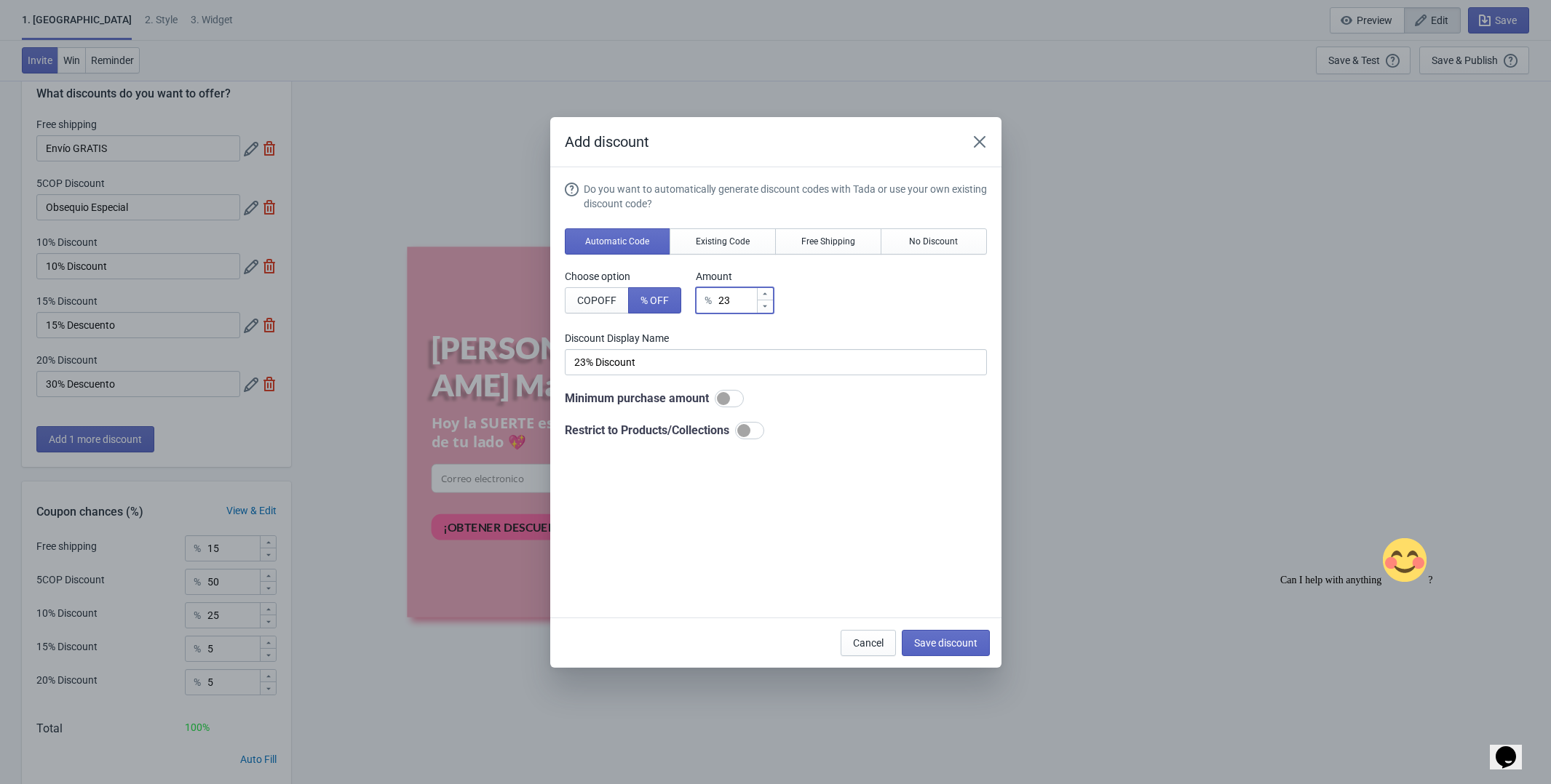
type input "24"
type input "24% Discount"
type input "25"
type input "25% Discount"
click at [765, 290] on icon at bounding box center [764, 294] width 8 height 8
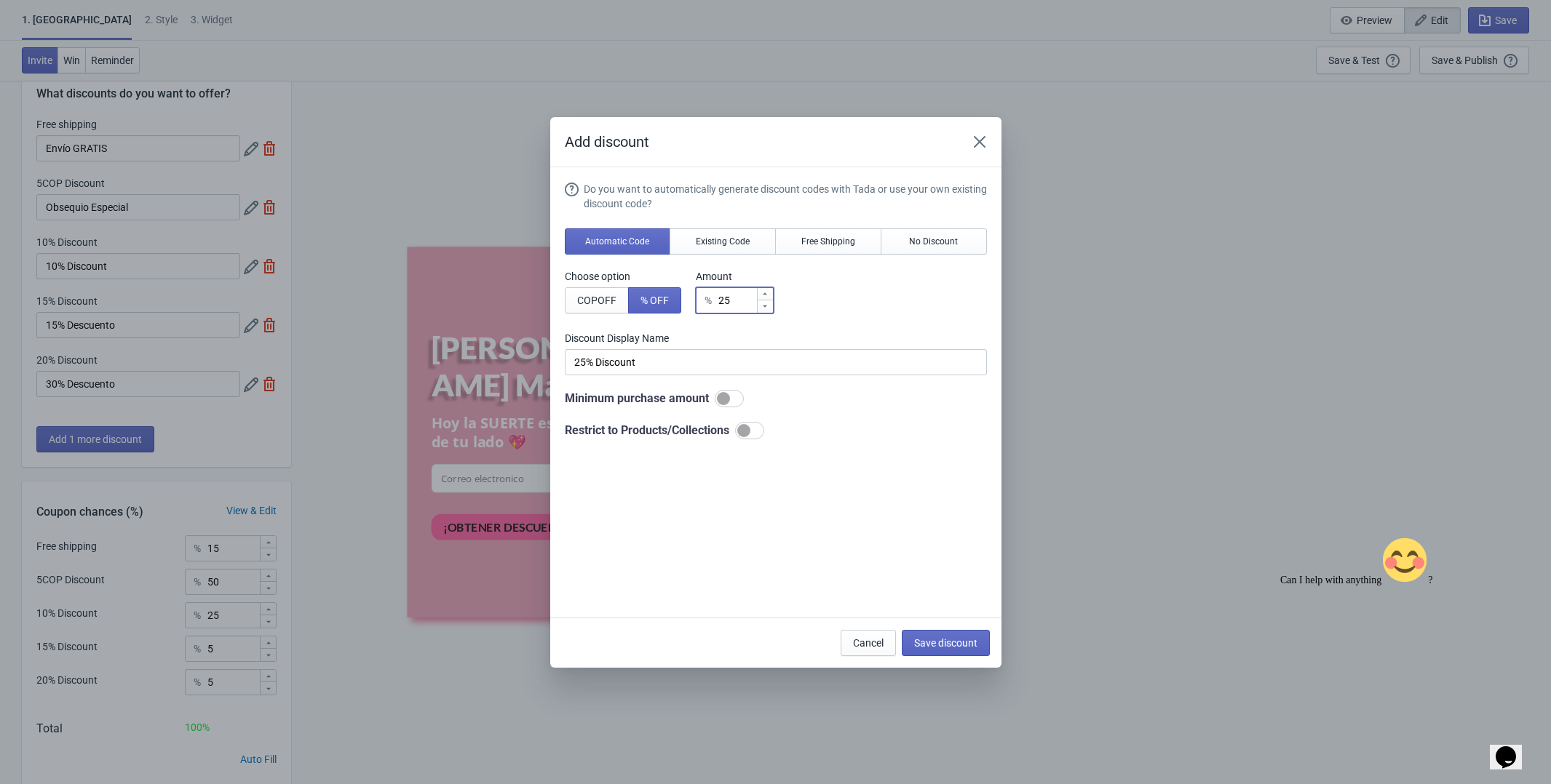
type input "26"
type input "26% Discount"
click at [765, 290] on icon at bounding box center [764, 294] width 8 height 8
type input "27"
type input "27% Discount"
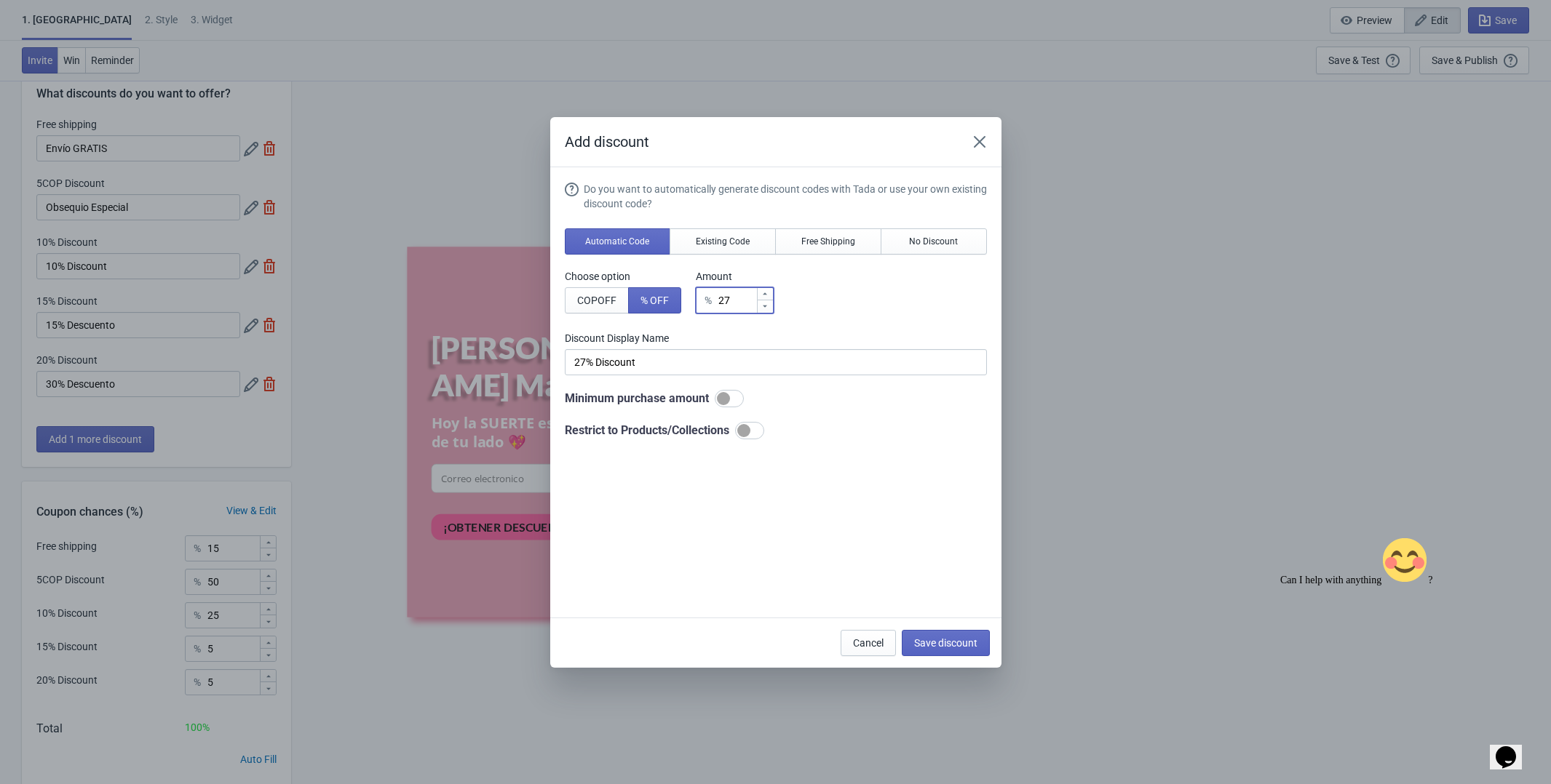
type input "28"
type input "28% Discount"
click at [765, 290] on icon at bounding box center [764, 294] width 8 height 8
type input "29"
type input "29% Discount"
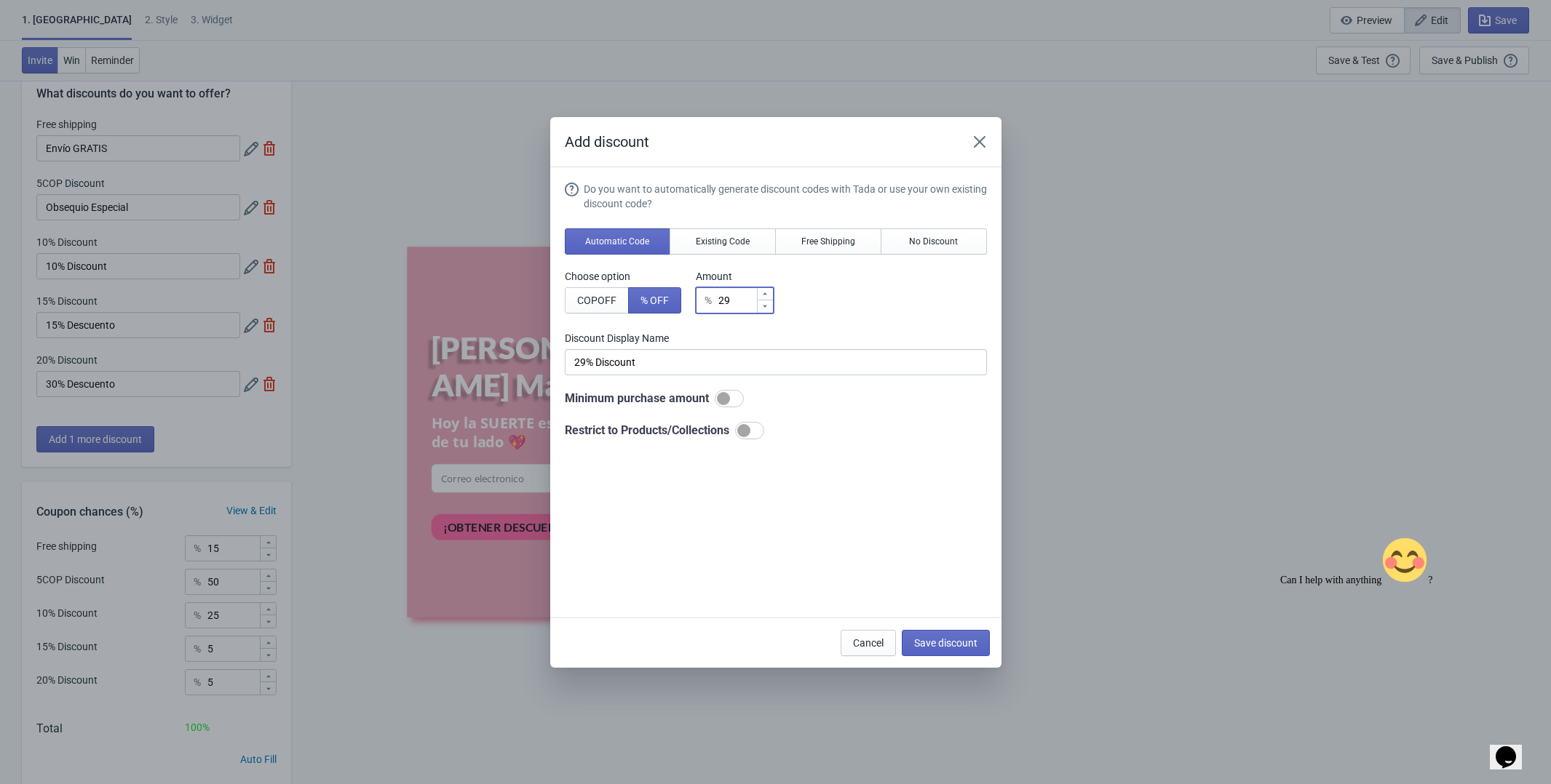
type input "30"
type input "30% Discount"
click at [765, 290] on icon at bounding box center [764, 294] width 8 height 8
type input "31"
type input "31% Discount"
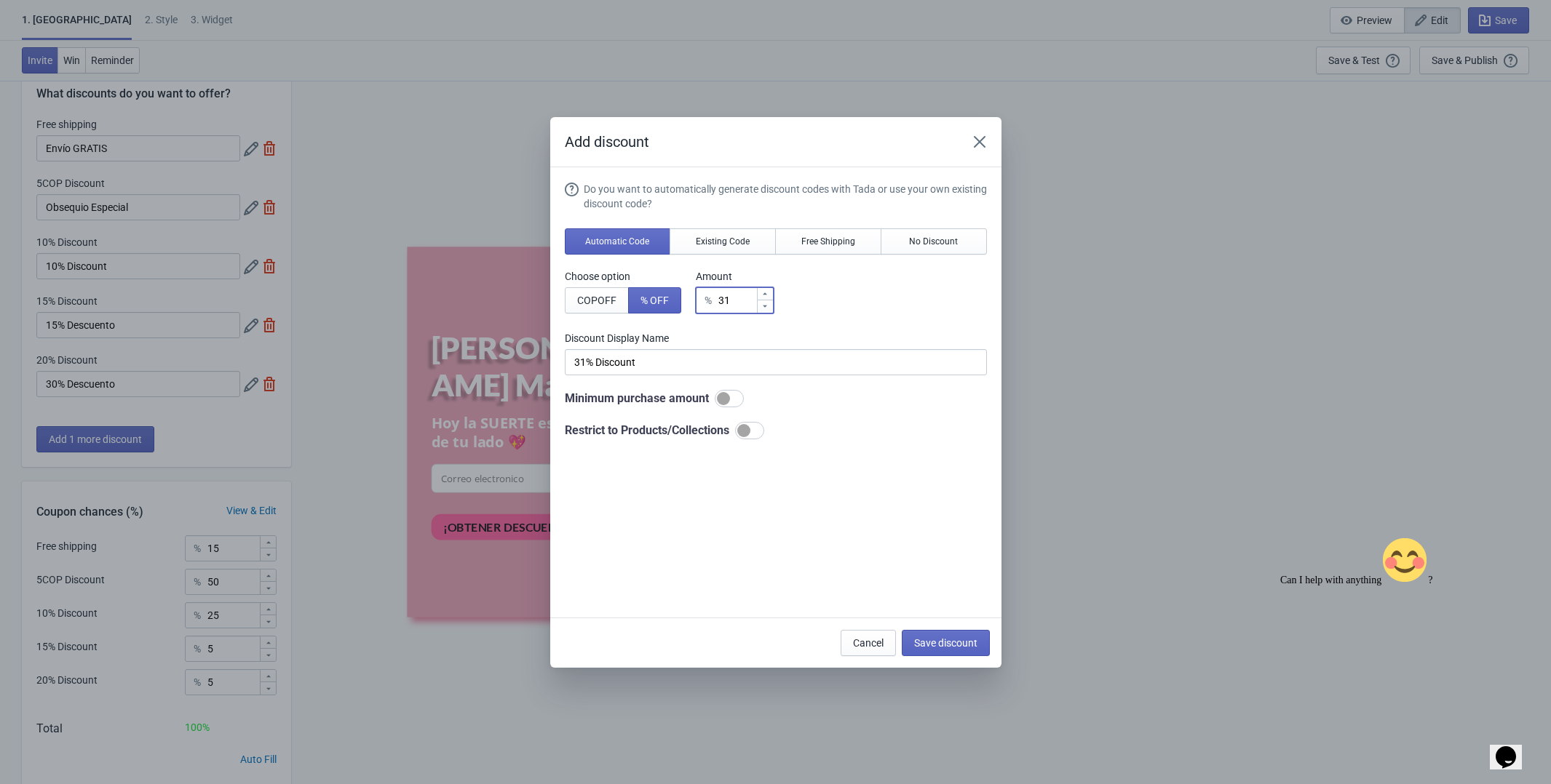
type input "3"
type input "3% Discount"
type input "30"
type input "30% Discount"
type input "30"
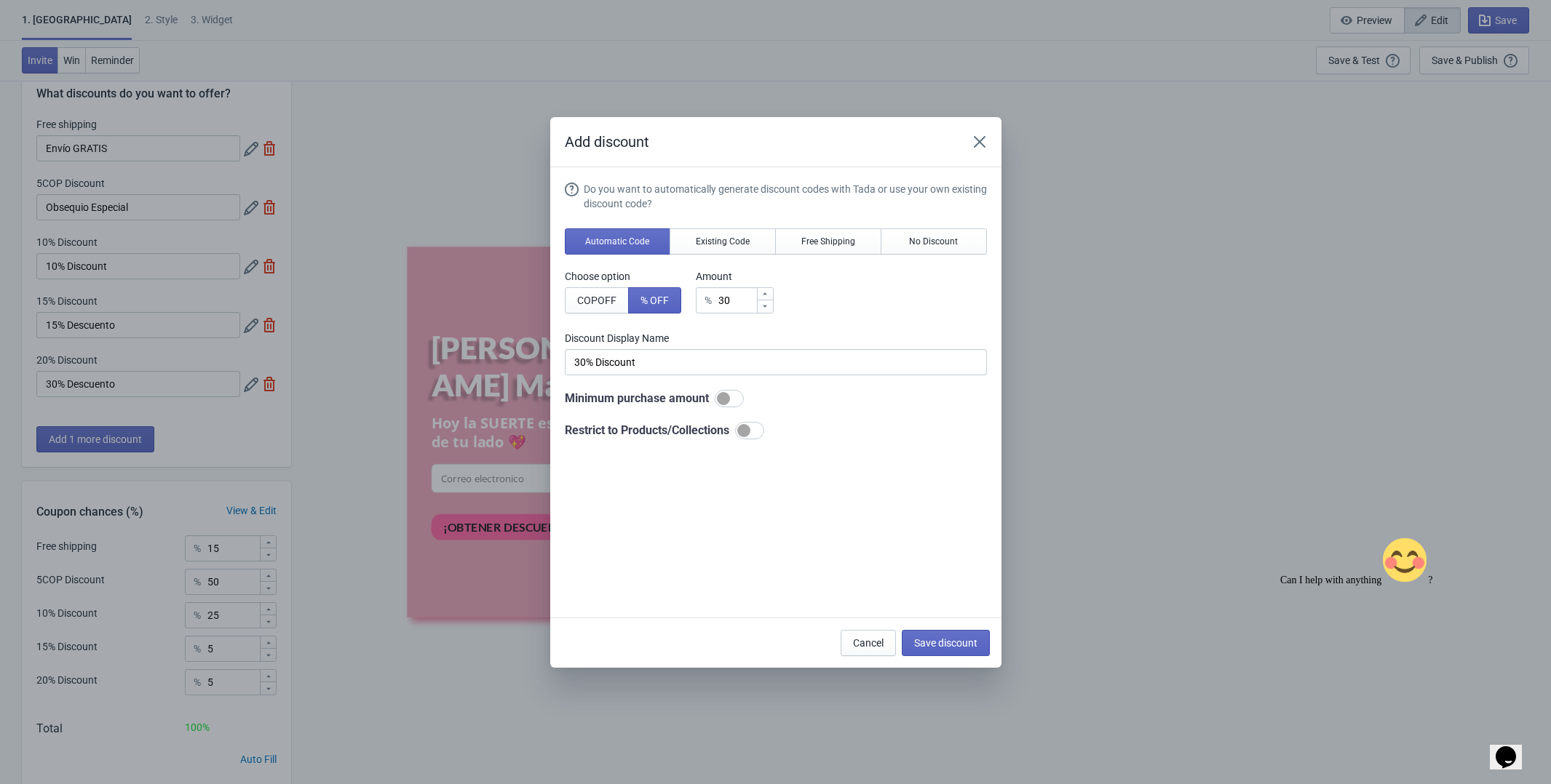
click at [823, 553] on div "Do you want to automatically generate discount codes with Tada or use your own …" at bounding box center [776, 393] width 422 height 424
click at [930, 645] on span "Save discount" at bounding box center [945, 643] width 64 height 11
type input "30% Discount"
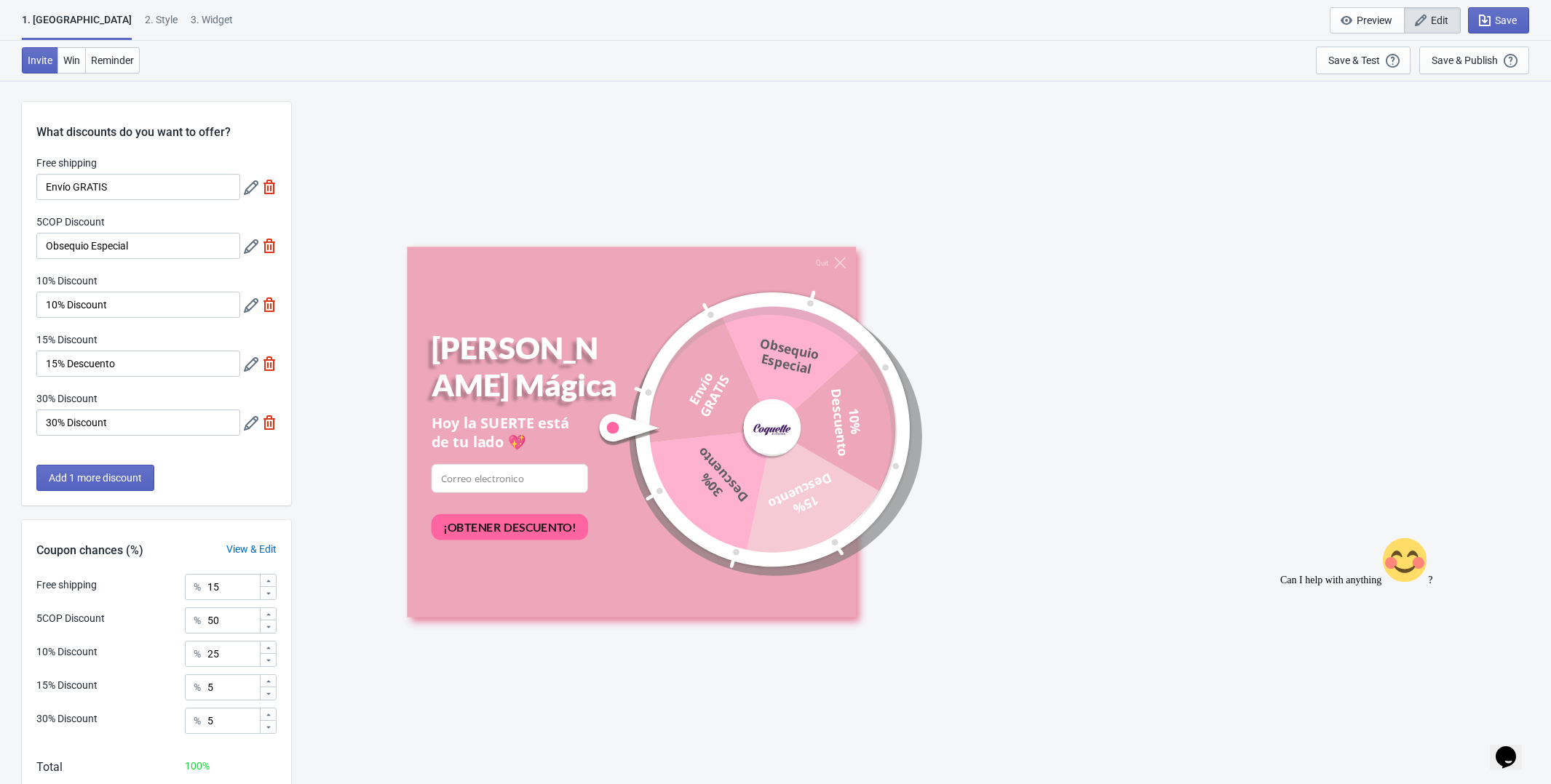
click at [248, 248] on icon at bounding box center [251, 246] width 15 height 15
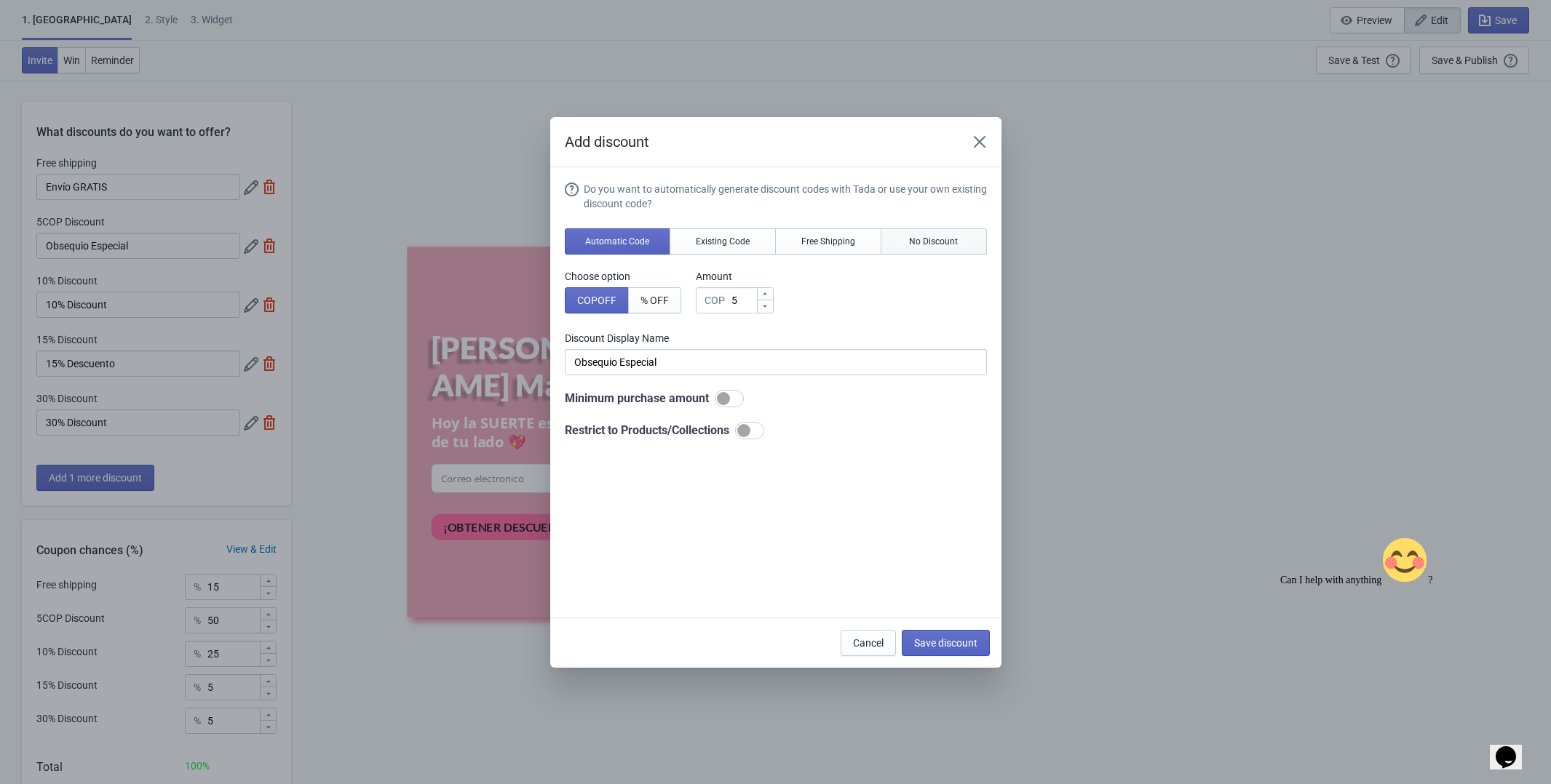
click at [961, 244] on button "No Discount" at bounding box center [934, 241] width 107 height 26
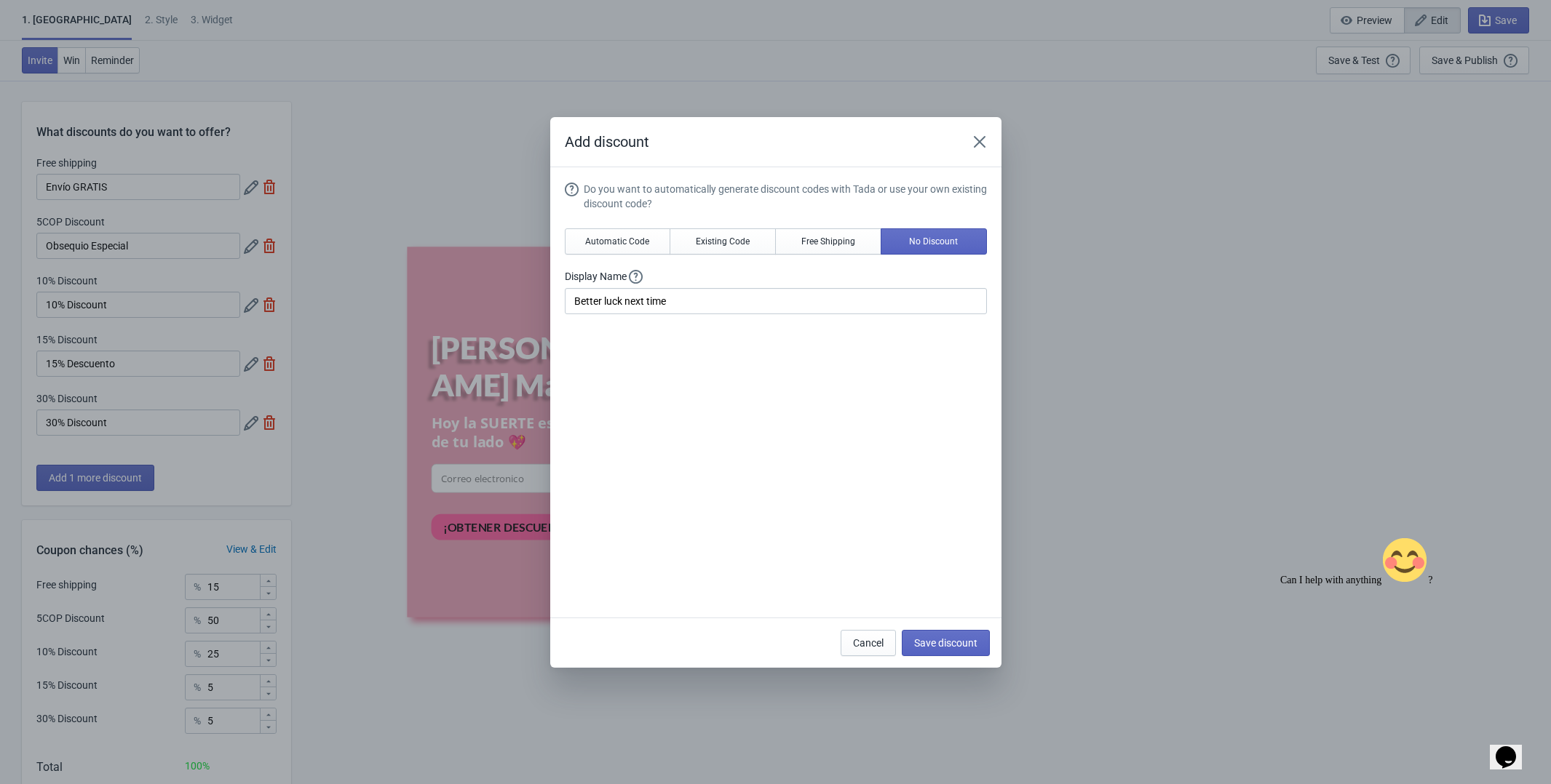
click at [689, 333] on div "Do you want to automatically generate discount codes with Tada or use your own …" at bounding box center [776, 393] width 422 height 424
click at [666, 305] on input "Better luck next time" at bounding box center [776, 301] width 422 height 26
click at [688, 364] on div "Do you want to automatically generate discount codes with Tada or use your own …" at bounding box center [776, 393] width 422 height 424
drag, startPoint x: 717, startPoint y: 302, endPoint x: 376, endPoint y: 269, distance: 342.6
click at [376, 269] on div "Add discount Do you want to automatically generate discount codes with Tada or …" at bounding box center [775, 392] width 1551 height 551
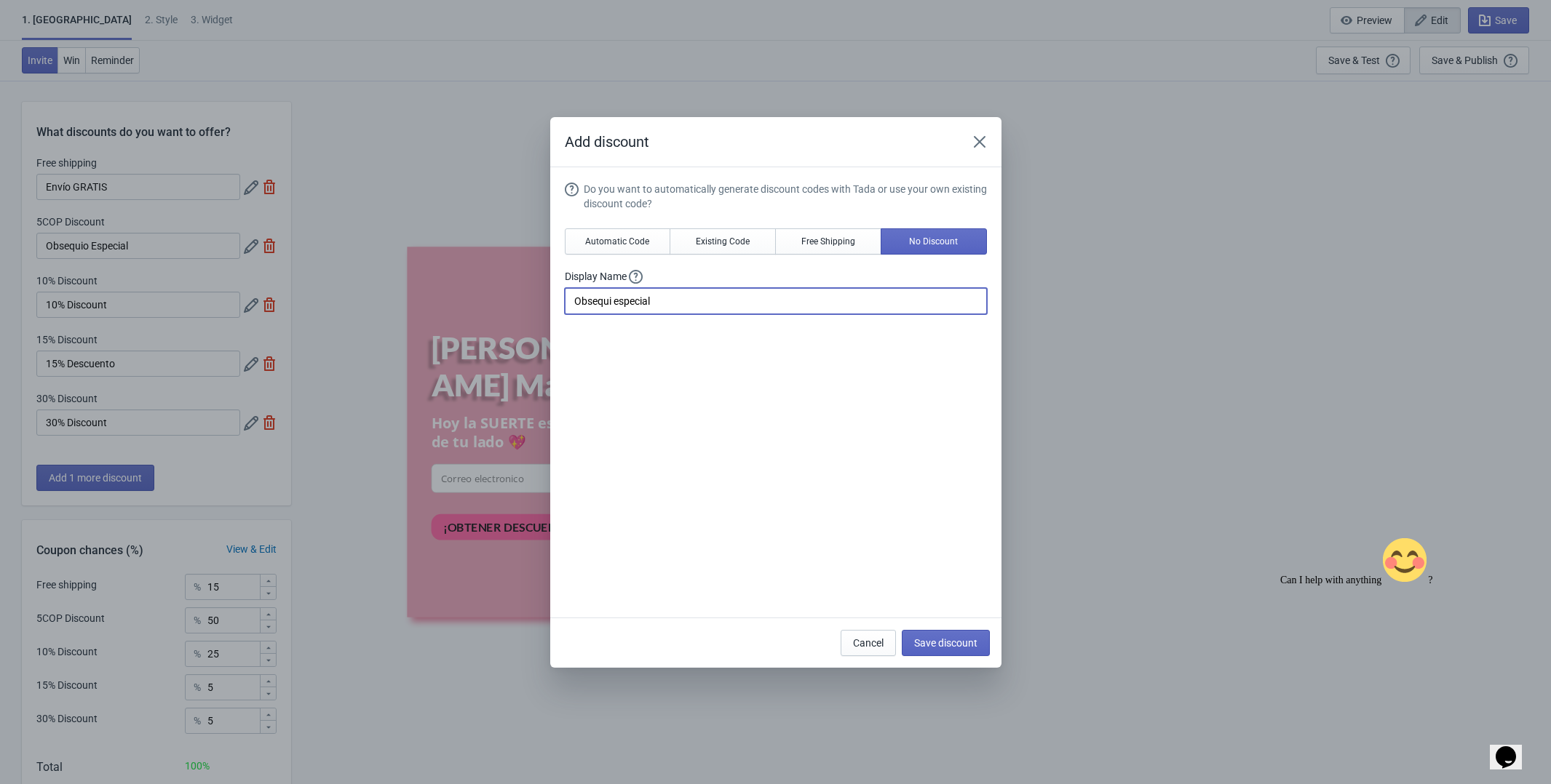
type input "Obsequi especial"
click at [846, 439] on div "Do you want to automatically generate discount codes with Tada or use your own …" at bounding box center [776, 393] width 422 height 424
click at [942, 642] on span "Save discount" at bounding box center [945, 643] width 64 height 11
type input "Obsequi especial"
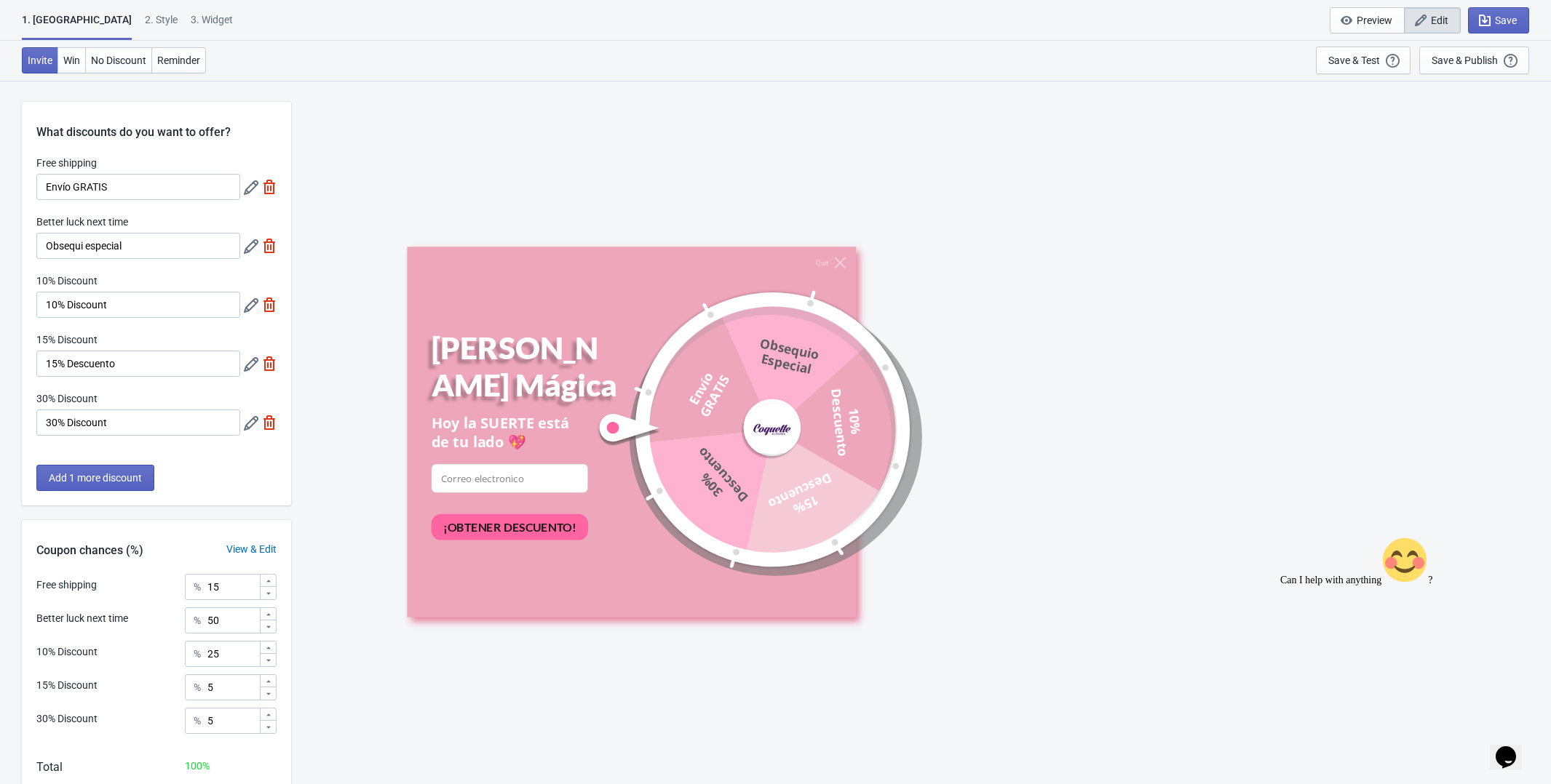
click at [1531, 18] on div "1. Coupon 2 . Style 3. Widget 1. Coupon 2 . Style 3. Widget Save and Exit Previ…" at bounding box center [775, 20] width 1551 height 41
click at [1480, 26] on icon "button" at bounding box center [1484, 20] width 15 height 15
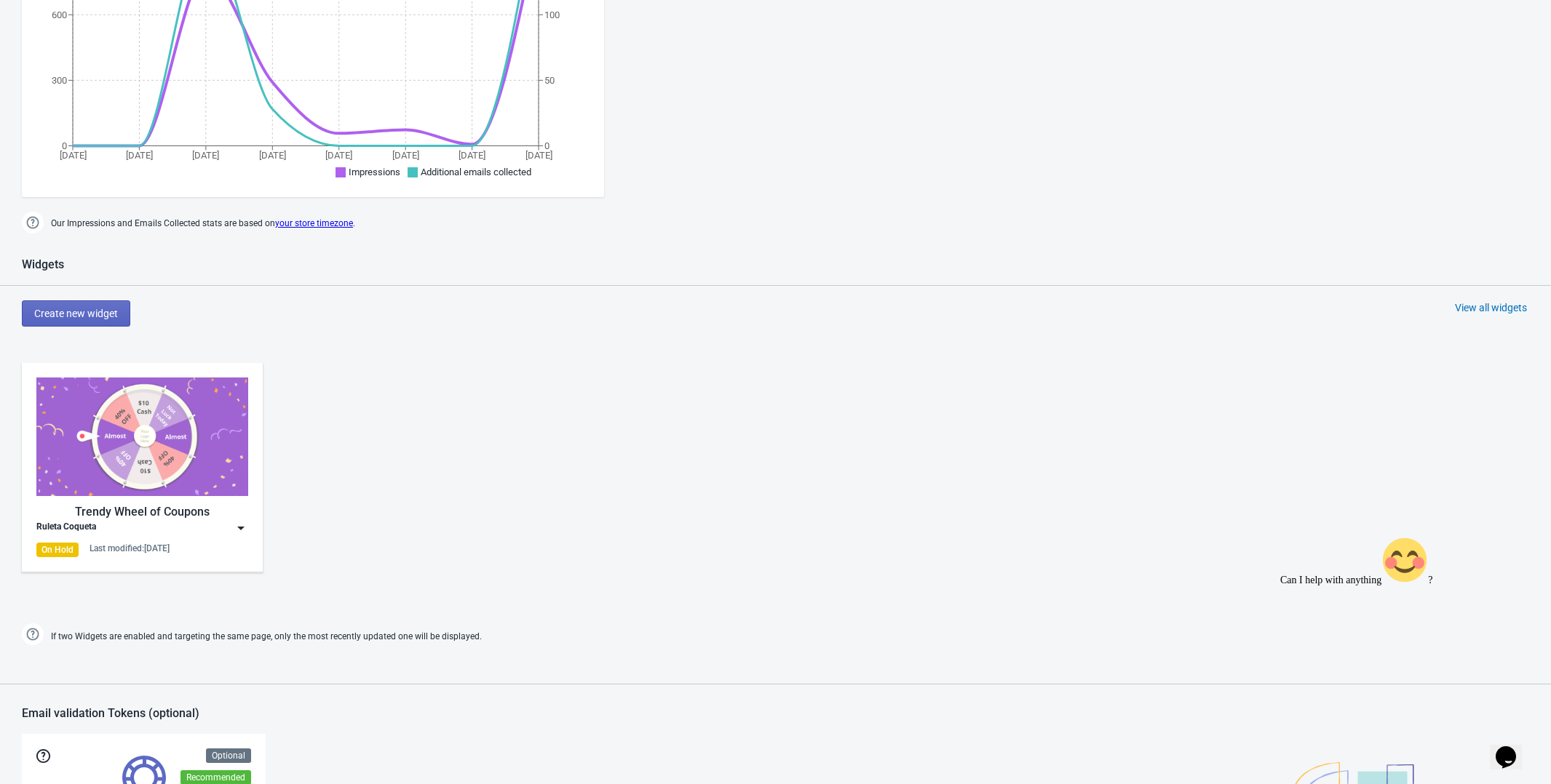
scroll to position [395, 0]
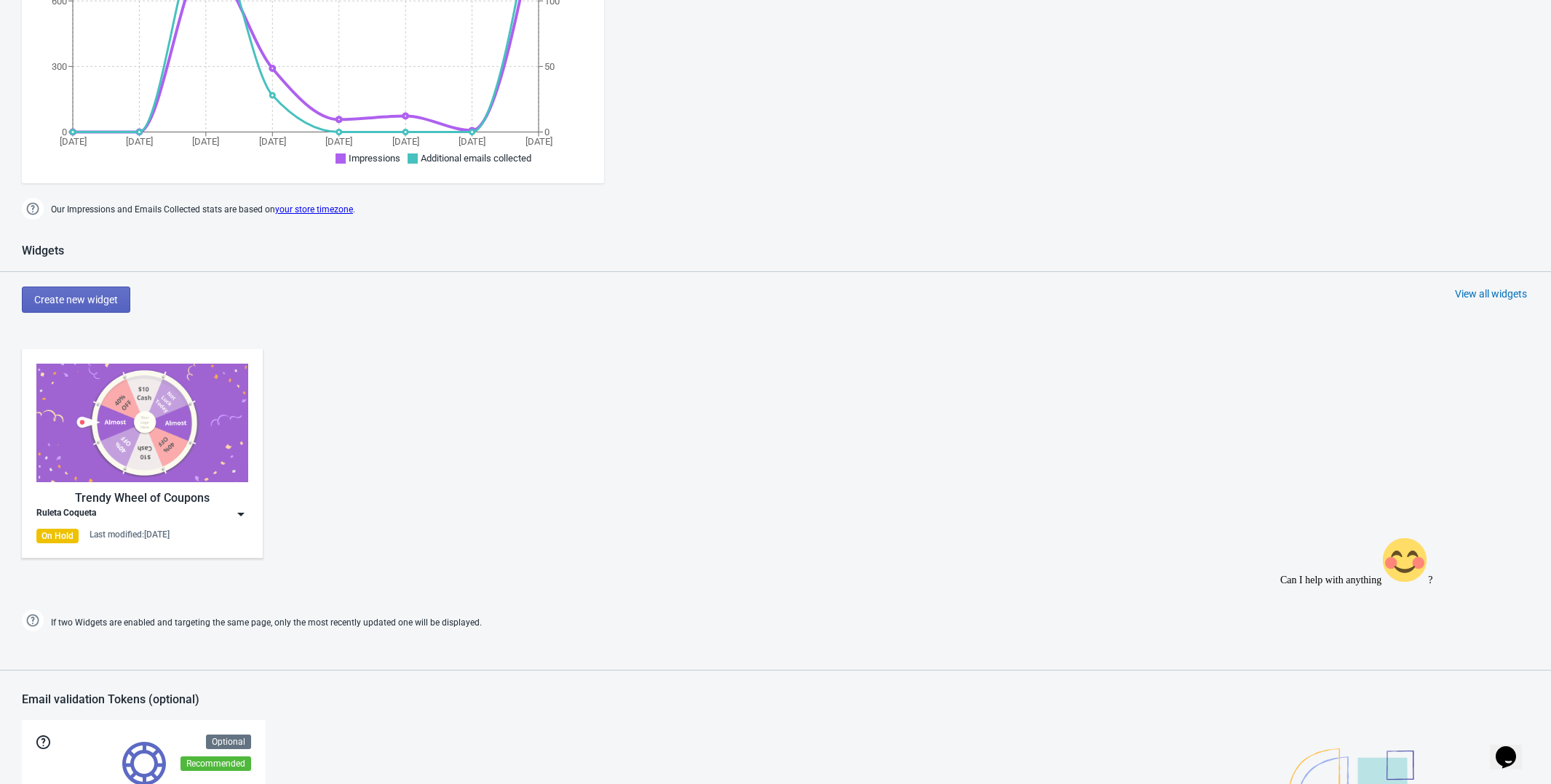
click at [202, 511] on div "Ruleta Coqueta" at bounding box center [142, 514] width 212 height 15
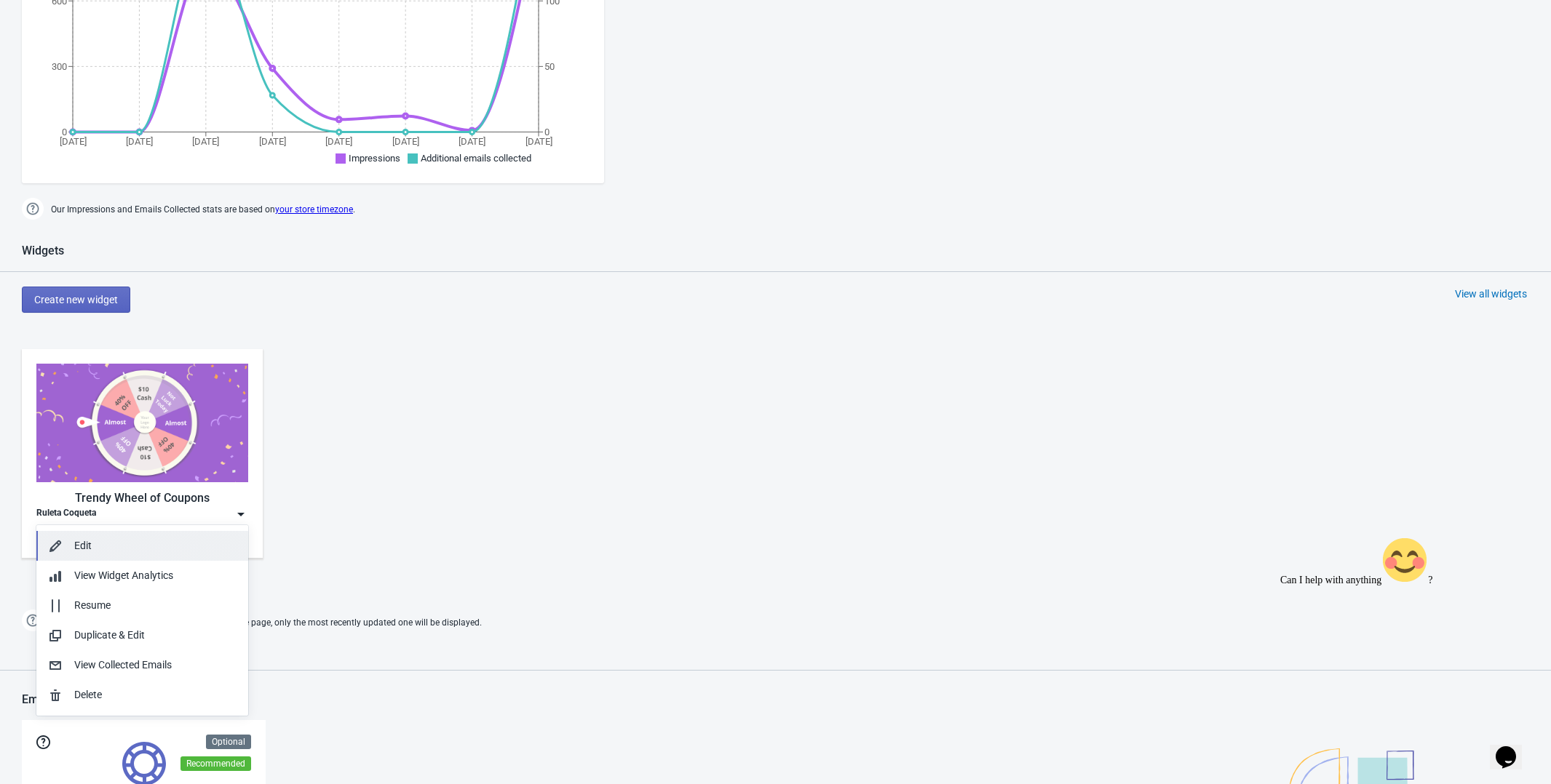
click at [150, 543] on div "Edit" at bounding box center [156, 546] width 163 height 15
